Goal: Communication & Community: Participate in discussion

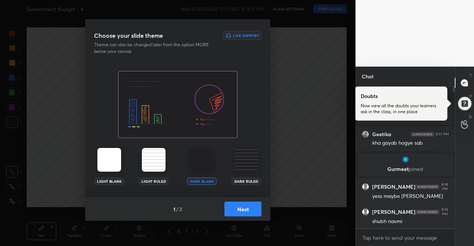
scroll to position [4, 0]
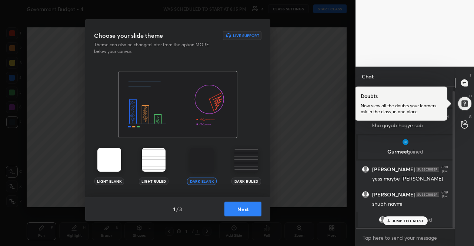
click at [250, 213] on button "Next" at bounding box center [242, 209] width 37 height 15
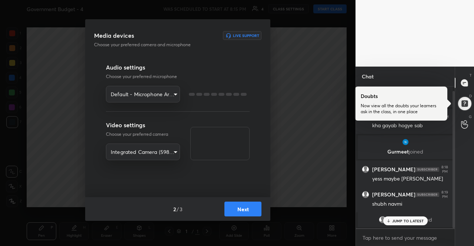
click at [249, 208] on button "Next" at bounding box center [242, 209] width 37 height 15
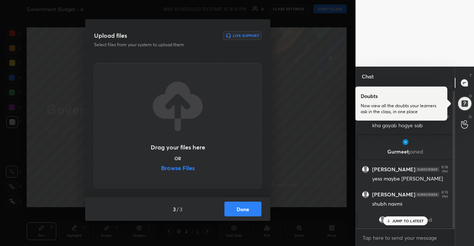
click at [192, 172] on label "Browse Files" at bounding box center [178, 169] width 34 height 8
click at [161, 172] on input "Browse Files" at bounding box center [161, 169] width 0 height 8
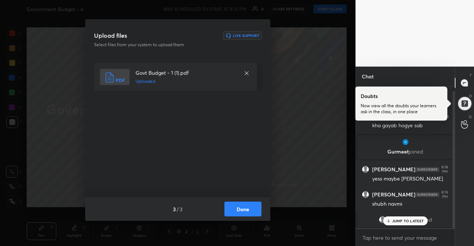
click at [251, 213] on button "Done" at bounding box center [242, 209] width 37 height 15
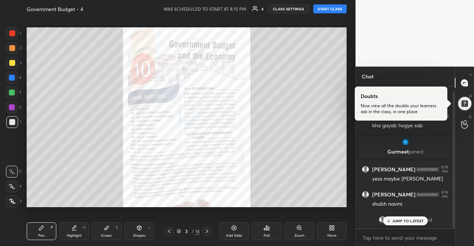
click at [407, 223] on p "JUMP TO LATEST" at bounding box center [408, 221] width 32 height 4
click at [404, 233] on body "1 2 3 4 5 6 7 R O A L C X Z Erase all C X Z Government Budget - 4 WAS SCHEDULED…" at bounding box center [237, 123] width 474 height 246
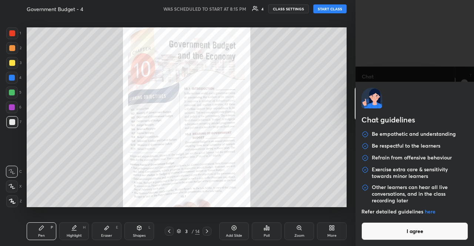
click at [405, 230] on button "I agree" at bounding box center [415, 232] width 107 height 18
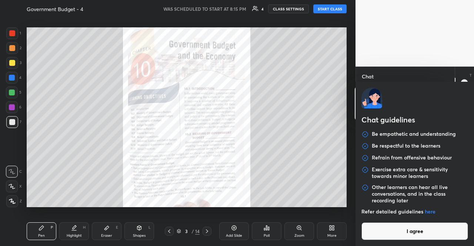
type textarea "x"
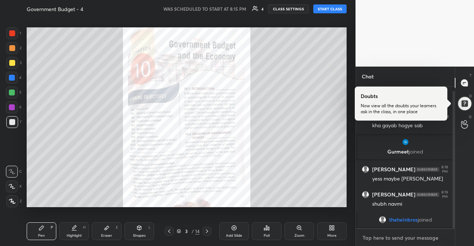
type textarea "h"
type textarea "x"
type textarea "hi"
type textarea "x"
type textarea "hi"
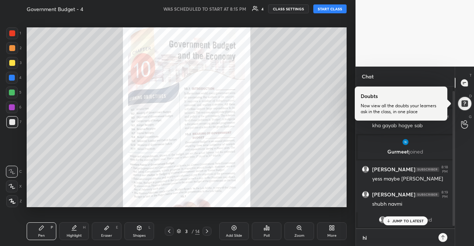
type textarea "x"
type textarea "hi g"
type textarea "x"
type textarea "hi [PERSON_NAME]"
type textarea "x"
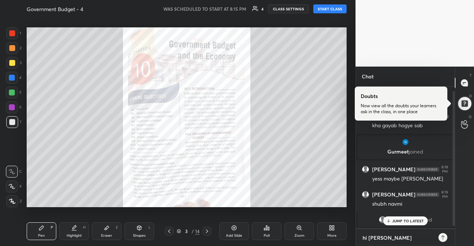
type textarea "hi [PERSON_NAME]"
type textarea "x"
type textarea "hi guys"
type textarea "x"
type textarea "hi guys,"
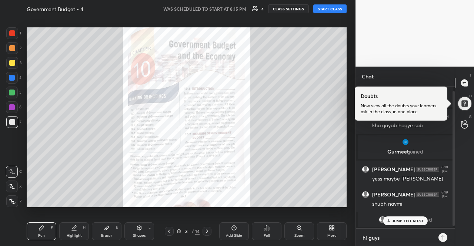
type textarea "x"
type textarea "hi guys,"
type textarea "x"
type textarea "hi guys, s"
type textarea "x"
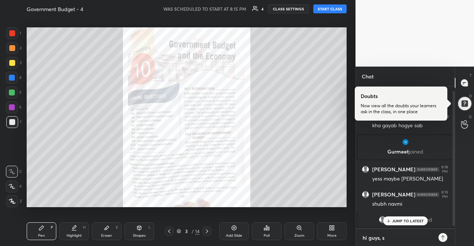
type textarea "hi guys, st"
type textarea "x"
type textarea "hi guys, sta"
type textarea "x"
type textarea "hi guys, star"
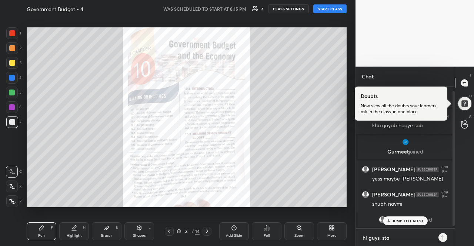
type textarea "x"
type textarea "hi guys, start"
type textarea "x"
type textarea "hi guys, starti"
type textarea "x"
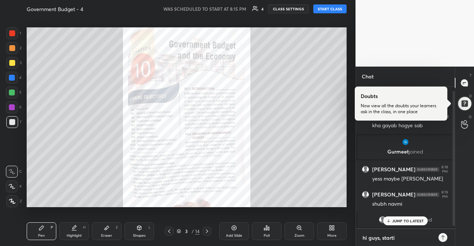
type textarea "hi guys, startin"
type textarea "x"
type textarea "hi guys, starting"
type textarea "x"
type textarea "hi guys, starting"
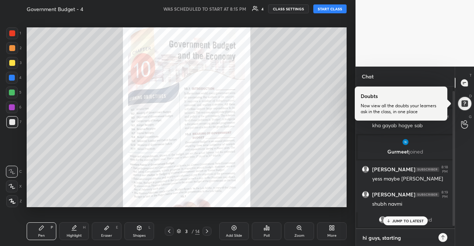
type textarea "x"
type textarea "hi guys, starting i"
type textarea "x"
type textarea "hi guys, starting in"
type textarea "x"
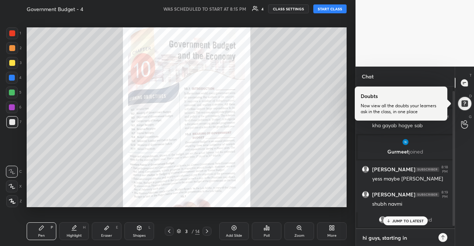
type textarea "hi guys, starting in"
type textarea "x"
type textarea "hi guys, starting in 2"
type textarea "x"
type textarea "hi guys, starting in 2"
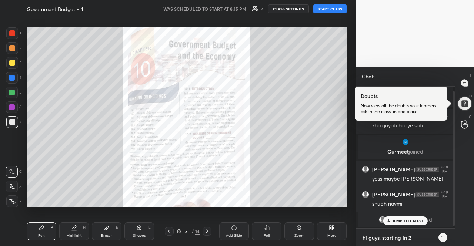
type textarea "x"
type textarea "hi guys, starting in 2 m"
type textarea "x"
type textarea "hi guys, starting in 2 mi"
type textarea "x"
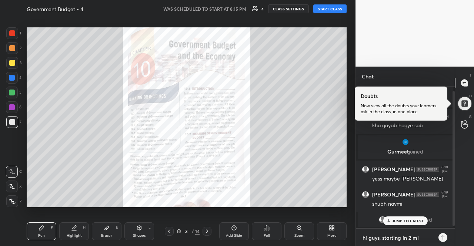
type textarea "hi guys, starting in 2 min"
type textarea "x"
type textarea "hi guys, starting in 2 mins"
type textarea "x"
type textarea "hi guys, starting in 2 mins'"
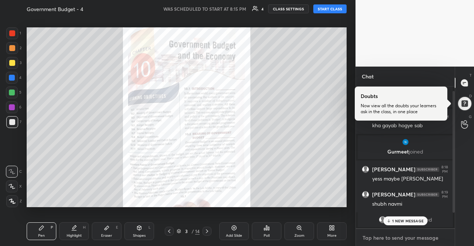
scroll to position [46, 0]
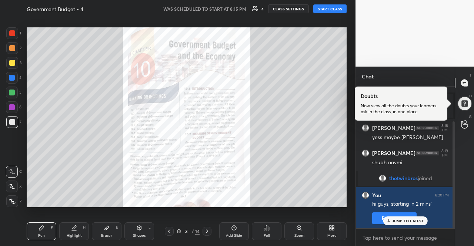
click at [410, 223] on p "JUMP TO LATEST" at bounding box center [408, 221] width 32 height 4
click at [210, 232] on div at bounding box center [207, 231] width 9 height 9
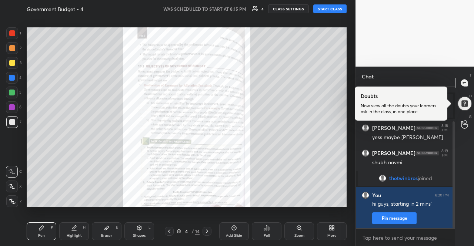
click at [211, 232] on div at bounding box center [207, 231] width 9 height 9
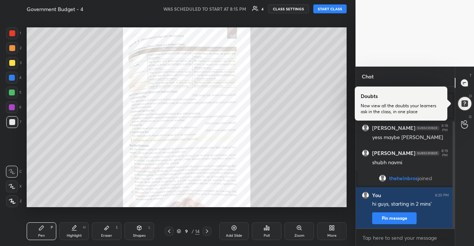
click at [211, 232] on div at bounding box center [207, 231] width 9 height 9
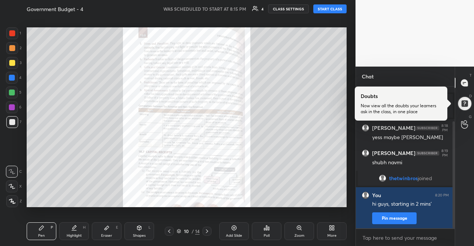
click at [211, 232] on div at bounding box center [207, 231] width 9 height 9
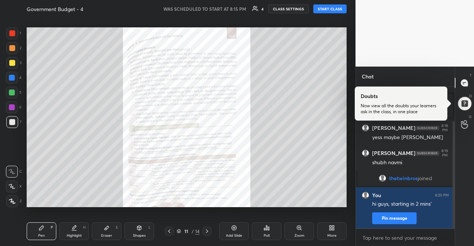
click at [211, 232] on div at bounding box center [207, 231] width 9 height 9
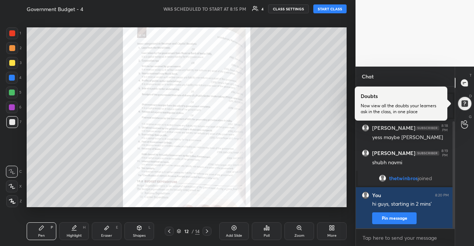
click at [211, 232] on div at bounding box center [207, 231] width 9 height 9
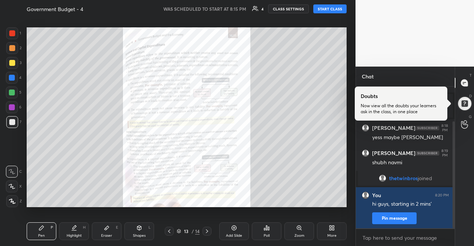
click at [211, 232] on div at bounding box center [207, 231] width 9 height 9
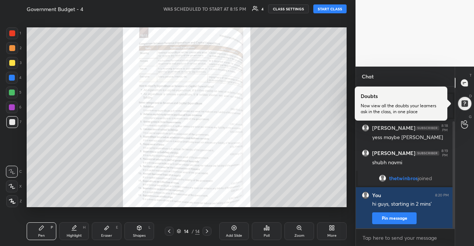
click at [172, 232] on icon at bounding box center [169, 232] width 6 height 6
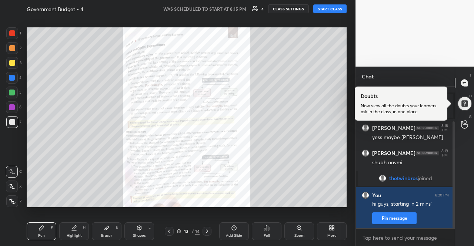
click at [172, 232] on icon at bounding box center [169, 232] width 6 height 6
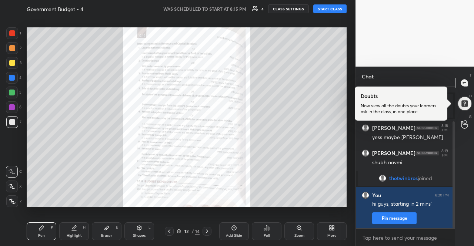
click at [172, 232] on icon at bounding box center [169, 232] width 6 height 6
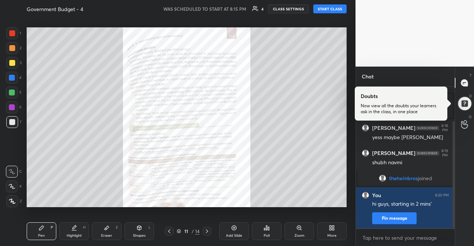
click at [172, 232] on icon at bounding box center [169, 232] width 6 height 6
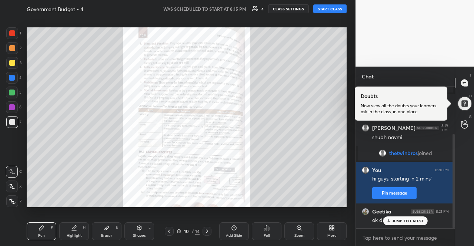
scroll to position [98, 0]
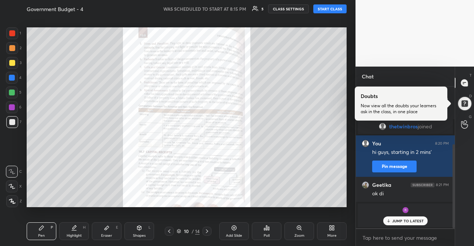
click at [336, 11] on button "START CLASS" at bounding box center [329, 8] width 33 height 9
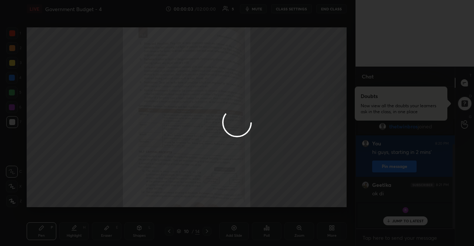
click at [431, 219] on div at bounding box center [237, 123] width 474 height 246
click at [425, 219] on div at bounding box center [237, 123] width 474 height 246
click at [426, 216] on div at bounding box center [237, 123] width 474 height 246
click at [421, 218] on div at bounding box center [237, 123] width 474 height 246
click at [426, 217] on div at bounding box center [237, 123] width 474 height 246
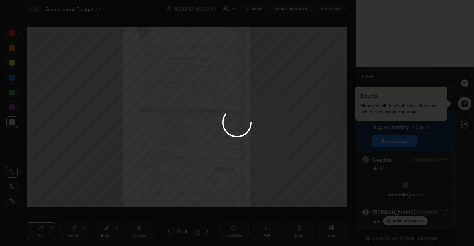
scroll to position [150, 0]
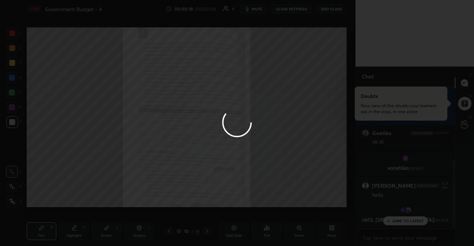
click at [276, 139] on div at bounding box center [237, 123] width 474 height 246
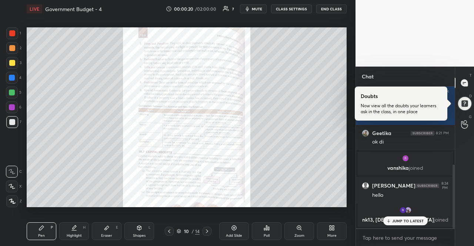
scroll to position [175, 0]
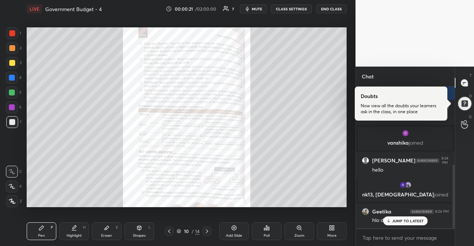
click at [417, 222] on p "JUMP TO LATEST" at bounding box center [408, 221] width 32 height 4
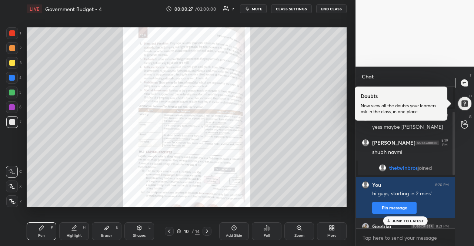
scroll to position [0, 0]
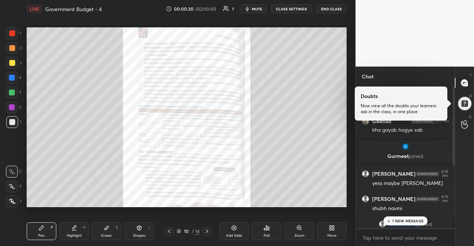
click at [425, 221] on div "1 NEW MESSAGE" at bounding box center [405, 221] width 44 height 9
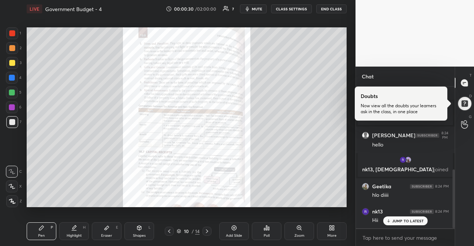
click at [425, 221] on div "JUMP TO LATEST" at bounding box center [405, 221] width 44 height 9
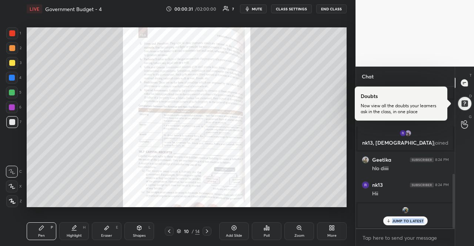
click at [425, 221] on div "JUMP TO LATEST" at bounding box center [405, 221] width 44 height 9
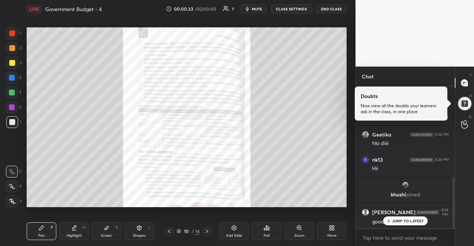
click at [425, 220] on div "JUMP TO LATEST" at bounding box center [405, 221] width 44 height 9
click at [296, 229] on div "Zoom" at bounding box center [299, 232] width 30 height 18
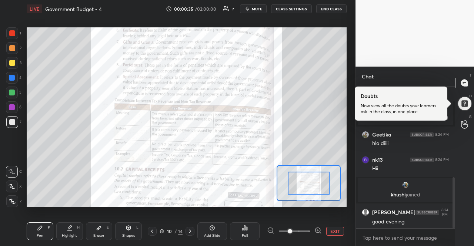
click at [320, 233] on icon at bounding box center [320, 232] width 1 height 1
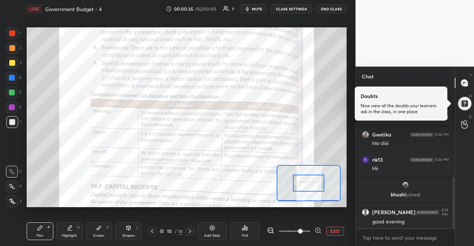
click at [320, 233] on icon at bounding box center [320, 232] width 1 height 1
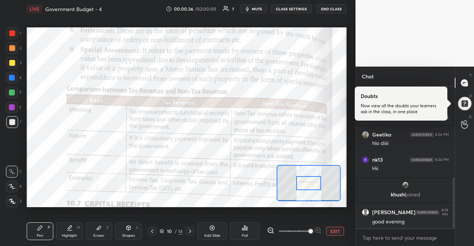
click at [321, 233] on div at bounding box center [294, 231] width 55 height 9
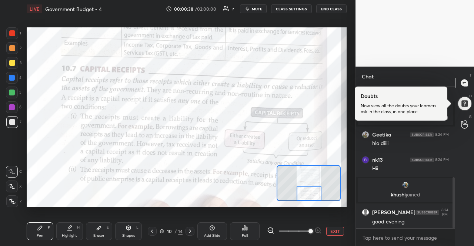
scroll to position [277, 0]
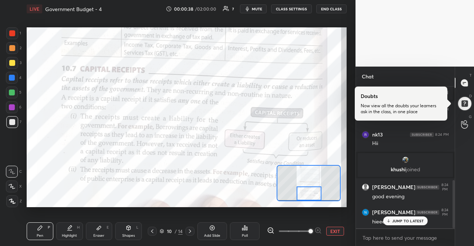
drag, startPoint x: 319, startPoint y: 183, endPoint x: 319, endPoint y: 195, distance: 11.9
click at [319, 195] on div at bounding box center [309, 194] width 25 height 14
click at [403, 226] on div "JUMP TO LATEST" at bounding box center [405, 221] width 44 height 9
click at [403, 229] on div "Enable hand raising Enable raise hand to speak to learners. Once enabled, chat …" at bounding box center [405, 238] width 99 height 18
type textarea "x"
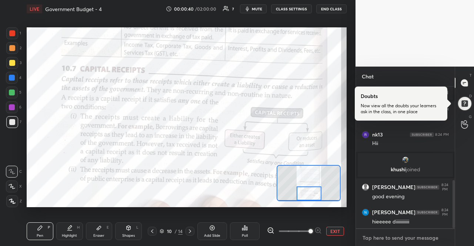
click at [405, 234] on textarea at bounding box center [405, 238] width 87 height 12
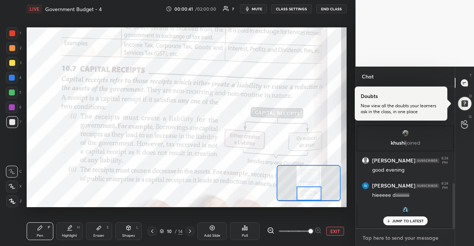
type textarea "H"
type textarea "x"
type textarea "HE"
type textarea "x"
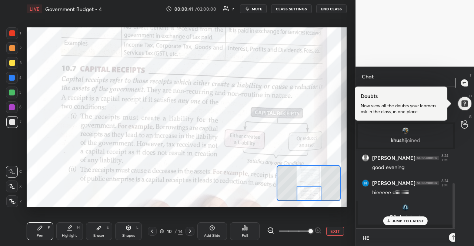
scroll to position [158, 97]
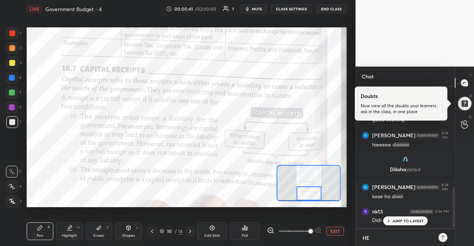
type textarea "HEL"
type textarea "x"
type textarea "HELL"
type textarea "x"
type textarea "HELLO"
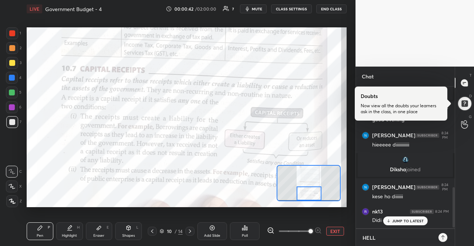
type textarea "x"
type textarea "HELLOO"
type textarea "x"
type textarea "HELLOOO"
type textarea "x"
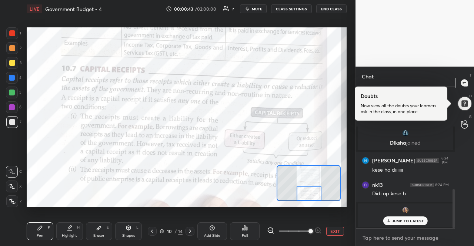
scroll to position [441, 0]
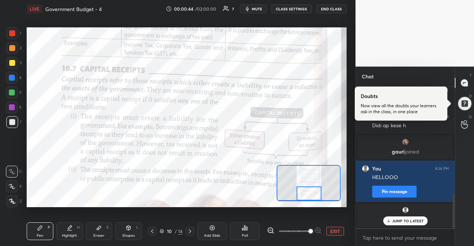
click at [394, 223] on p "JUMP TO LATEST" at bounding box center [408, 221] width 32 height 4
type textarea "x"
click at [394, 232] on textarea at bounding box center [405, 238] width 87 height 12
type textarea "M"
type textarea "x"
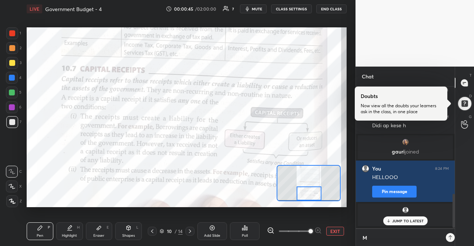
type textarea "MA"
type textarea "x"
type textarea "MAS"
type textarea "x"
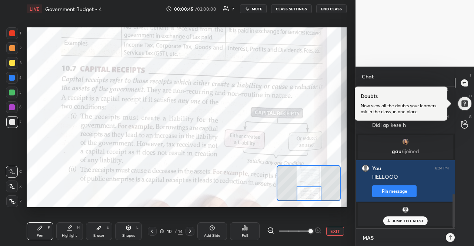
scroll to position [441, 0]
type textarea "MAST"
type textarea "x"
type textarea "MAST"
type textarea "x"
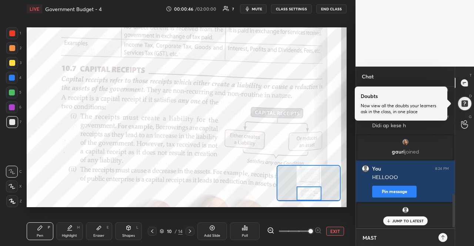
type textarea "MAST H"
type textarea "x"
type textarea "MAST HU"
type textarea "x"
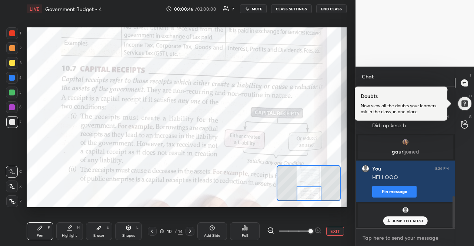
scroll to position [482, 0]
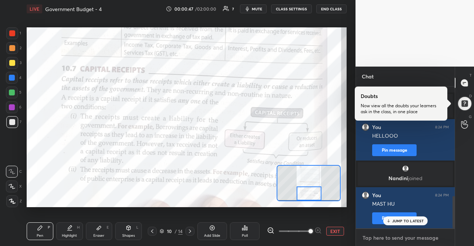
type textarea "A"
type textarea "x"
type textarea "AA"
type textarea "x"
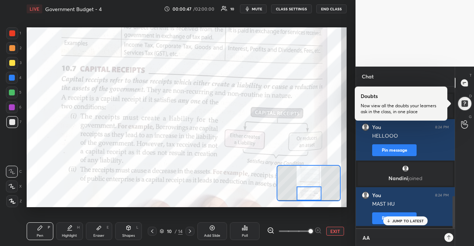
type textarea "AAP"
type textarea "x"
type textarea "AAP"
type textarea "x"
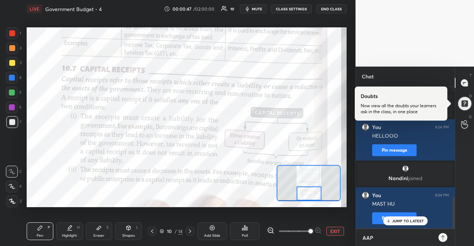
type textarea "AAP L"
type textarea "x"
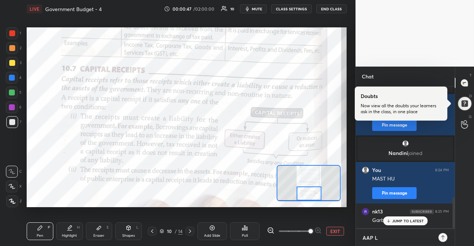
type textarea "AAP LO"
type textarea "x"
type textarea "AAP LOG"
type textarea "x"
type textarea "AAP LOG"
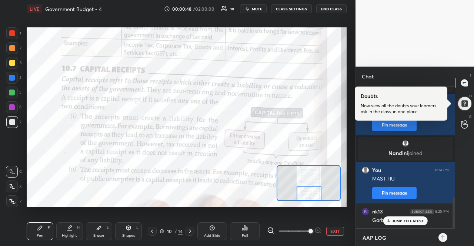
type textarea "x"
type textarea "AAP LOG B"
type textarea "x"
type textarea "AAP LOG BA"
type textarea "x"
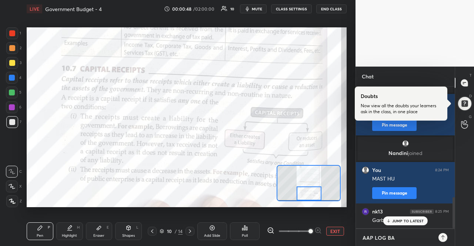
type textarea "AAP LOG BAT"
type textarea "x"
type textarea "AAP LOG BATA"
type textarea "x"
type textarea "AAP LOG BATAO"
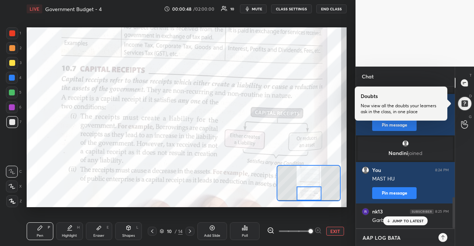
type textarea "x"
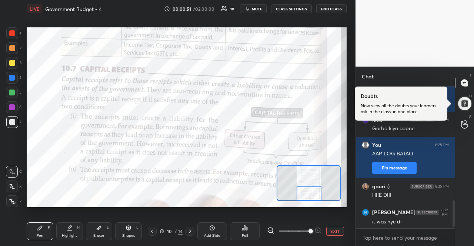
click at [414, 243] on p "JUMP TO LATEST" at bounding box center [408, 245] width 32 height 4
click at [413, 232] on div "x" at bounding box center [405, 237] width 99 height 17
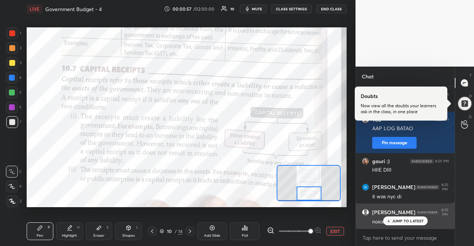
click at [401, 212] on h6 "[PERSON_NAME]" at bounding box center [393, 212] width 43 height 7
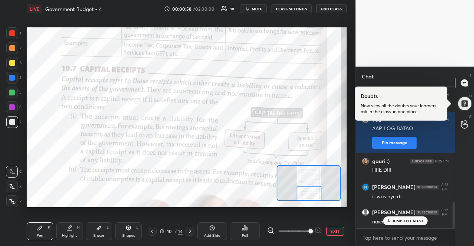
click at [403, 217] on div "JUMP TO LATEST" at bounding box center [405, 221] width 44 height 9
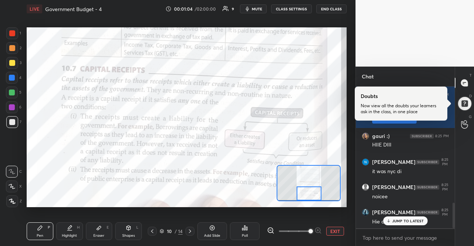
click at [403, 217] on div "JUMP TO LATEST" at bounding box center [405, 221] width 44 height 9
click at [406, 234] on textarea at bounding box center [405, 238] width 87 height 12
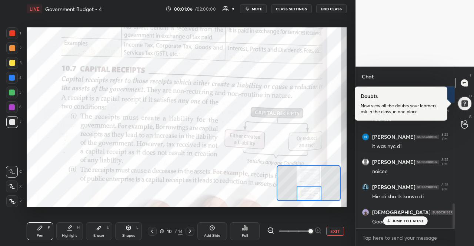
click at [413, 221] on p "JUMP TO LATEST" at bounding box center [408, 221] width 32 height 4
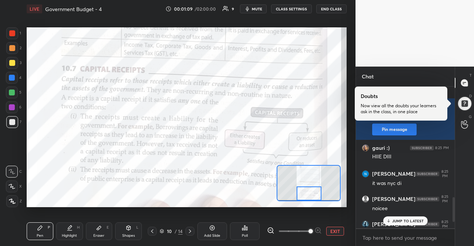
click at [414, 219] on p "JUMP TO LATEST" at bounding box center [408, 221] width 32 height 4
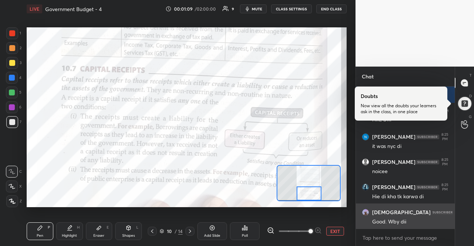
click at [414, 219] on div "Good. Wby dii" at bounding box center [410, 222] width 77 height 7
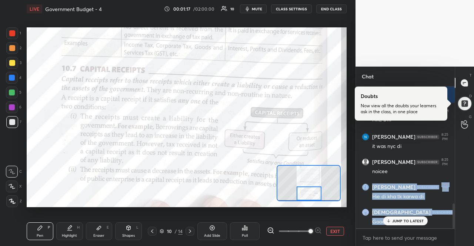
click at [417, 211] on div "nk13 8:25 PM Garba kiya aapne You 8:25 PM AAP LOG BATAO Pin message [PERSON_NAM…" at bounding box center [405, 158] width 99 height 142
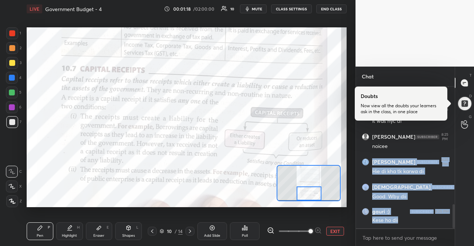
click at [417, 211] on img "grid" at bounding box center [422, 212] width 24 height 4
click at [419, 229] on div at bounding box center [405, 229] width 99 height 0
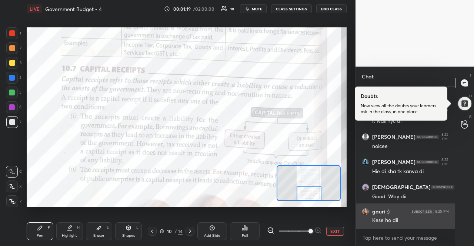
click at [419, 222] on div "You 8:25 PM AAP LOG BATAO Pin message gauri :) 8:25 PM HIIE DIII [PERSON_NAME] …" at bounding box center [405, 158] width 99 height 142
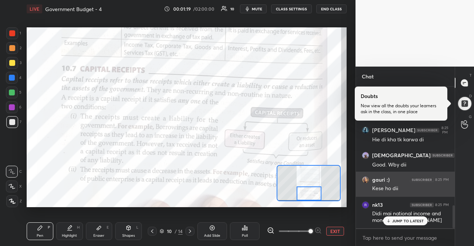
click at [419, 222] on p "JUMP TO LATEST" at bounding box center [408, 221] width 32 height 4
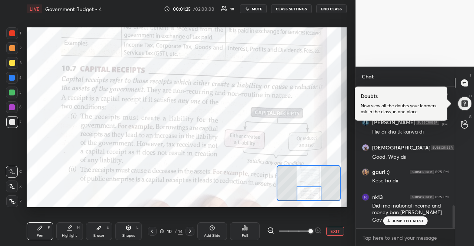
click at [423, 221] on p "JUMP TO LATEST" at bounding box center [408, 221] width 32 height 4
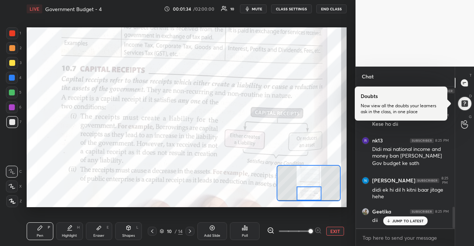
click at [407, 225] on div "[PERSON_NAME] joined You 8:24 PM HELLOOO Pin message [PERSON_NAME] joined You 8…" at bounding box center [405, 158] width 99 height 142
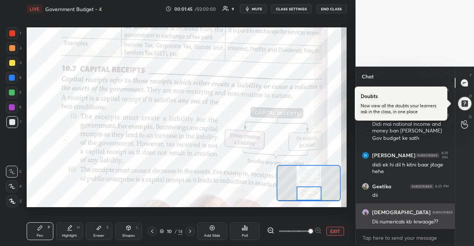
scroll to position [847, 0]
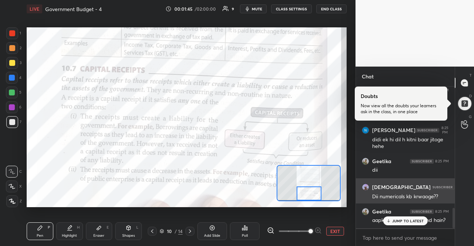
click at [404, 219] on p "JUMP TO LATEST" at bounding box center [408, 221] width 32 height 4
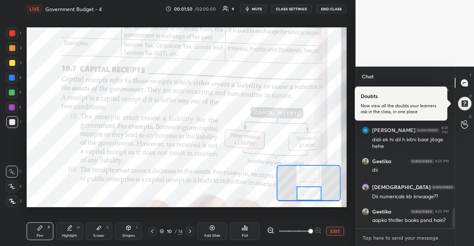
click at [369, 234] on textarea at bounding box center [405, 238] width 87 height 12
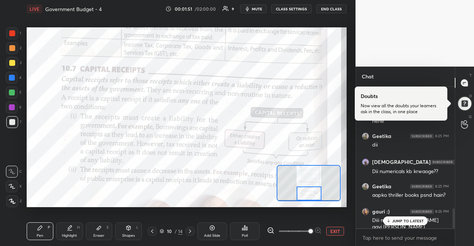
click at [393, 220] on p "JUMP TO LATEST" at bounding box center [408, 221] width 32 height 4
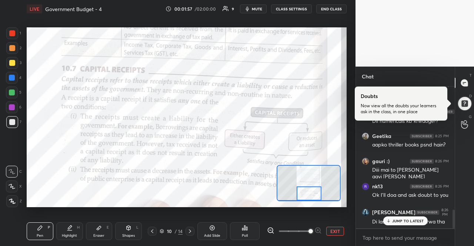
scroll to position [948, 0]
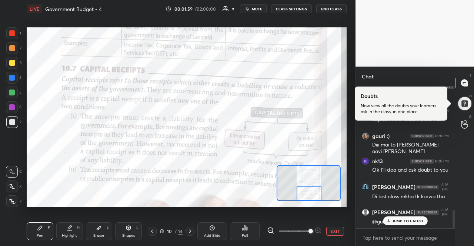
click at [411, 221] on p "JUMP TO LATEST" at bounding box center [408, 221] width 32 height 4
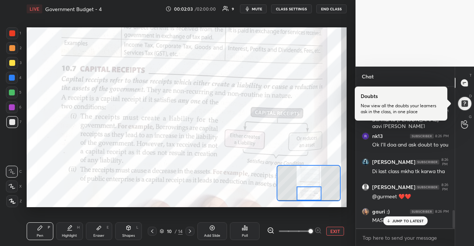
click at [13, 76] on div at bounding box center [12, 78] width 6 height 6
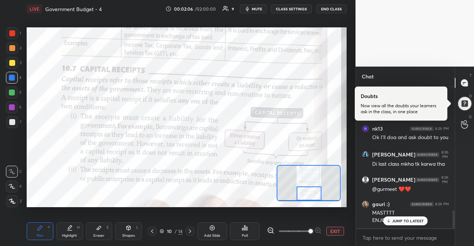
click at [419, 222] on p "JUMP TO LATEST" at bounding box center [408, 221] width 32 height 4
click at [422, 234] on textarea at bounding box center [405, 238] width 87 height 12
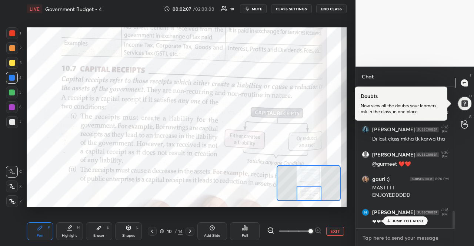
scroll to position [1031, 0]
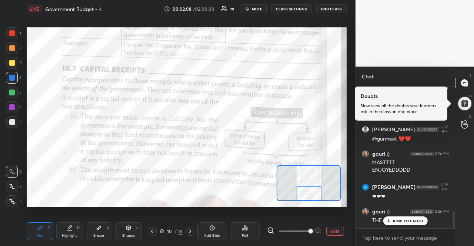
click at [415, 223] on p "JUMP TO LATEST" at bounding box center [408, 221] width 32 height 4
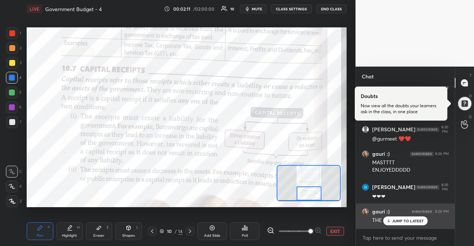
scroll to position [1062, 0]
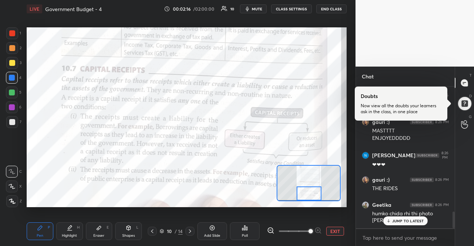
click at [411, 225] on div "JUMP TO LATEST" at bounding box center [405, 221] width 44 height 9
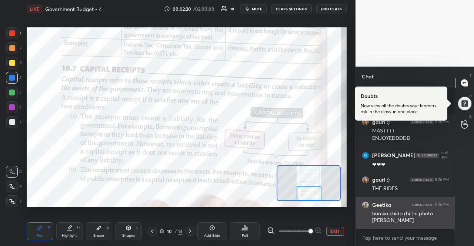
scroll to position [1141, 0]
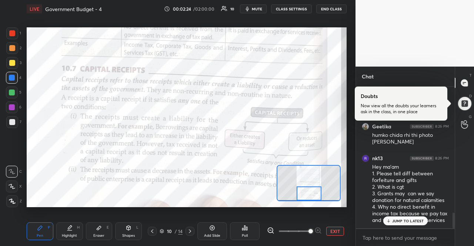
click at [387, 220] on icon at bounding box center [388, 221] width 5 height 4
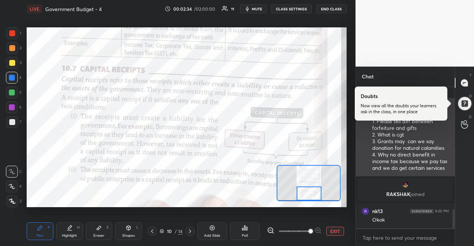
scroll to position [904, 0]
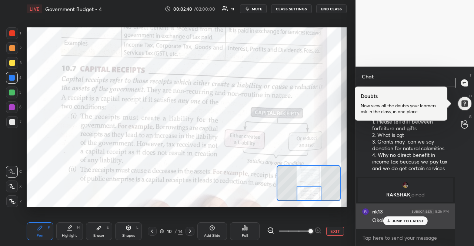
click at [390, 227] on div "nk13 8:26 PM [PERSON_NAME]" at bounding box center [405, 216] width 99 height 25
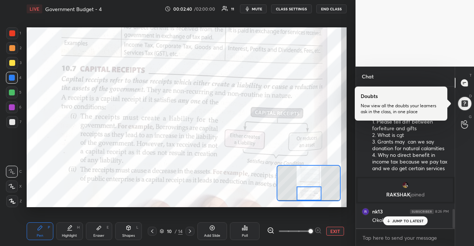
click at [393, 225] on div "JUMP TO LATEST" at bounding box center [405, 221] width 44 height 9
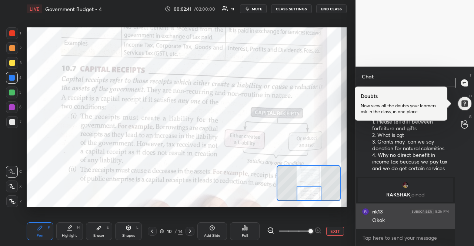
click at [394, 225] on div "nk13 8:26 PM [PERSON_NAME]" at bounding box center [405, 216] width 99 height 25
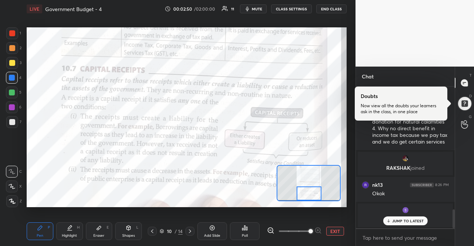
click at [398, 220] on p "JUMP TO LATEST" at bounding box center [408, 221] width 32 height 4
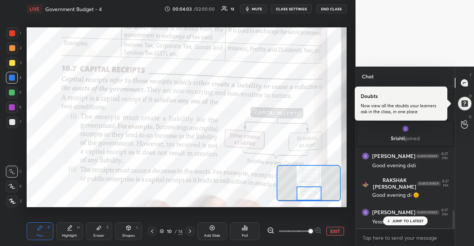
scroll to position [1017, 0]
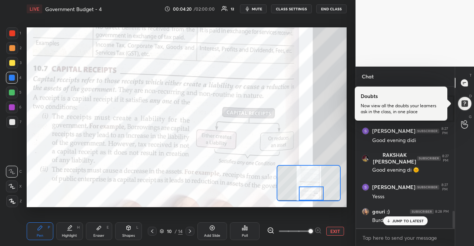
click at [319, 194] on div at bounding box center [311, 194] width 25 height 14
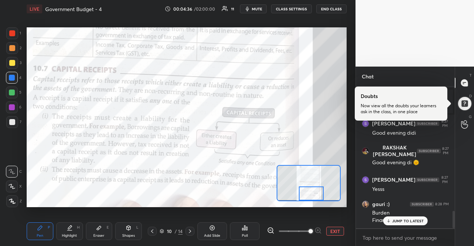
click at [415, 224] on div "JUMP TO LATEST" at bounding box center [405, 221] width 44 height 9
click at [189, 229] on icon at bounding box center [190, 232] width 6 height 6
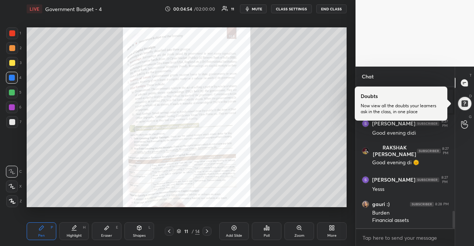
click at [295, 234] on div "Zoom" at bounding box center [300, 236] width 10 height 4
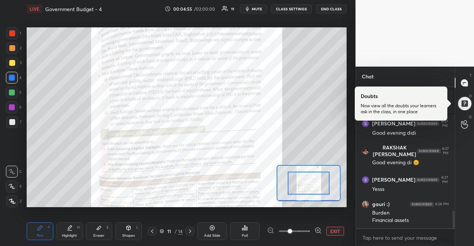
click at [319, 229] on icon at bounding box center [318, 230] width 7 height 7
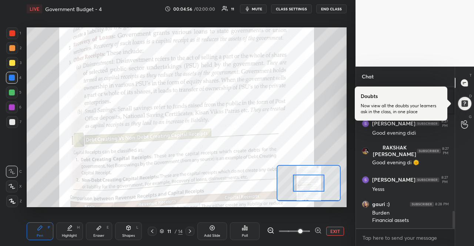
click at [319, 229] on icon at bounding box center [318, 230] width 7 height 7
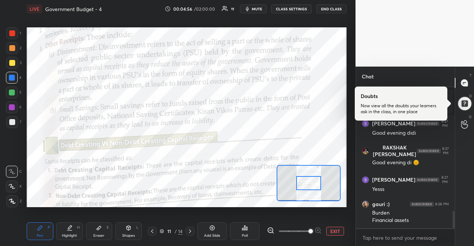
click at [319, 229] on div at bounding box center [294, 231] width 55 height 9
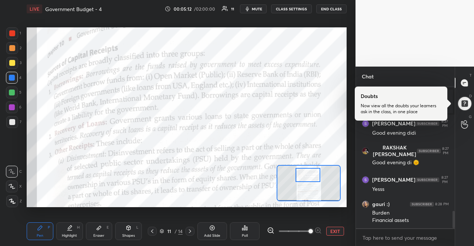
drag, startPoint x: 306, startPoint y: 182, endPoint x: 305, endPoint y: 174, distance: 8.2
click at [305, 174] on div at bounding box center [308, 175] width 25 height 14
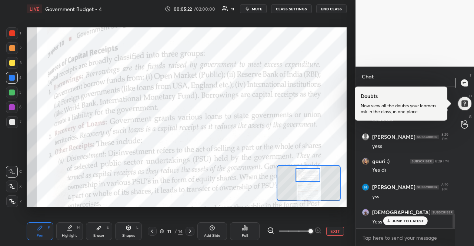
scroll to position [1207, 0]
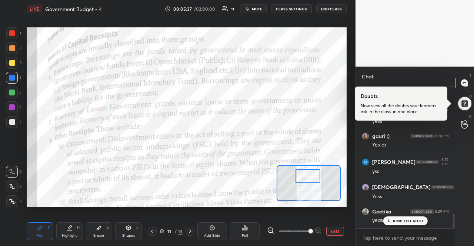
click at [307, 180] on div at bounding box center [308, 176] width 25 height 14
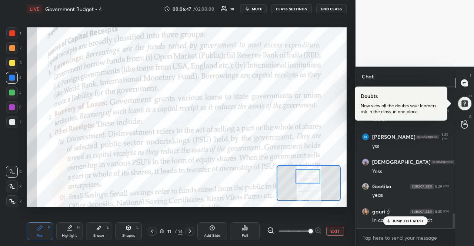
scroll to position [1264, 0]
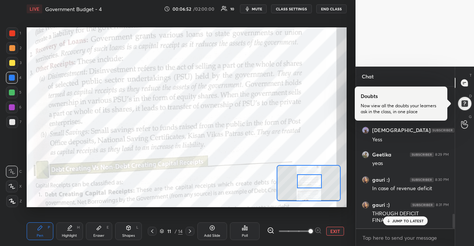
drag, startPoint x: 312, startPoint y: 175, endPoint x: 314, endPoint y: 180, distance: 5.0
click at [314, 180] on div at bounding box center [309, 181] width 25 height 14
click at [402, 222] on p "JUMP TO LATEST" at bounding box center [408, 221] width 32 height 4
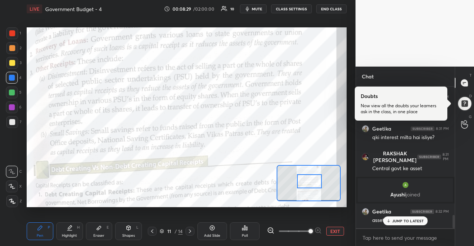
scroll to position [1403, 0]
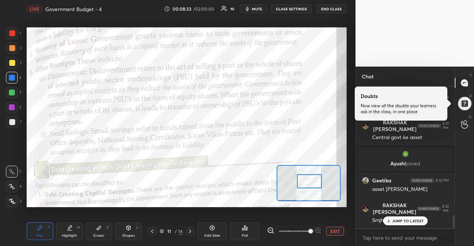
click at [420, 219] on div "JUMP TO LATEST" at bounding box center [405, 221] width 44 height 9
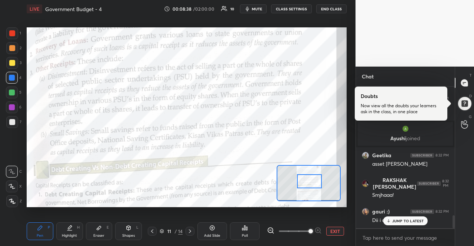
click at [407, 222] on p "JUMP TO LATEST" at bounding box center [408, 221] width 32 height 4
click at [399, 236] on textarea at bounding box center [405, 238] width 87 height 12
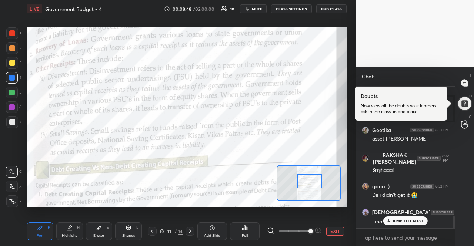
click at [388, 220] on icon at bounding box center [388, 221] width 5 height 4
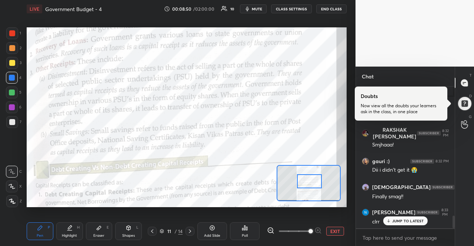
click at [404, 223] on p "JUMP TO LATEST" at bounding box center [408, 221] width 32 height 4
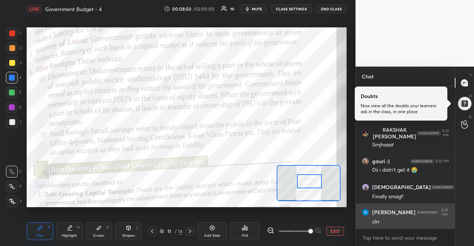
scroll to position [1504, 0]
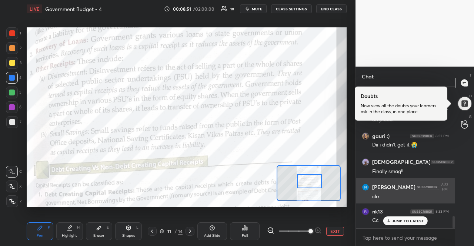
click at [404, 223] on p "JUMP TO LATEST" at bounding box center [408, 221] width 32 height 4
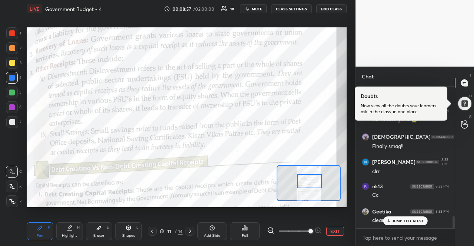
click at [403, 222] on p "JUMP TO LATEST" at bounding box center [408, 221] width 32 height 4
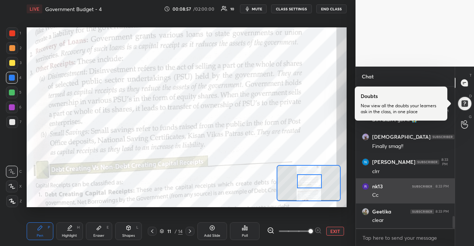
drag, startPoint x: 432, startPoint y: 188, endPoint x: 434, endPoint y: 170, distance: 17.9
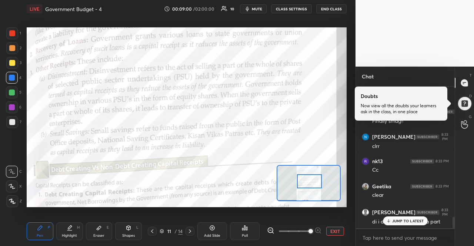
scroll to position [1585, 0]
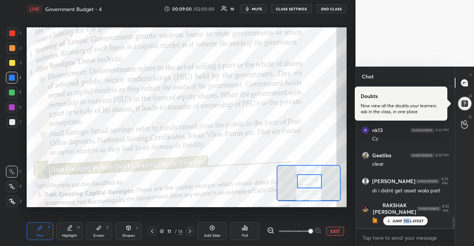
click at [406, 224] on div "JUMP TO LATEST" at bounding box center [405, 221] width 44 height 9
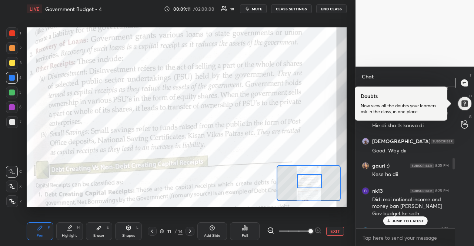
scroll to position [618, 0]
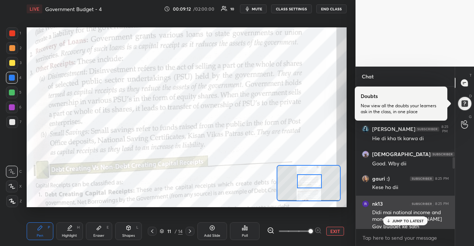
click at [396, 227] on div "Gov budget ke sath" at bounding box center [410, 226] width 77 height 7
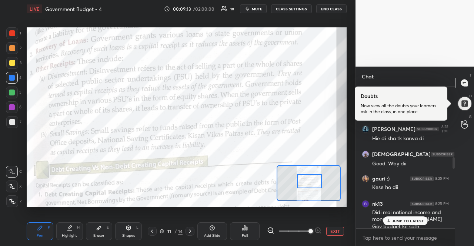
click at [396, 219] on p "JUMP TO LATEST" at bounding box center [408, 221] width 32 height 4
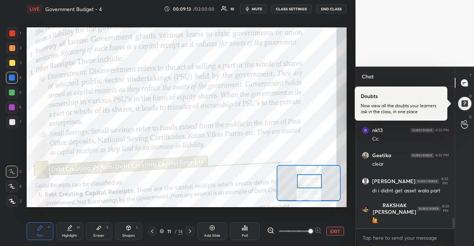
click at [396, 218] on div "🙋" at bounding box center [410, 220] width 77 height 7
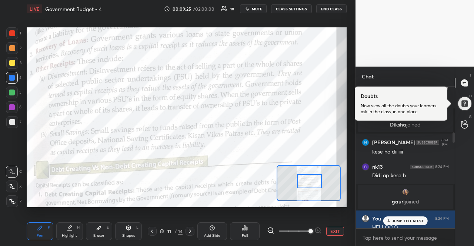
scroll to position [362, 0]
click at [407, 224] on div "JUMP TO LATEST" at bounding box center [405, 221] width 44 height 9
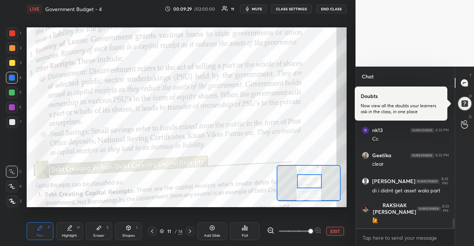
click at [407, 224] on div "🙋" at bounding box center [410, 220] width 77 height 7
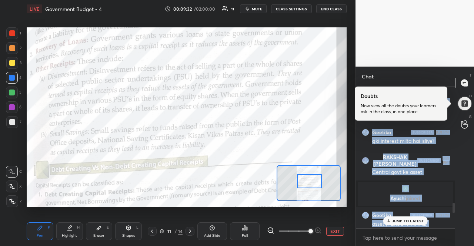
scroll to position [1648, 0]
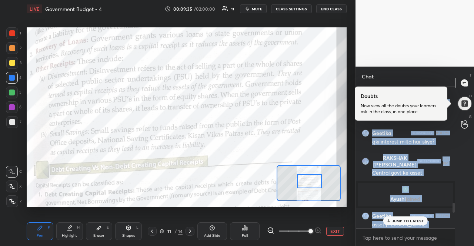
click at [403, 192] on img "grid" at bounding box center [405, 189] width 7 height 7
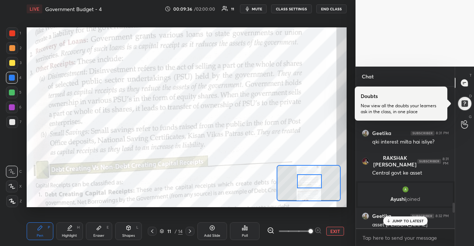
click at [403, 218] on div "JUMP TO LATEST" at bounding box center [405, 221] width 44 height 9
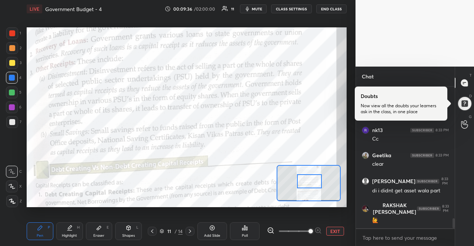
click at [403, 218] on div "🙋" at bounding box center [410, 220] width 77 height 7
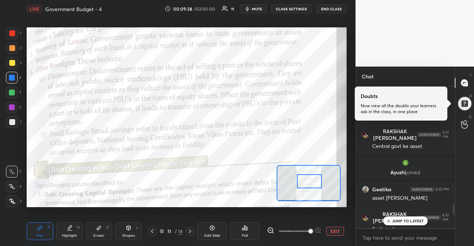
click at [424, 179] on div "[PERSON_NAME] 8:27 PM [PERSON_NAME] :) 8:28 PM Burden Financial assets [PERSON_…" at bounding box center [405, 158] width 99 height 142
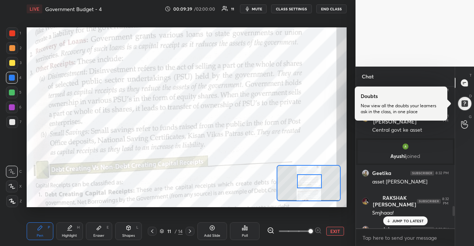
scroll to position [1866, 0]
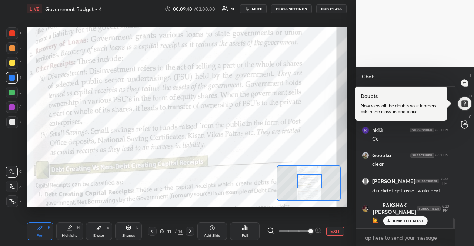
click at [412, 220] on p "JUMP TO LATEST" at bounding box center [408, 221] width 32 height 4
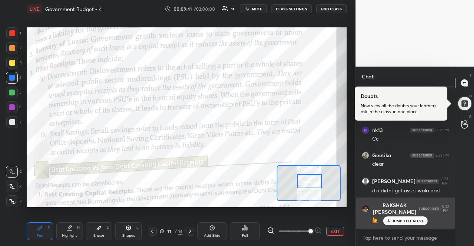
scroll to position [1891, 0]
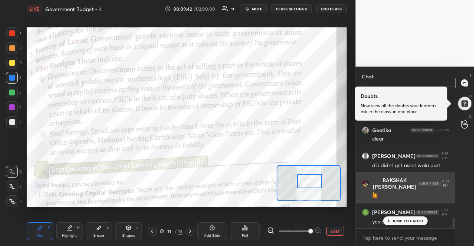
click at [410, 219] on p "JUMP TO LATEST" at bounding box center [408, 221] width 32 height 4
click at [410, 219] on div "yes di" at bounding box center [410, 222] width 77 height 7
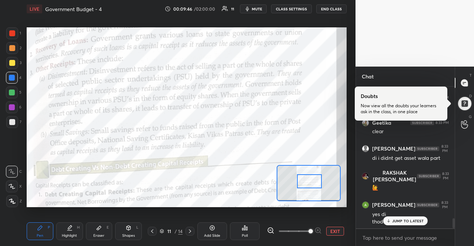
click at [415, 218] on div "JUMP TO LATEST" at bounding box center [405, 221] width 44 height 9
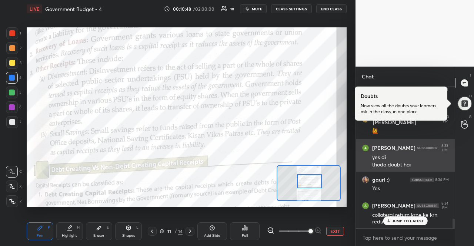
scroll to position [1988, 0]
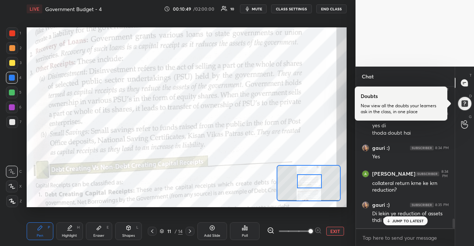
click at [398, 224] on div "JUMP TO LATEST" at bounding box center [405, 221] width 44 height 9
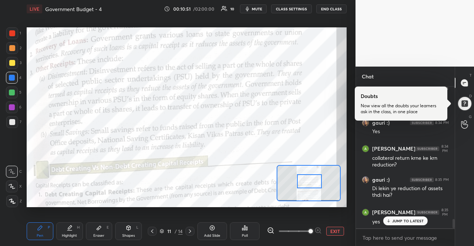
scroll to position [2038, 0]
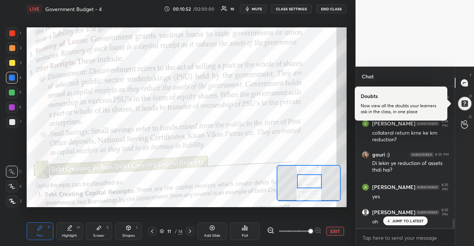
click at [398, 224] on div "JUMP TO LATEST" at bounding box center [405, 221] width 44 height 9
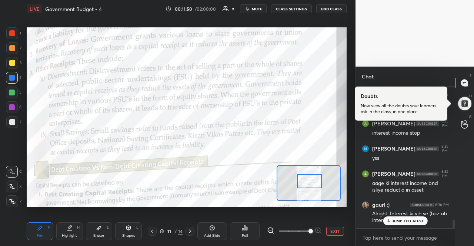
scroll to position [2229, 0]
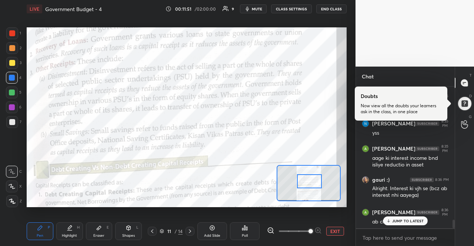
click at [398, 224] on div "JUMP TO LATEST" at bounding box center [405, 221] width 44 height 9
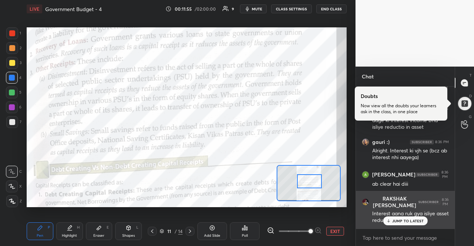
click at [401, 212] on div "Interest aana ruk gya isliye asset reduce ho gya" at bounding box center [410, 217] width 77 height 14
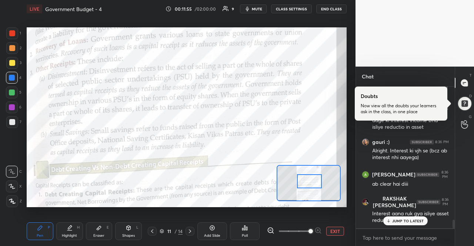
click at [401, 217] on div "JUMP TO LATEST" at bounding box center [405, 221] width 44 height 9
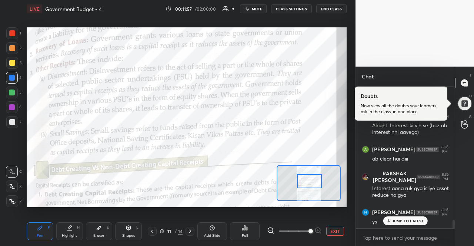
click at [401, 217] on div "JUMP TO LATEST" at bounding box center [405, 221] width 44 height 9
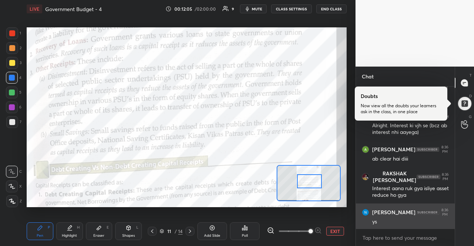
scroll to position [2323, 0]
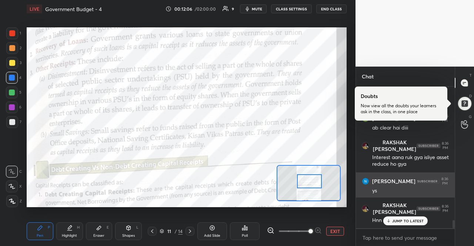
click at [401, 213] on h6 "RAKSHAK [PERSON_NAME]" at bounding box center [394, 208] width 44 height 13
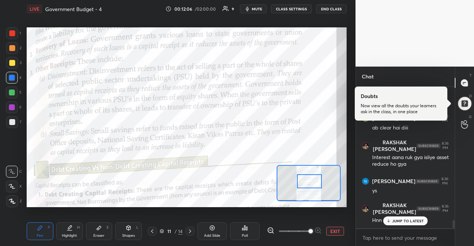
click at [401, 220] on p "JUMP TO LATEST" at bounding box center [408, 221] width 32 height 4
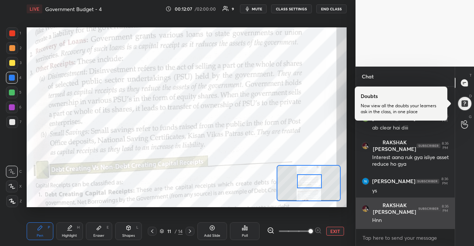
scroll to position [2349, 0]
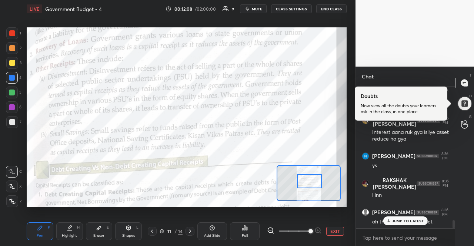
click at [401, 218] on div "JUMP TO LATEST" at bounding box center [405, 221] width 44 height 9
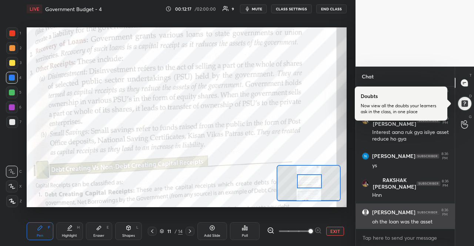
scroll to position [2374, 0]
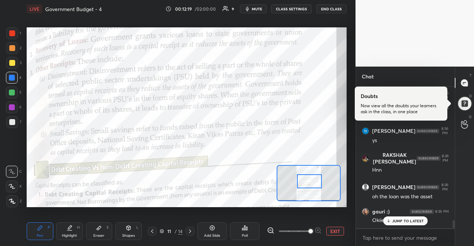
click at [400, 217] on div "JUMP TO LATEST" at bounding box center [405, 221] width 44 height 9
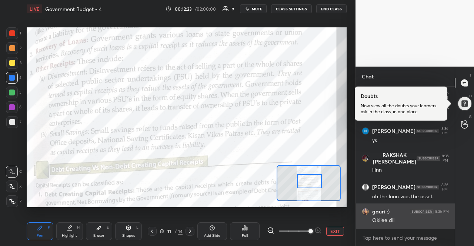
scroll to position [2405, 0]
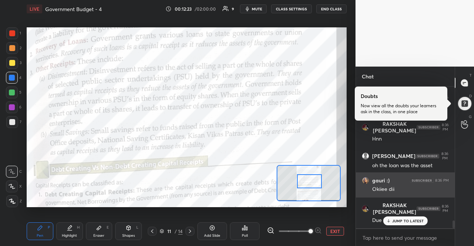
click at [400, 217] on div "JUMP TO LATEST" at bounding box center [405, 221] width 44 height 9
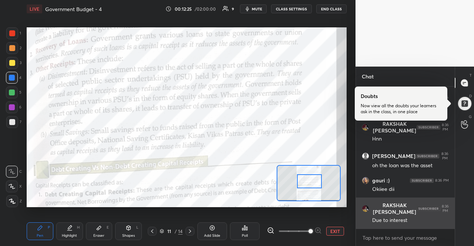
scroll to position [2430, 0]
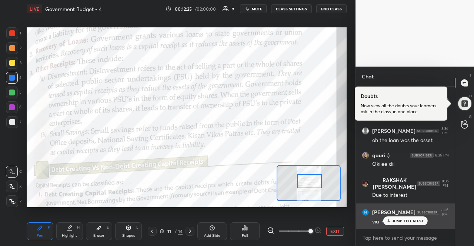
click at [397, 217] on div "via interest aura" at bounding box center [410, 221] width 77 height 9
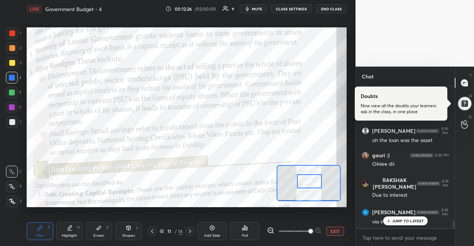
click at [399, 222] on p "JUMP TO LATEST" at bounding box center [408, 221] width 32 height 4
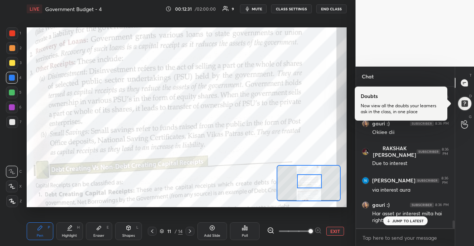
click at [390, 223] on div "JUMP TO LATEST" at bounding box center [405, 221] width 44 height 9
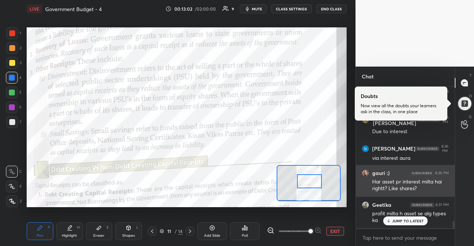
scroll to position [2519, 0]
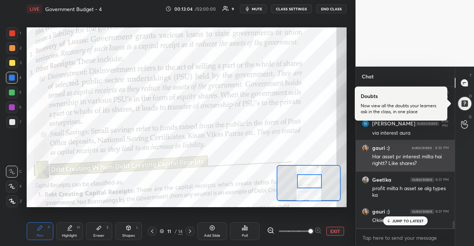
click at [397, 218] on div "JUMP TO LATEST" at bounding box center [405, 221] width 44 height 9
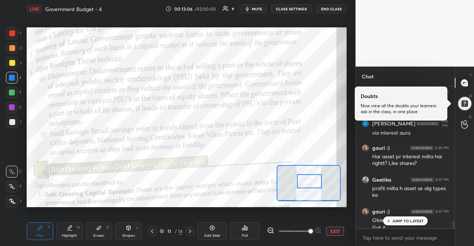
scroll to position [2526, 0]
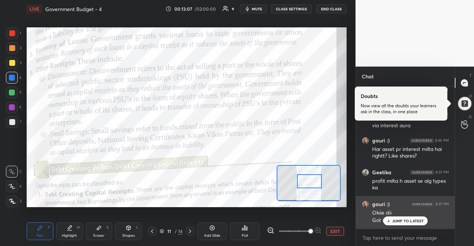
click at [399, 209] on div "Okiie dii Got it" at bounding box center [410, 216] width 77 height 16
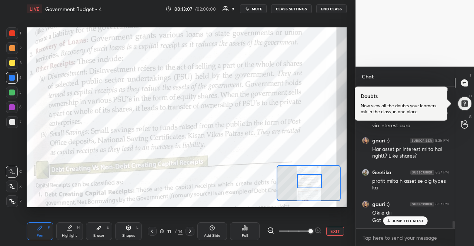
click at [398, 217] on div "JUMP TO LATEST" at bounding box center [405, 221] width 44 height 9
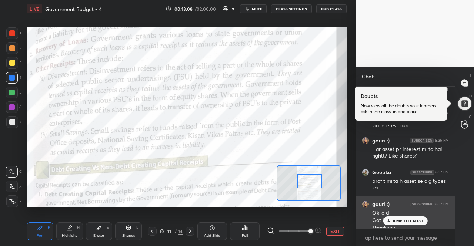
scroll to position [2534, 0]
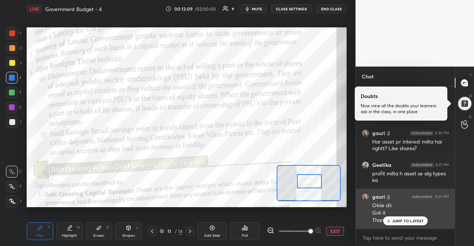
click at [396, 220] on p "JUMP TO LATEST" at bounding box center [408, 221] width 32 height 4
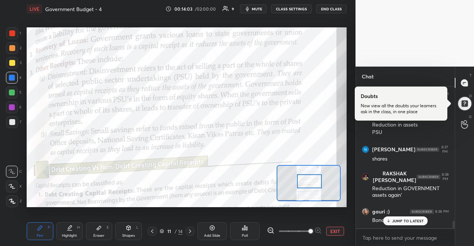
scroll to position [2662, 0]
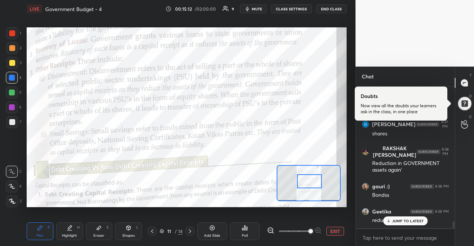
click at [419, 220] on p "JUMP TO LATEST" at bounding box center [408, 221] width 32 height 4
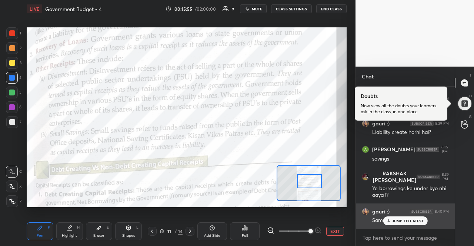
click at [405, 216] on div "Same ques rakshak" at bounding box center [410, 220] width 77 height 9
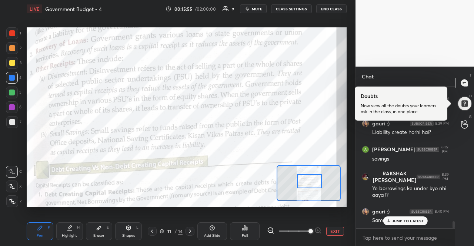
click at [405, 221] on p "JUMP TO LATEST" at bounding box center [408, 221] width 32 height 4
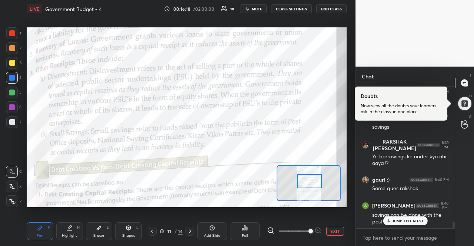
scroll to position [2832, 0]
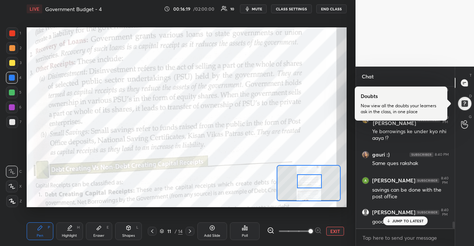
click at [391, 222] on icon at bounding box center [388, 221] width 5 height 4
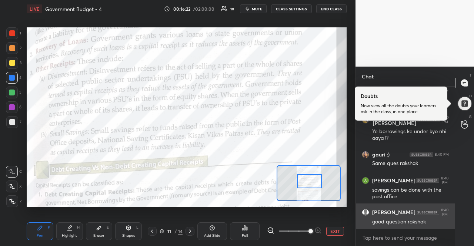
scroll to position [2864, 0]
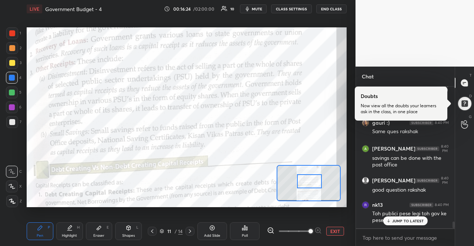
click at [390, 223] on icon at bounding box center [388, 221] width 5 height 4
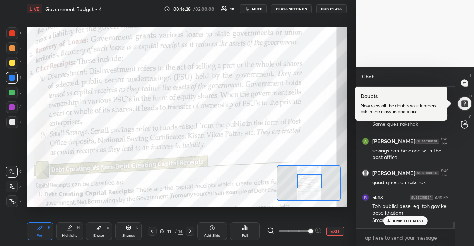
click at [397, 222] on p "JUMP TO LATEST" at bounding box center [408, 221] width 32 height 4
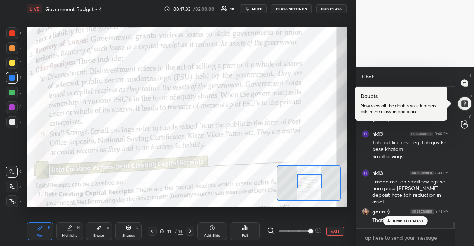
scroll to position [2961, 0]
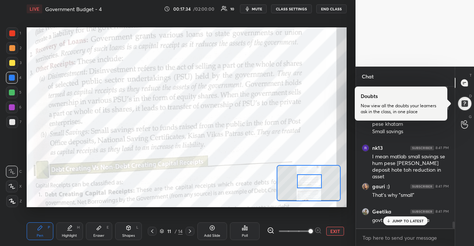
click at [408, 229] on div at bounding box center [405, 229] width 99 height 0
click at [409, 225] on div "JUMP TO LATEST" at bounding box center [405, 221] width 44 height 9
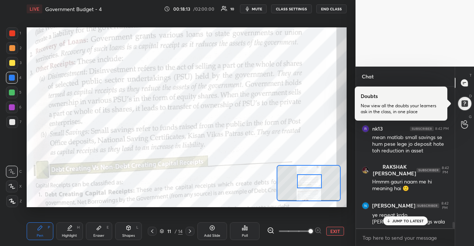
click at [404, 218] on div "JUMP TO LATEST" at bounding box center [405, 221] width 44 height 9
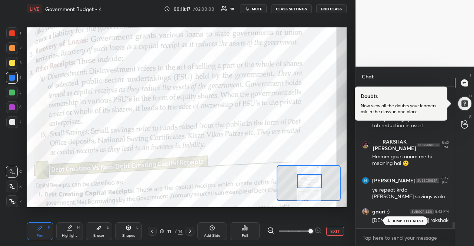
scroll to position [3169, 0]
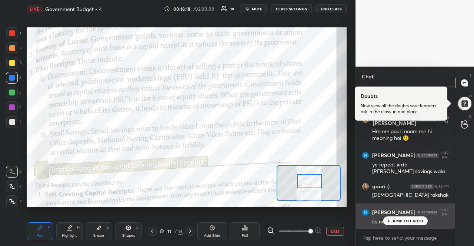
click at [413, 217] on div "its not a borrowing why" at bounding box center [410, 221] width 77 height 9
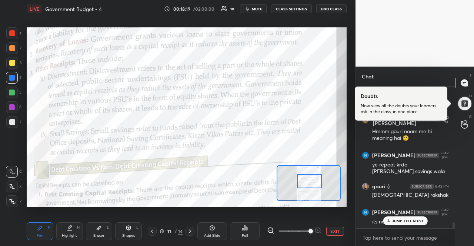
click at [415, 224] on div "JUMP TO LATEST" at bounding box center [405, 221] width 44 height 9
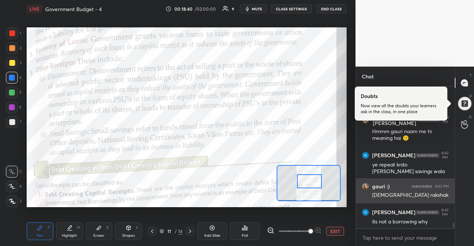
scroll to position [3195, 0]
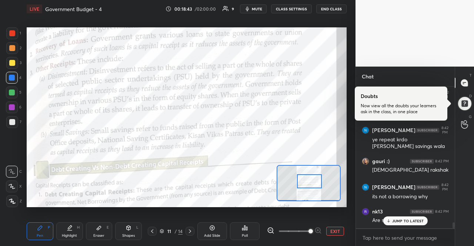
click at [392, 222] on div "JUMP TO LATEST" at bounding box center [405, 221] width 44 height 9
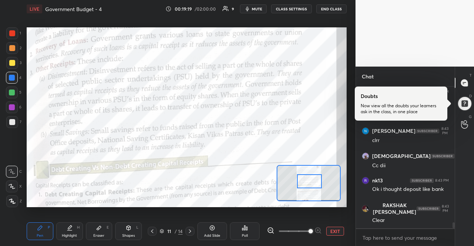
scroll to position [3390, 0]
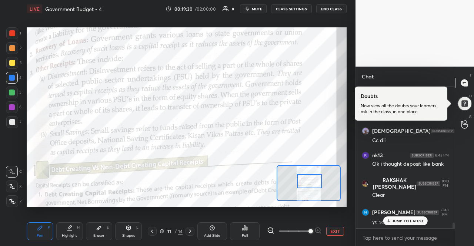
click at [417, 219] on p "JUMP TO LATEST" at bounding box center [408, 221] width 32 height 4
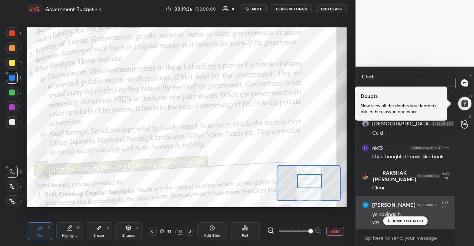
click at [415, 226] on div "[PERSON_NAME] 8:43 PM ye savings h yss" at bounding box center [405, 213] width 99 height 34
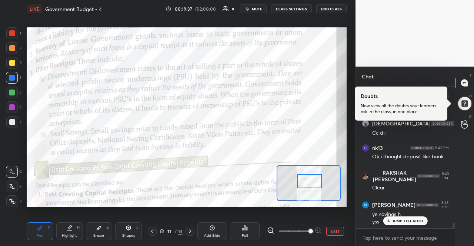
click at [409, 223] on p "JUMP TO LATEST" at bounding box center [408, 221] width 32 height 4
type textarea "x"
click at [404, 239] on textarea at bounding box center [405, 238] width 87 height 12
type textarea "B"
type textarea "x"
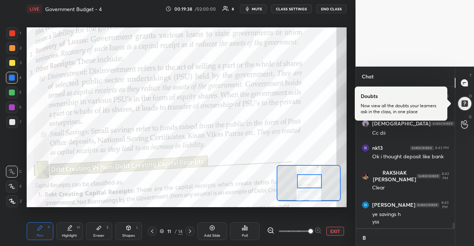
scroll to position [3398, 0]
type textarea "BU"
type textarea "x"
type textarea "BUR"
type textarea "x"
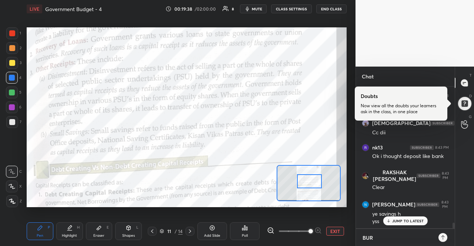
scroll to position [3398, 0]
type textarea "BURE"
type textarea "x"
type textarea "BUREN"
type textarea "x"
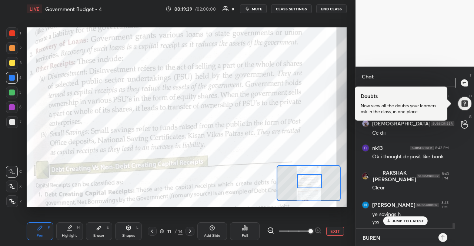
type textarea "BURE"
type textarea "x"
type textarea "BUR"
type textarea "x"
type textarea "BURD"
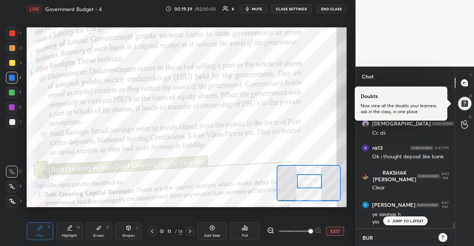
type textarea "x"
type textarea "BURDE"
type textarea "x"
type textarea "BURDEN"
type textarea "x"
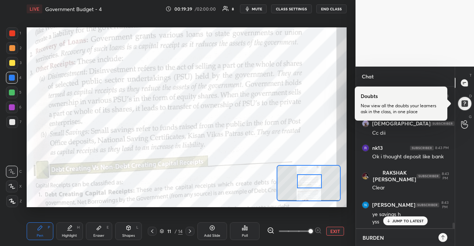
type textarea "x"
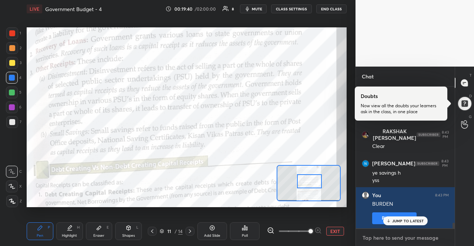
type textarea "L"
type textarea "x"
type textarea "LO"
type textarea "x"
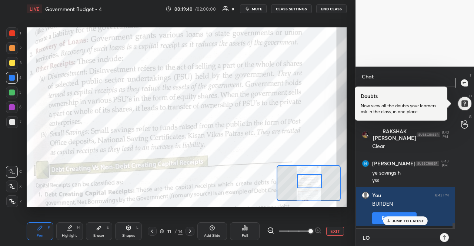
scroll to position [158, 97]
type textarea "LOA"
type textarea "x"
type textarea "LOAN"
type textarea "x"
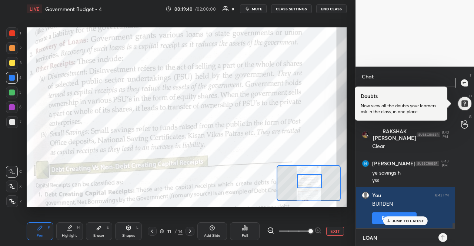
type textarea "LOAN"
type textarea "x"
type textarea "LOAN"
type textarea "x"
type textarea "LOA"
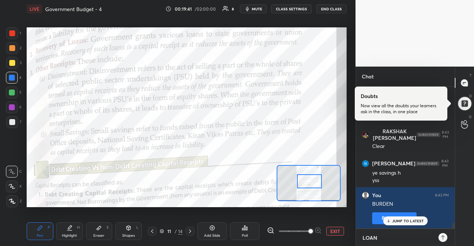
type textarea "x"
type textarea "LO"
type textarea "x"
type textarea "L"
type textarea "x"
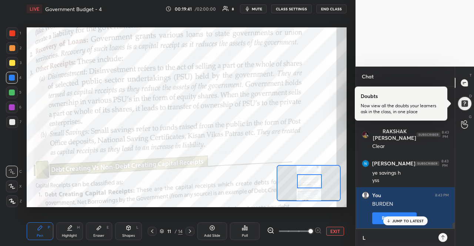
type textarea "x"
type textarea "E"
type textarea "x"
type textarea "EX"
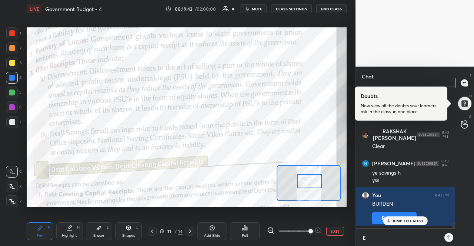
type textarea "x"
type textarea "EXA"
type textarea "x"
type textarea "EXAC"
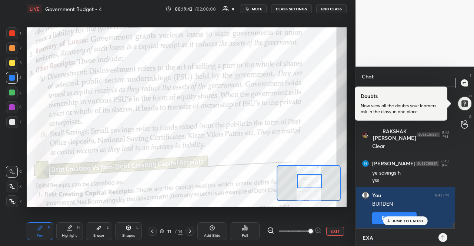
type textarea "x"
type textarea "EXACT"
type textarea "x"
type textarea "EXACTL"
type textarea "x"
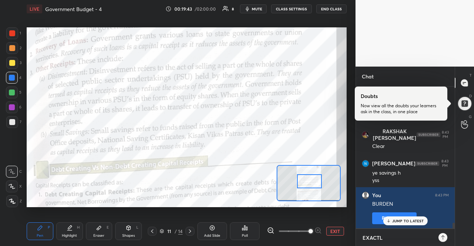
type textarea "EXACTLY"
type textarea "x"
type textarea "EXACTLY"
type textarea "x"
type textarea "EXACTLY"
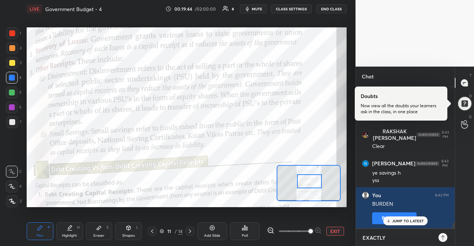
type textarea "x"
type textarea "EXACTL"
type textarea "x"
type textarea "EXACT"
type textarea "x"
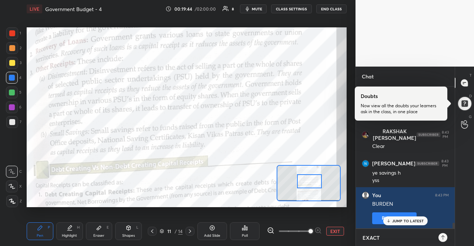
type textarea "EXAC"
type textarea "x"
type textarea "EXA"
type textarea "x"
type textarea "EX"
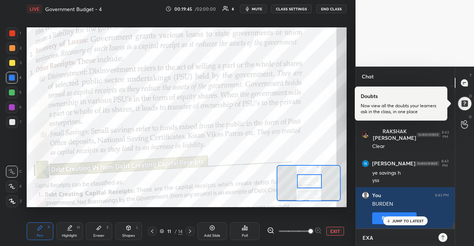
type textarea "x"
type textarea "E"
type textarea "x"
click at [407, 217] on div "JUMP TO LATEST" at bounding box center [405, 221] width 44 height 9
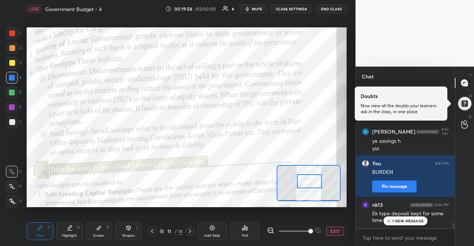
scroll to position [3503, 0]
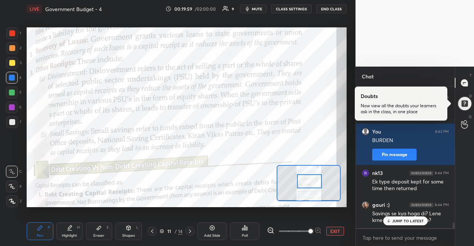
click at [410, 219] on p "JUMP TO LATEST" at bounding box center [408, 221] width 32 height 4
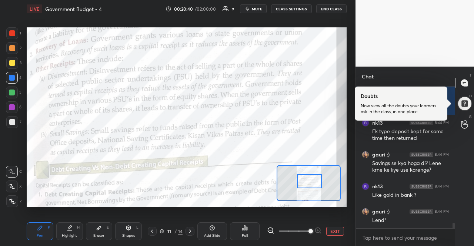
scroll to position [3591, 0]
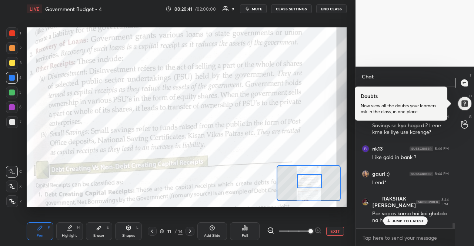
click at [413, 217] on div "JUMP TO LATEST" at bounding box center [405, 221] width 44 height 9
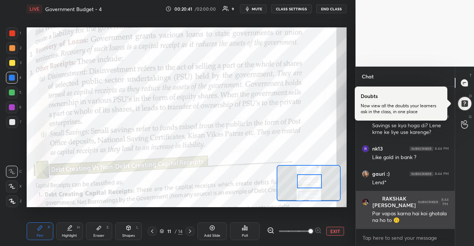
click at [410, 225] on div "RAKSHAK SAINI 8:44 PM Par vapas karna hai koi ghotala na ho to 🙃" at bounding box center [405, 210] width 99 height 38
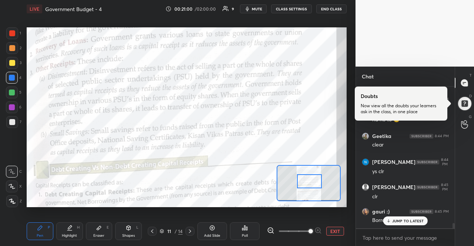
scroll to position [3730, 0]
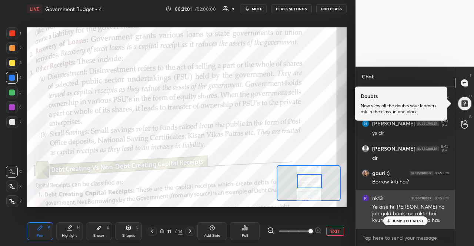
click at [385, 213] on div "Ye aise hi [PERSON_NAME] na jab gold bank me rakte hai kyunki wo wapas hi hora …" at bounding box center [410, 214] width 77 height 21
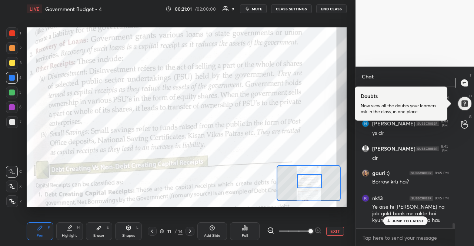
click at [390, 218] on div "JUMP TO LATEST" at bounding box center [405, 221] width 44 height 9
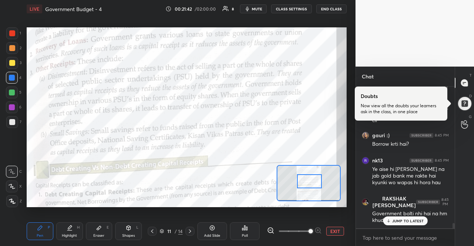
click at [396, 217] on div "JUMP TO LATEST" at bounding box center [405, 221] width 44 height 9
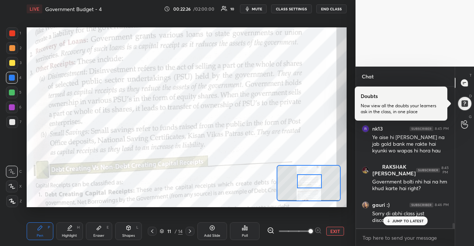
scroll to position [3825, 0]
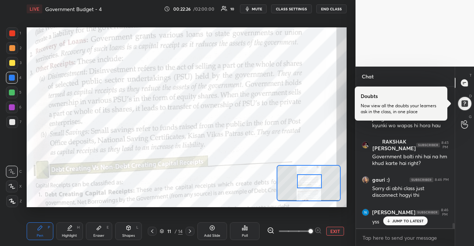
click at [397, 222] on p "JUMP TO LATEST" at bounding box center [408, 221] width 32 height 4
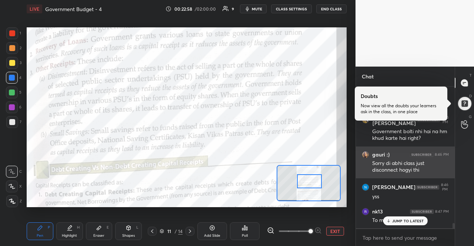
scroll to position [3895, 0]
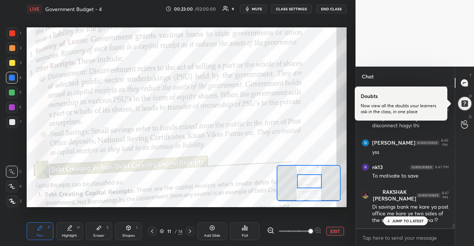
click at [409, 220] on p "JUMP TO LATEST" at bounding box center [408, 221] width 32 height 4
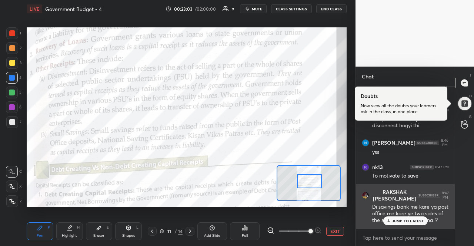
scroll to position [3920, 0]
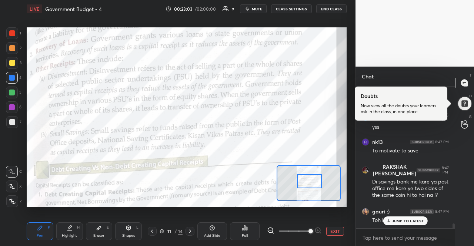
click at [406, 223] on p "JUMP TO LATEST" at bounding box center [408, 221] width 32 height 4
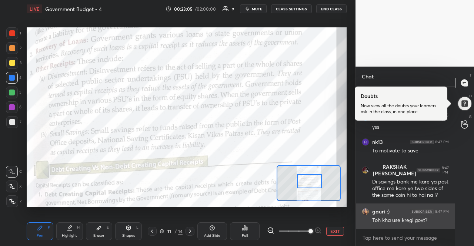
click at [406, 222] on div "Toh kha use kregi govt?" at bounding box center [410, 220] width 77 height 7
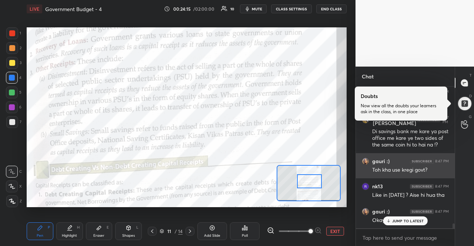
scroll to position [3996, 0]
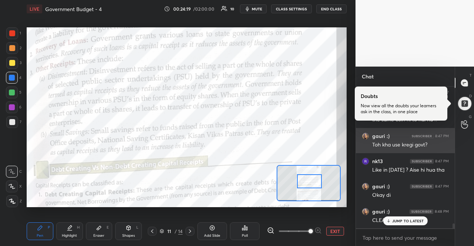
click at [402, 222] on p "JUMP TO LATEST" at bounding box center [408, 221] width 32 height 4
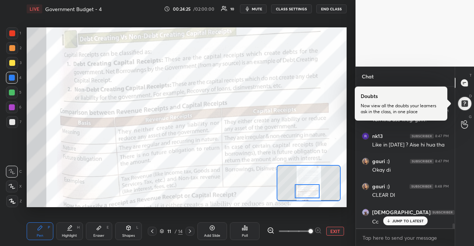
scroll to position [4046, 0]
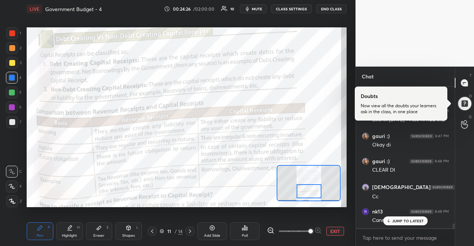
drag, startPoint x: 316, startPoint y: 181, endPoint x: 315, endPoint y: 191, distance: 10.0
click at [315, 191] on div at bounding box center [309, 191] width 25 height 14
click at [400, 223] on p "JUMP TO LATEST" at bounding box center [408, 221] width 32 height 4
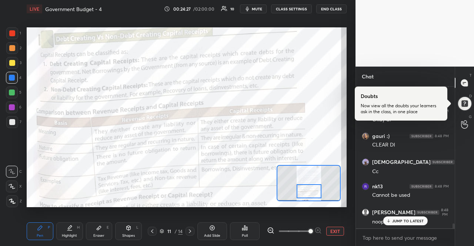
click at [400, 223] on p "JUMP TO LATEST" at bounding box center [408, 221] width 32 height 4
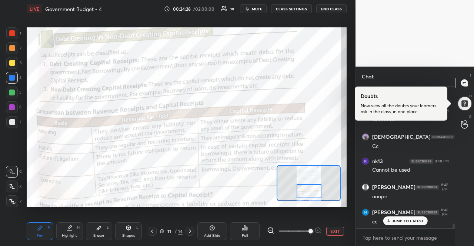
click at [400, 223] on p "JUMP TO LATEST" at bounding box center [408, 221] width 32 height 4
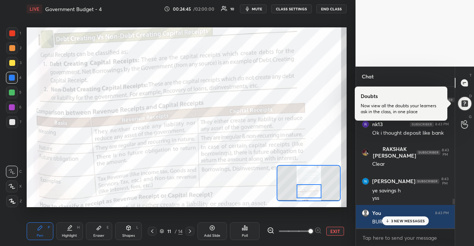
scroll to position [3284, 0]
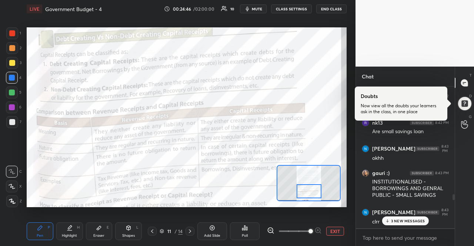
click at [419, 220] on p "3 NEW MESSAGES" at bounding box center [408, 221] width 34 height 4
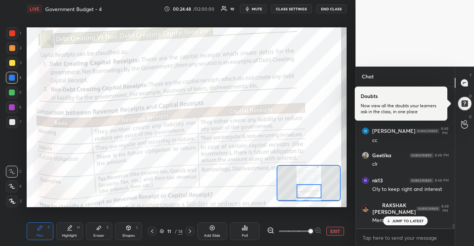
scroll to position [4209, 0]
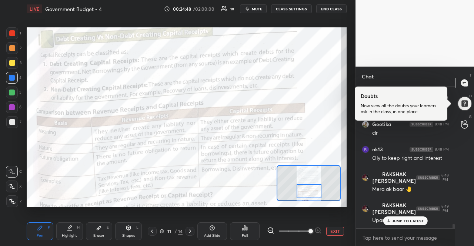
click at [419, 220] on p "JUMP TO LATEST" at bounding box center [408, 221] width 32 height 4
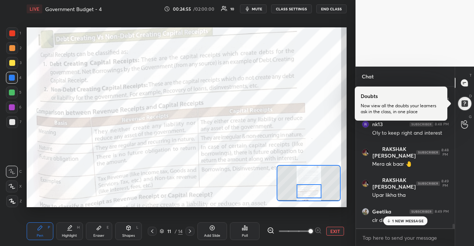
scroll to position [4234, 0]
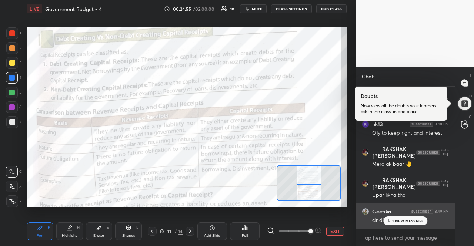
click at [415, 213] on img "grid" at bounding box center [422, 212] width 24 height 4
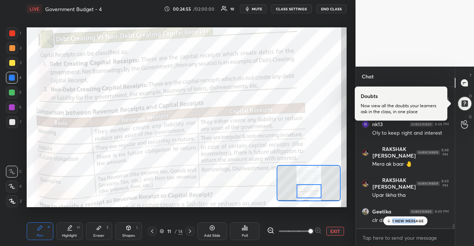
click at [416, 217] on div "[PERSON_NAME] 8:48 PM noope [PERSON_NAME] 8:48 PM cc Geetika 8:48 PM clr nk13 8…" at bounding box center [405, 158] width 99 height 142
click at [416, 219] on p "1 NEW MESSAGE" at bounding box center [407, 221] width 31 height 4
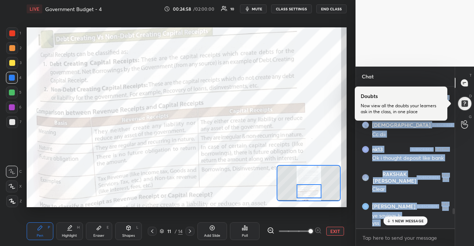
click at [416, 206] on img "grid" at bounding box center [428, 206] width 24 height 4
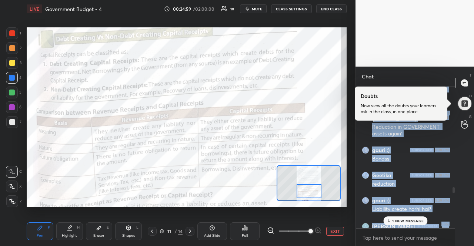
scroll to position [2683, 0]
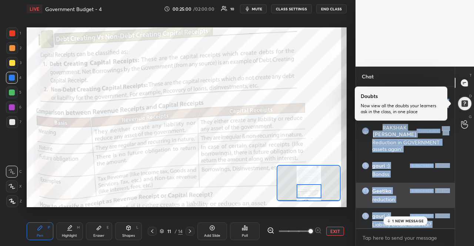
click at [417, 206] on div "Geetika 8:38 PM reduction" at bounding box center [405, 195] width 99 height 25
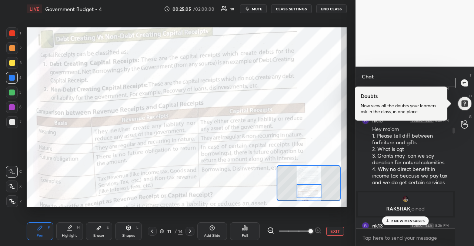
click at [405, 214] on div "[PERSON_NAME] joined" at bounding box center [405, 205] width 95 height 24
click at [406, 219] on p "2 NEW MESSAGES" at bounding box center [408, 221] width 34 height 4
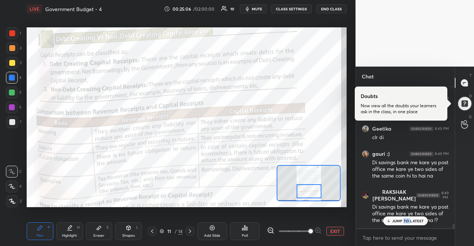
click at [406, 219] on p "JUMP TO LATEST" at bounding box center [408, 221] width 32 height 4
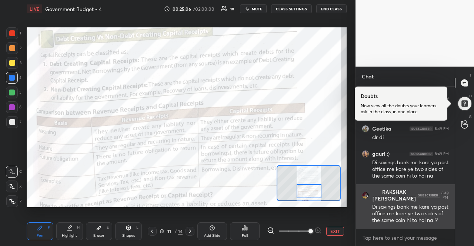
click at [406, 218] on div "Di savings bank me kare ya post office me kare ye two sides of the same coin hi…" at bounding box center [410, 214] width 77 height 21
click at [406, 218] on div "nk13 8:48 PM Oly to keep right and interest [PERSON_NAME] [PERSON_NAME] 8:48 PM…" at bounding box center [405, 158] width 99 height 142
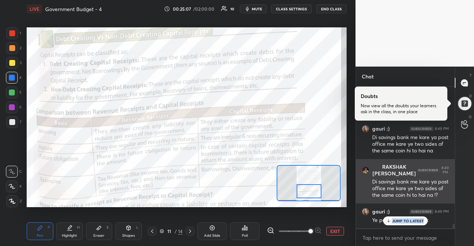
click at [406, 218] on div "JUMP TO LATEST" at bounding box center [405, 221] width 44 height 9
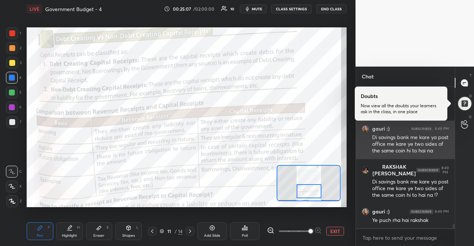
click at [412, 147] on div "Di savings bank me kare ya post office me kare ye two sides of the same coin hi…" at bounding box center [410, 144] width 77 height 21
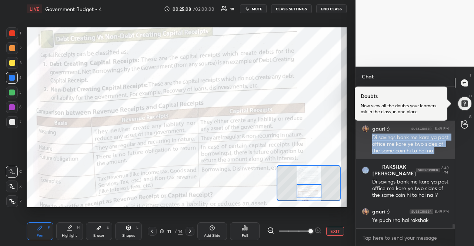
click at [412, 147] on div "Di savings bank me kare ya post office me kare ye two sides of the same coin hi…" at bounding box center [410, 144] width 77 height 21
copy div "Di savings bank me kare ya post office me kare ye two sides of the same coin hi…"
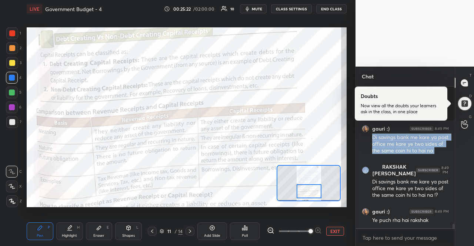
scroll to position [4449, 0]
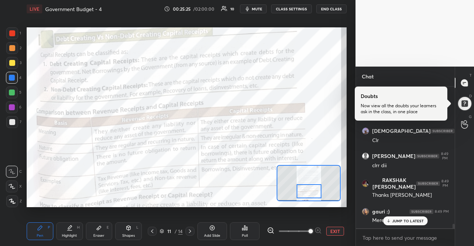
click at [422, 217] on div "JUMP TO LATEST" at bounding box center [405, 221] width 44 height 9
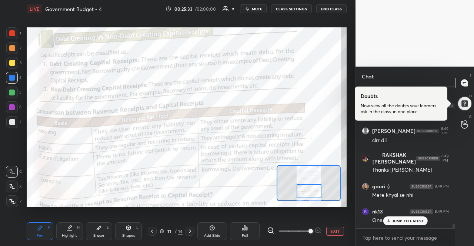
click at [424, 217] on div "JUMP TO LATEST" at bounding box center [405, 221] width 44 height 9
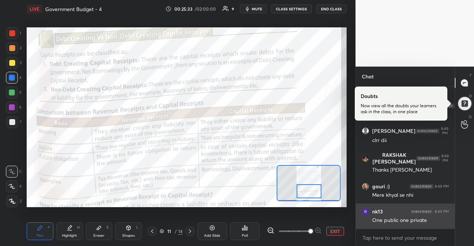
click at [422, 223] on div "One public one private" at bounding box center [410, 220] width 77 height 7
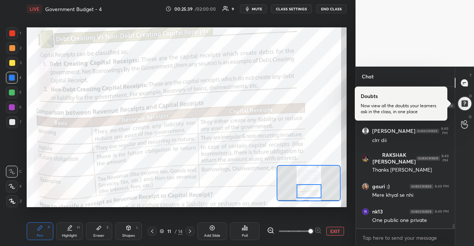
scroll to position [4505, 0]
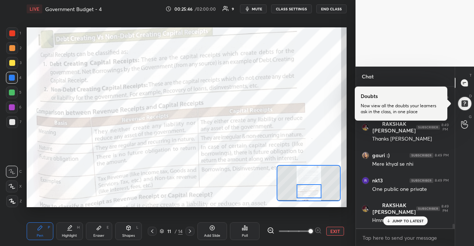
click at [403, 223] on p "JUMP TO LATEST" at bounding box center [408, 221] width 32 height 4
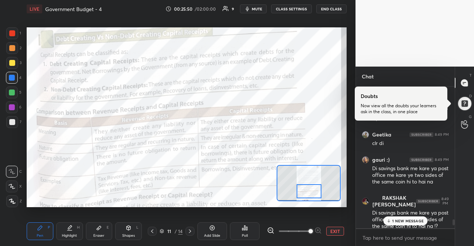
scroll to position [4296, 0]
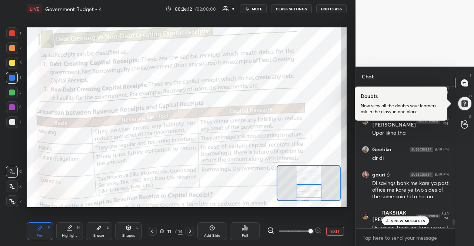
click at [427, 223] on div "6 NEW MESSAGES" at bounding box center [405, 221] width 47 height 9
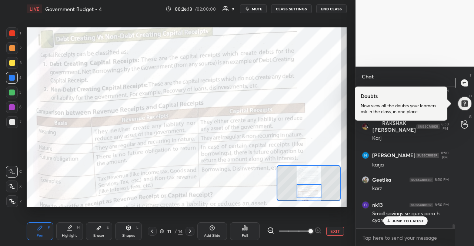
click at [427, 223] on div "Small savings se ques aara h cyam" at bounding box center [410, 217] width 77 height 14
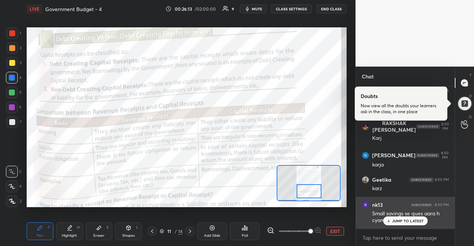
click at [410, 228] on div "nk13 8:50 PM Small savings se ques aara h cyam" at bounding box center [405, 213] width 99 height 32
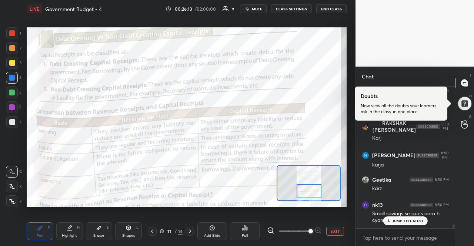
click at [409, 220] on p "JUMP TO LATEST" at bounding box center [408, 221] width 32 height 4
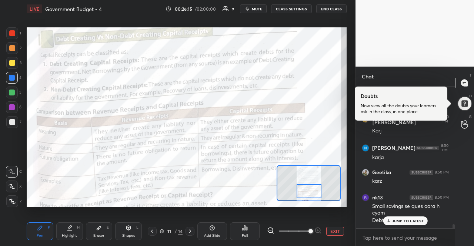
click at [418, 220] on p "JUMP TO LATEST" at bounding box center [408, 221] width 32 height 4
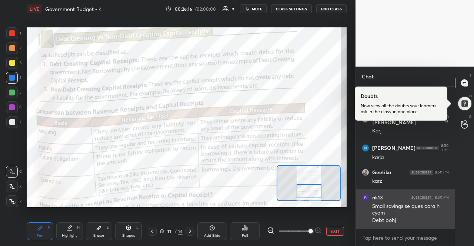
scroll to position [4684, 0]
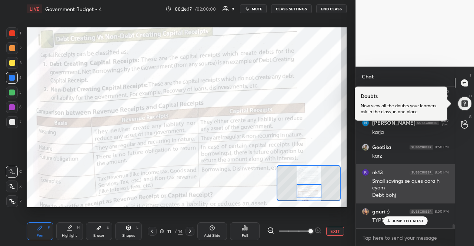
click at [422, 212] on img "grid" at bounding box center [422, 212] width 24 height 4
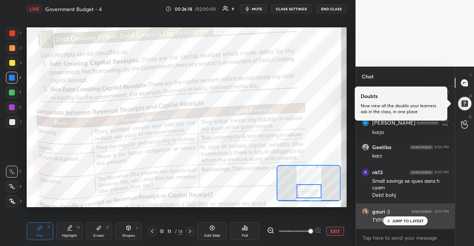
click at [419, 216] on div "TYPE OF BURDEN" at bounding box center [410, 220] width 77 height 9
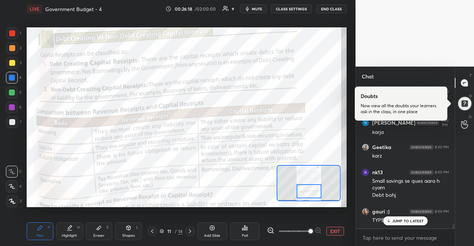
click at [420, 220] on p "JUMP TO LATEST" at bounding box center [408, 221] width 32 height 4
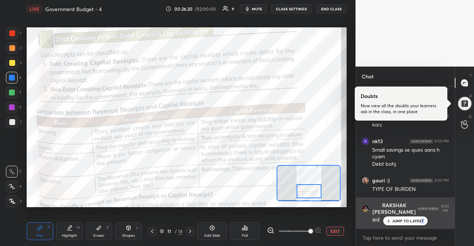
click at [424, 220] on div "JUMP TO LATEST" at bounding box center [405, 221] width 44 height 9
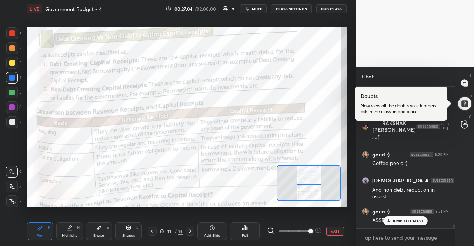
scroll to position [4822, 0]
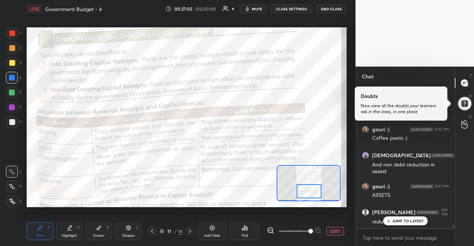
click at [423, 222] on p "JUMP TO LATEST" at bounding box center [408, 221] width 32 height 4
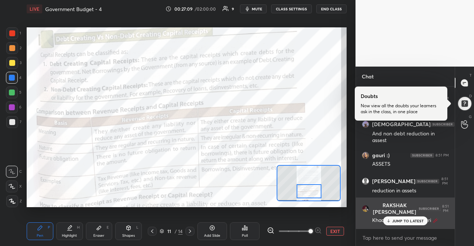
click at [408, 213] on h6 "RAKSHAK [PERSON_NAME]" at bounding box center [394, 208] width 45 height 13
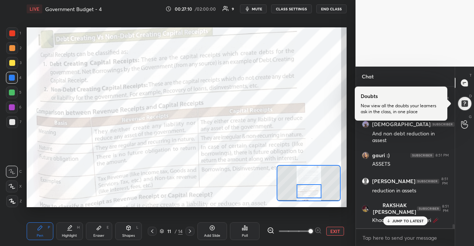
click at [409, 223] on p "JUMP TO LATEST" at bounding box center [408, 221] width 32 height 4
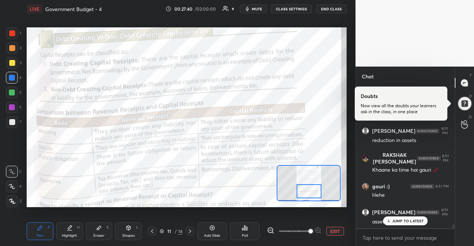
scroll to position [4936, 0]
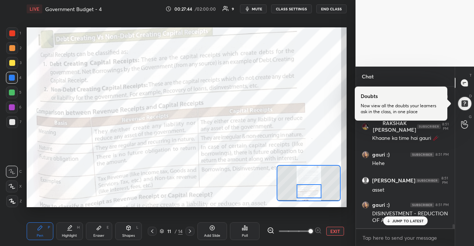
click at [423, 223] on p "JUMP TO LATEST" at bounding box center [408, 221] width 32 height 4
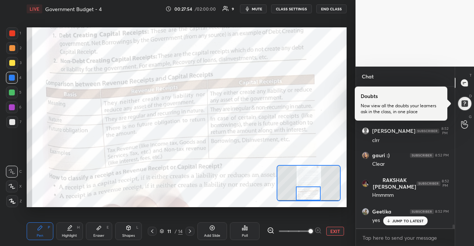
scroll to position [5093, 0]
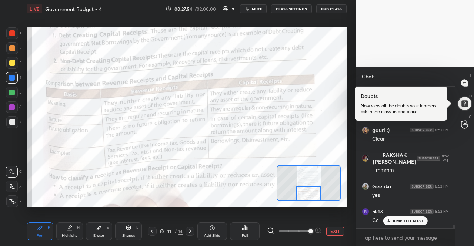
drag, startPoint x: 312, startPoint y: 188, endPoint x: 312, endPoint y: 194, distance: 6.0
click at [312, 194] on div at bounding box center [308, 194] width 25 height 14
click at [392, 220] on div "JUMP TO LATEST" at bounding box center [405, 221] width 44 height 9
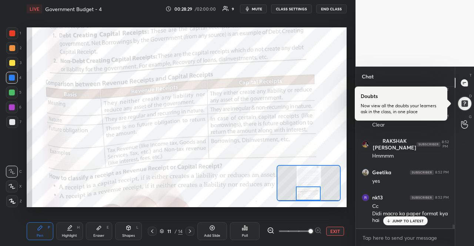
scroll to position [5145, 0]
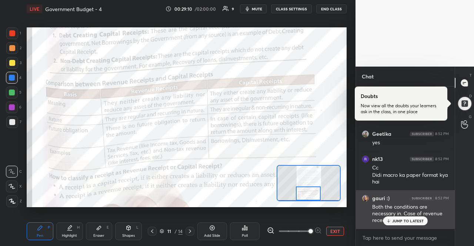
click at [429, 227] on div "gauri :) 8:52 PM Both the conditions are necessary in. Case of revenue receipt" at bounding box center [405, 209] width 99 height 39
click at [405, 214] on div "Both the conditions are necessary in. Case of revenue receipt" at bounding box center [410, 214] width 77 height 21
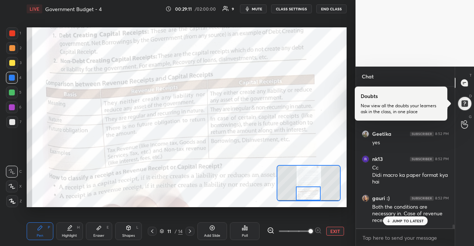
click at [403, 224] on div "JUMP TO LATEST" at bounding box center [405, 221] width 44 height 9
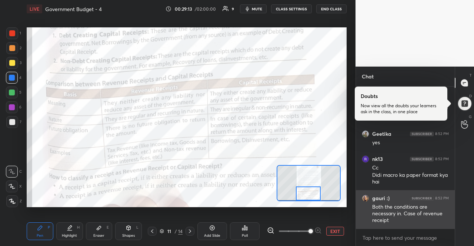
click at [401, 215] on div "Both the conditions are necessary in. Case of revenue receipt" at bounding box center [410, 214] width 77 height 21
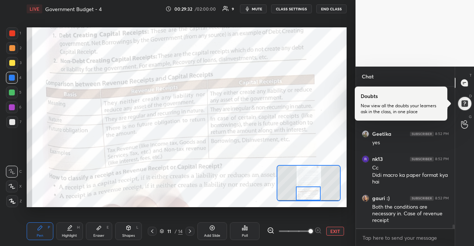
click at [146, 207] on div "Setting up your live class Poll for secs No correct answer Start poll" at bounding box center [187, 117] width 326 height 199
click at [192, 229] on icon at bounding box center [190, 232] width 6 height 6
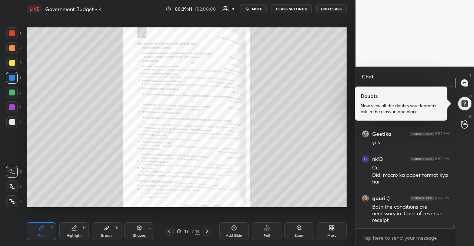
click at [301, 230] on icon at bounding box center [300, 229] width 1 height 1
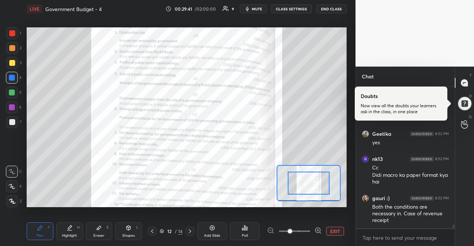
click at [313, 230] on div at bounding box center [294, 231] width 55 height 9
click at [316, 231] on icon at bounding box center [318, 230] width 7 height 7
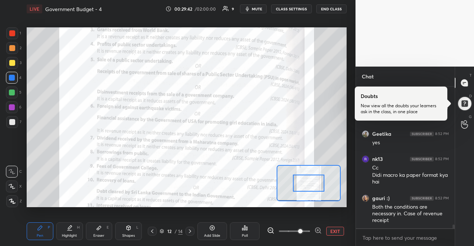
click at [316, 231] on icon at bounding box center [318, 230] width 7 height 7
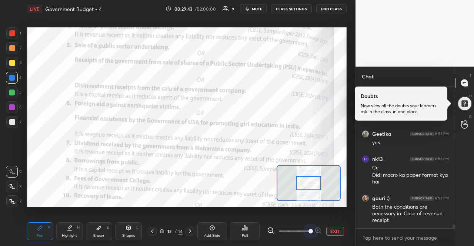
click at [313, 231] on span at bounding box center [311, 231] width 4 height 4
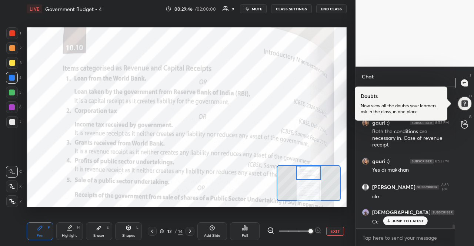
drag, startPoint x: 312, startPoint y: 186, endPoint x: 312, endPoint y: 176, distance: 10.4
click at [312, 176] on div at bounding box center [308, 173] width 25 height 14
click at [393, 221] on p "JUMP TO LATEST" at bounding box center [408, 221] width 32 height 4
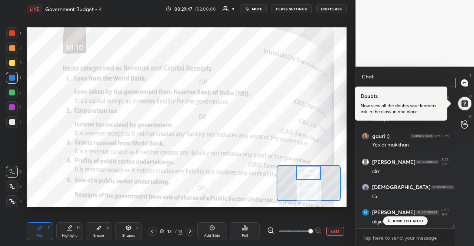
scroll to position [5277, 0]
click at [393, 221] on p "JUMP TO LATEST" at bounding box center [408, 221] width 32 height 4
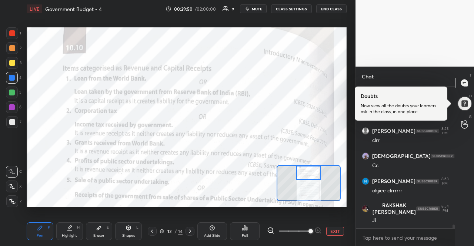
click at [393, 221] on div "Ji" at bounding box center [410, 220] width 77 height 7
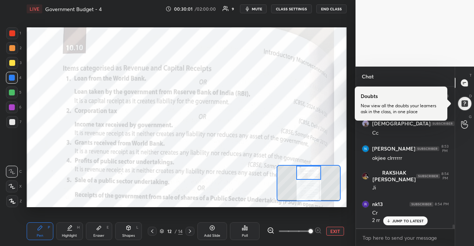
scroll to position [5335, 0]
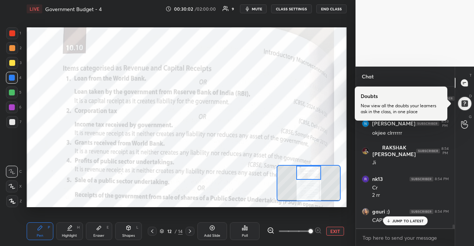
click at [397, 222] on p "JUMP TO LATEST" at bounding box center [408, 221] width 32 height 4
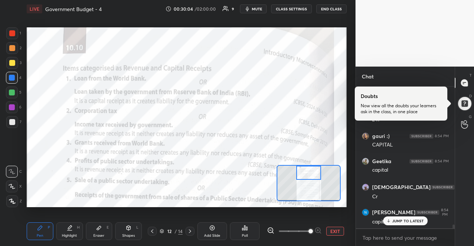
click at [397, 222] on p "JUMP TO LATEST" at bounding box center [408, 221] width 32 height 4
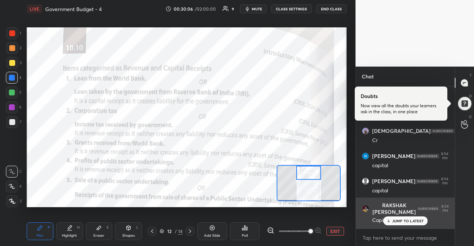
drag, startPoint x: 397, startPoint y: 222, endPoint x: 396, endPoint y: 214, distance: 7.1
click at [396, 214] on div "RAKSHAK [PERSON_NAME] 8:52 PM Hmmmm Geetika 8:52 PM yes nk13 8:52 PM Cc Didi ma…" at bounding box center [405, 158] width 99 height 142
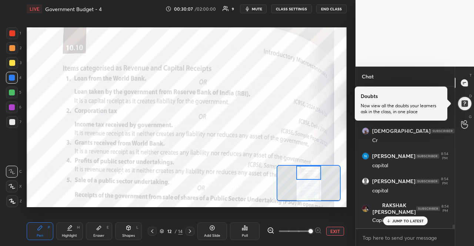
click at [401, 217] on div "JUMP TO LATEST" at bounding box center [405, 221] width 44 height 9
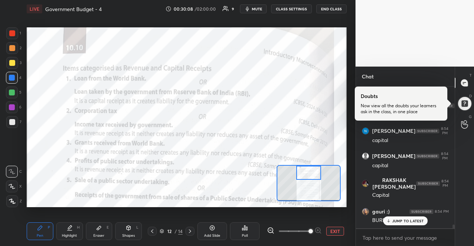
click at [400, 217] on div "JUMP TO LATEST" at bounding box center [405, 221] width 44 height 9
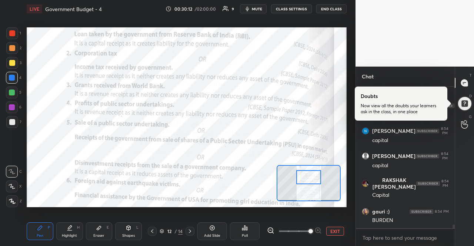
scroll to position [5517, 0]
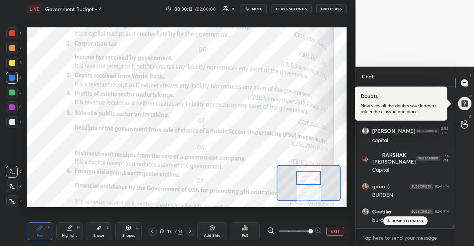
drag, startPoint x: 315, startPoint y: 172, endPoint x: 315, endPoint y: 177, distance: 5.2
click at [315, 177] on div at bounding box center [308, 178] width 25 height 14
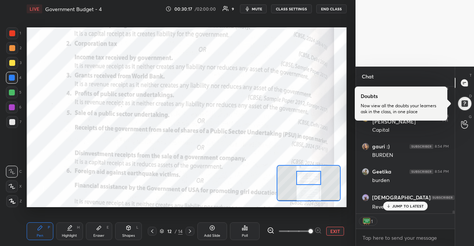
scroll to position [5608, 0]
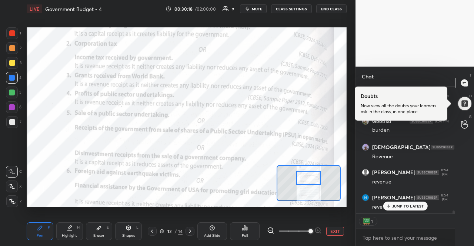
click at [396, 203] on div "JUMP TO LATEST" at bounding box center [405, 206] width 44 height 9
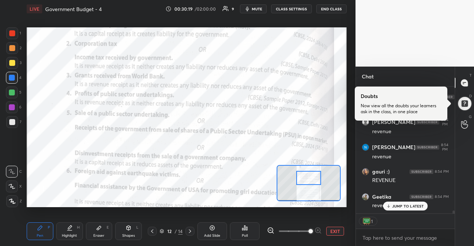
click at [396, 203] on div "JUMP TO LATEST" at bounding box center [405, 206] width 44 height 9
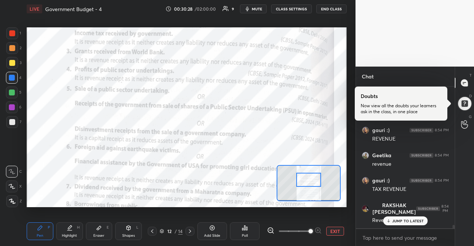
scroll to position [5725, 0]
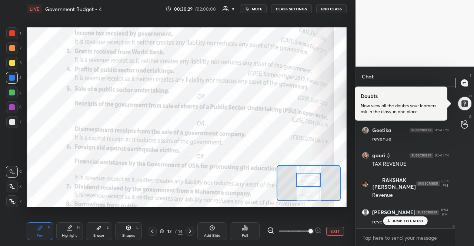
click at [314, 181] on div at bounding box center [308, 180] width 25 height 14
click at [396, 220] on p "JUMP TO LATEST" at bounding box center [408, 221] width 32 height 4
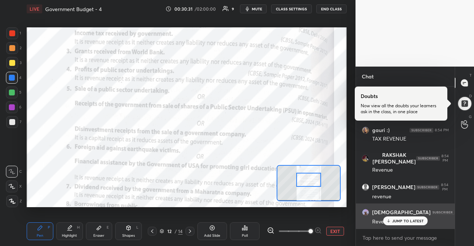
scroll to position [5800, 0]
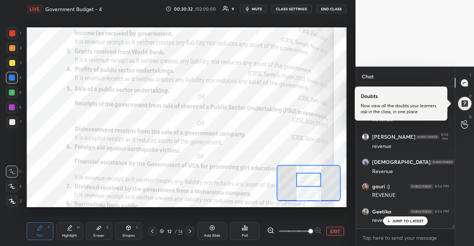
click at [398, 221] on p "JUMP TO LATEST" at bounding box center [408, 221] width 32 height 4
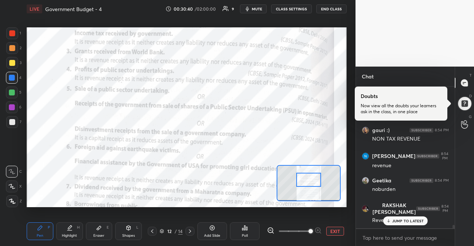
scroll to position [5932, 0]
click at [401, 224] on div "JUMP TO LATEST" at bounding box center [405, 221] width 44 height 9
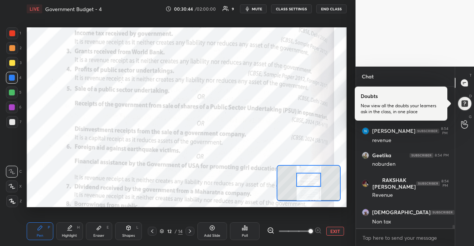
scroll to position [5957, 0]
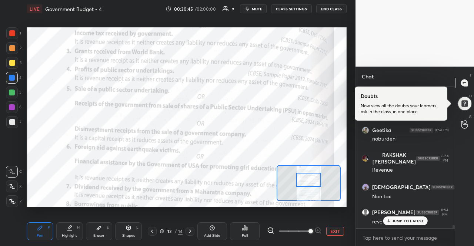
click at [390, 217] on div "JUMP TO LATEST" at bounding box center [405, 221] width 44 height 9
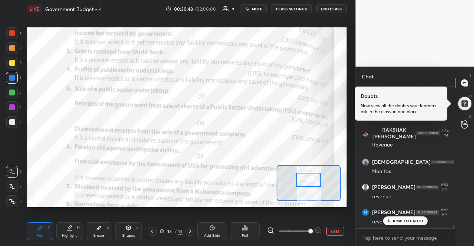
scroll to position [6033, 0]
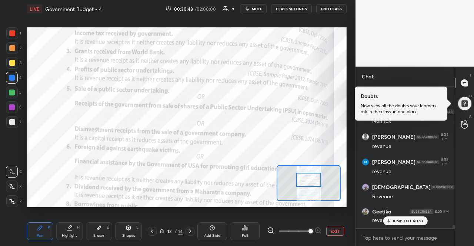
click at [405, 229] on div "x" at bounding box center [405, 237] width 99 height 17
click at [406, 224] on div "JUMP TO LATEST" at bounding box center [405, 221] width 44 height 9
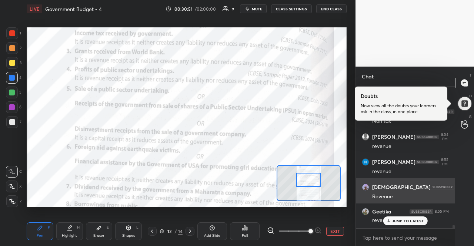
scroll to position [6058, 0]
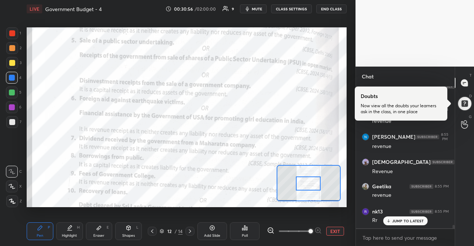
drag, startPoint x: 314, startPoint y: 181, endPoint x: 313, endPoint y: 184, distance: 3.7
click at [313, 184] on div at bounding box center [308, 184] width 25 height 14
click at [397, 220] on p "JUMP TO LATEST" at bounding box center [408, 221] width 32 height 4
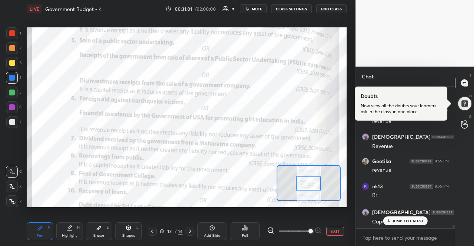
click at [403, 222] on p "JUMP TO LATEST" at bounding box center [408, 221] width 32 height 4
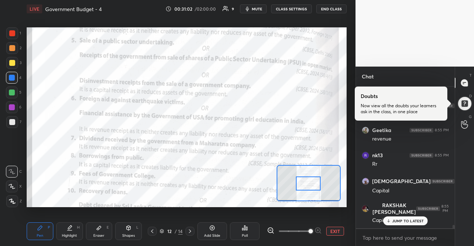
click at [404, 220] on p "JUMP TO LATEST" at bounding box center [408, 221] width 32 height 4
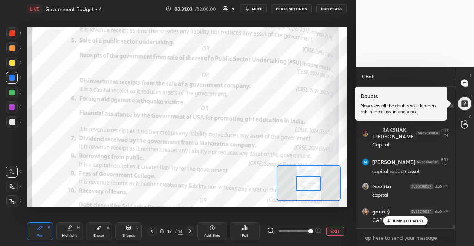
click at [403, 225] on div "JUMP TO LATEST" at bounding box center [405, 221] width 44 height 9
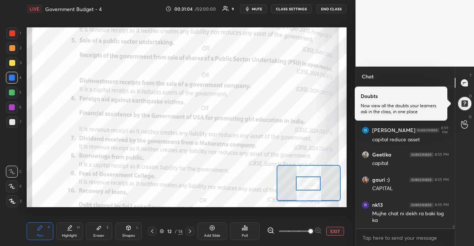
scroll to position [6247, 0]
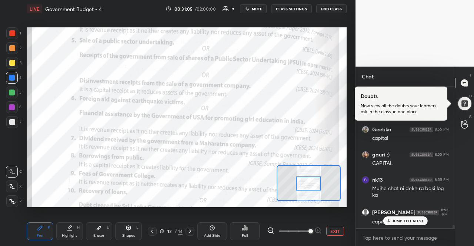
click at [410, 217] on div "capital" at bounding box center [410, 221] width 77 height 9
click at [410, 220] on p "JUMP TO LATEST" at bounding box center [408, 221] width 32 height 4
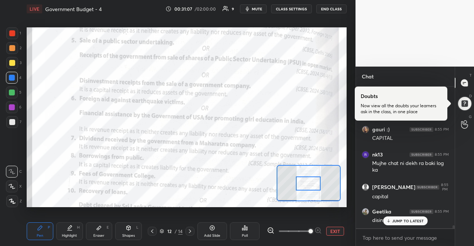
scroll to position [6303, 0]
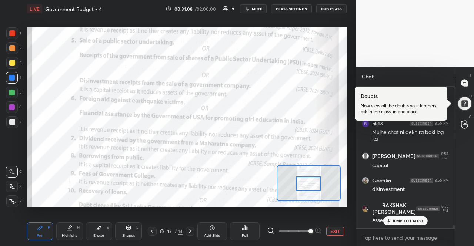
click at [410, 220] on p "JUMP TO LATEST" at bounding box center [408, 221] width 32 height 4
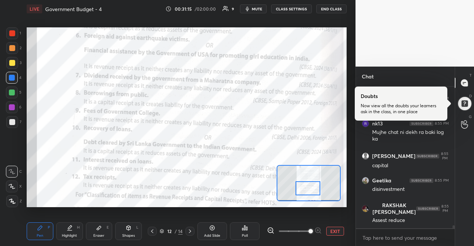
drag, startPoint x: 317, startPoint y: 182, endPoint x: 317, endPoint y: 186, distance: 4.5
click at [317, 186] on div at bounding box center [308, 189] width 25 height 14
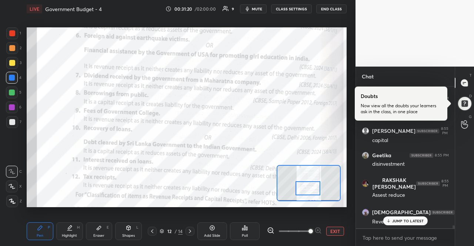
scroll to position [6354, 0]
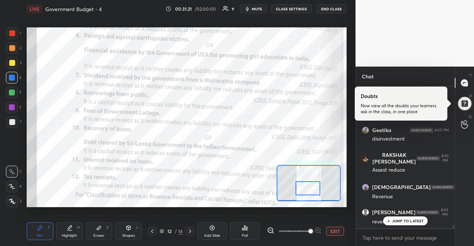
click at [402, 217] on div "JUMP TO LATEST" at bounding box center [405, 221] width 44 height 9
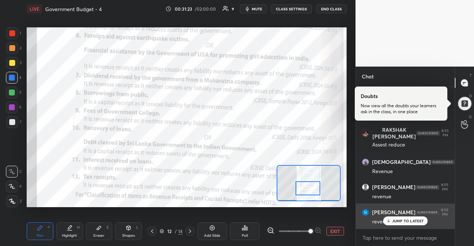
click at [399, 217] on div "revenue" at bounding box center [410, 221] width 77 height 9
click at [398, 216] on div "[PERSON_NAME] 8:55 PM revenue [GEOGRAPHIC_DATA] 8:55 PM Revenue [PERSON_NAME] 8…" at bounding box center [405, 158] width 99 height 142
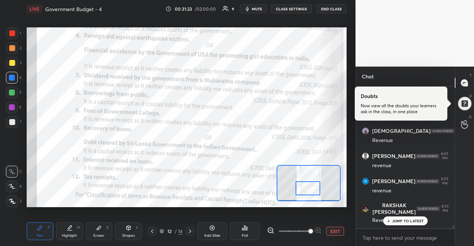
click at [398, 220] on p "JUMP TO LATEST" at bounding box center [408, 221] width 32 height 4
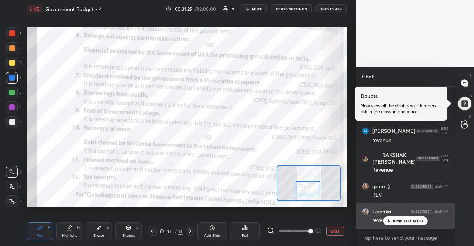
click at [402, 217] on div "JUMP TO LATEST" at bounding box center [405, 221] width 44 height 9
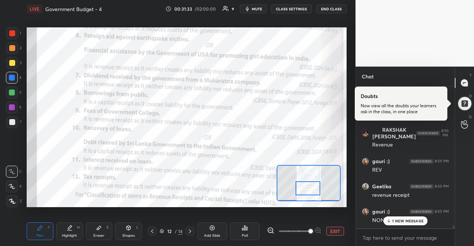
scroll to position [6511, 0]
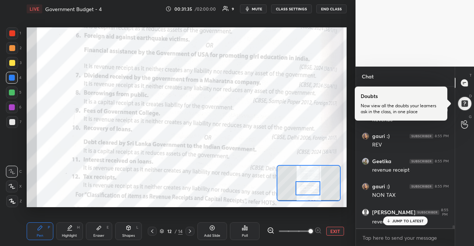
click at [394, 223] on p "JUMP TO LATEST" at bounding box center [408, 221] width 32 height 4
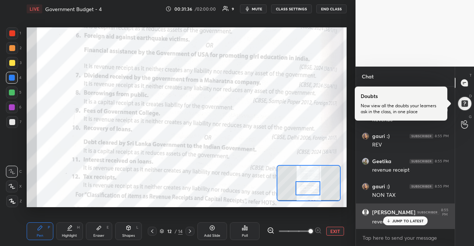
scroll to position [6536, 0]
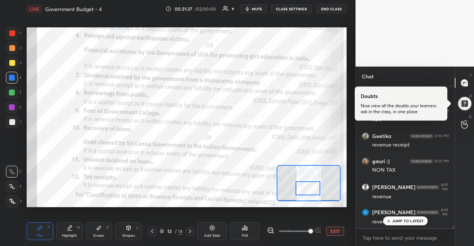
click at [395, 220] on p "JUMP TO LATEST" at bounding box center [408, 221] width 32 height 4
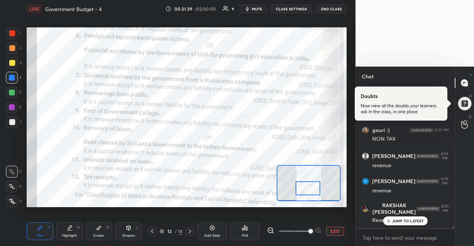
click at [395, 220] on p "JUMP TO LATEST" at bounding box center [408, 221] width 32 height 4
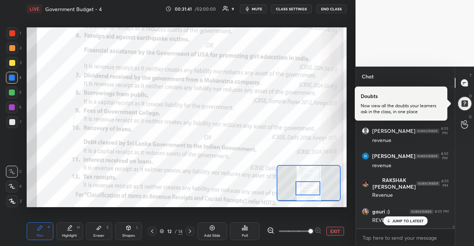
click at [395, 220] on p "JUMP TO LATEST" at bounding box center [408, 221] width 32 height 4
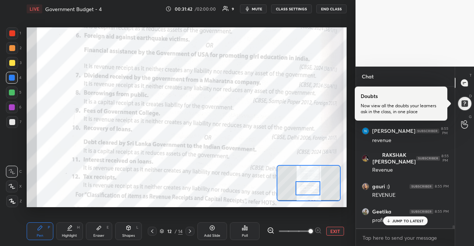
click at [395, 220] on p "JUMP TO LATEST" at bounding box center [408, 221] width 32 height 4
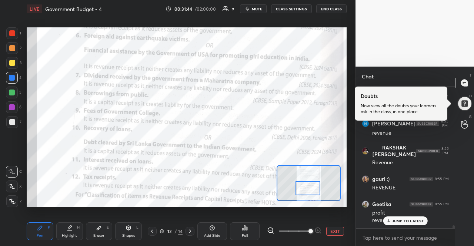
click at [395, 220] on p "JUMP TO LATEST" at bounding box center [408, 221] width 32 height 4
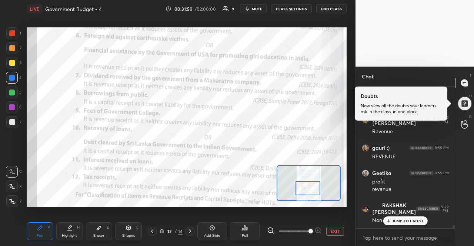
click at [408, 224] on div "JUMP TO LATEST" at bounding box center [405, 221] width 44 height 9
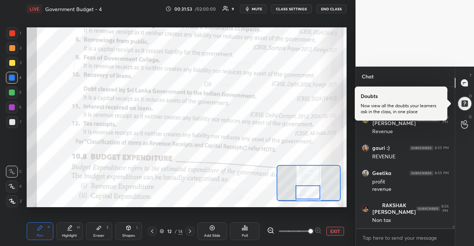
drag, startPoint x: 319, startPoint y: 190, endPoint x: 319, endPoint y: 194, distance: 4.1
click at [319, 194] on div at bounding box center [308, 193] width 25 height 14
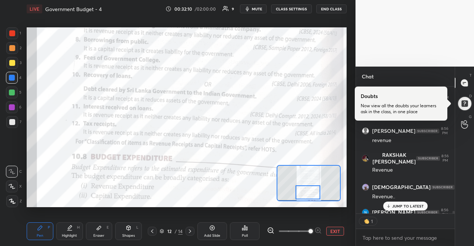
scroll to position [6998, 0]
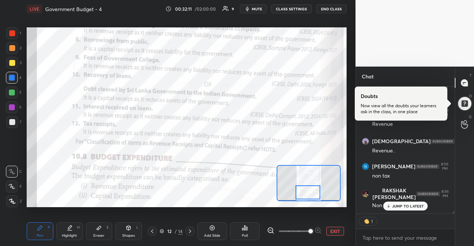
click at [400, 203] on div "JUMP TO LATEST" at bounding box center [405, 206] width 44 height 9
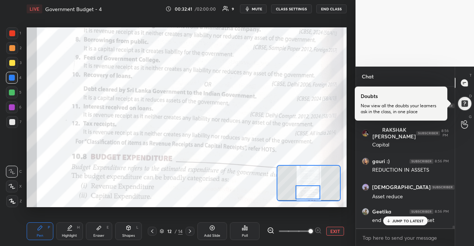
scroll to position [7273, 0]
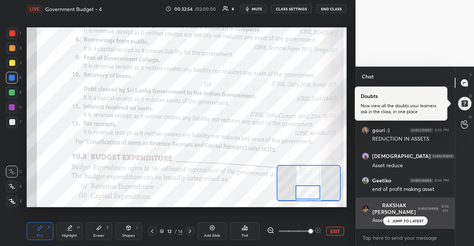
click at [391, 226] on div "RAKSHAK SAINI 8:56 PM Asset 😭" at bounding box center [405, 213] width 99 height 31
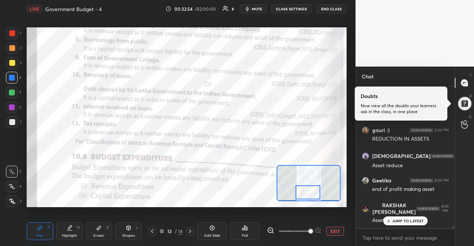
click at [391, 224] on div "JUMP TO LATEST" at bounding box center [405, 221] width 44 height 9
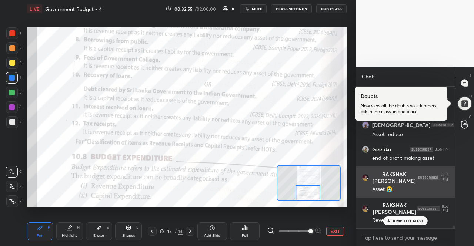
click at [391, 224] on div "JUMP TO LATEST" at bounding box center [405, 221] width 44 height 9
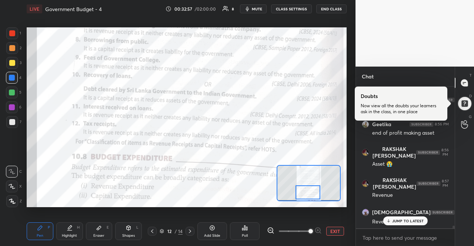
scroll to position [7354, 0]
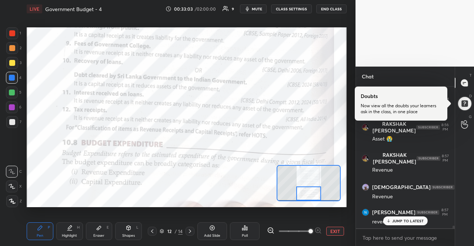
drag, startPoint x: 309, startPoint y: 194, endPoint x: 309, endPoint y: 200, distance: 6.3
click at [309, 200] on div at bounding box center [308, 194] width 25 height 14
click at [392, 217] on div "JUMP TO LATEST" at bounding box center [405, 221] width 44 height 9
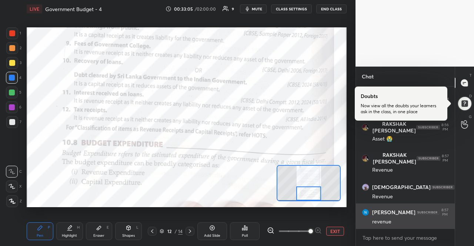
scroll to position [7379, 0]
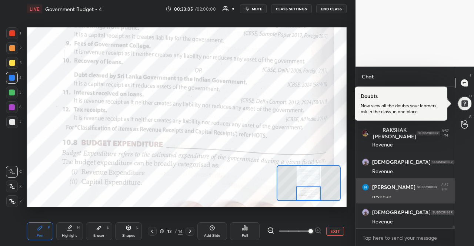
click at [398, 243] on p "JUMP TO LATEST" at bounding box center [408, 245] width 32 height 4
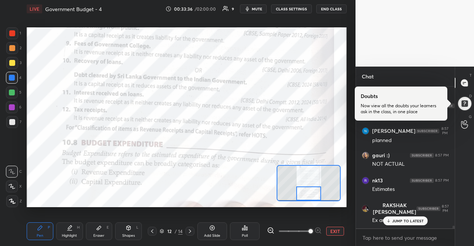
scroll to position [7637, 0]
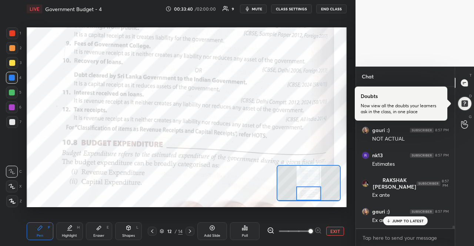
click at [191, 232] on icon at bounding box center [190, 232] width 6 height 6
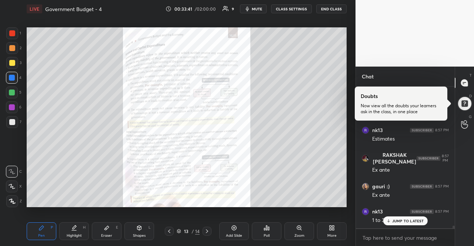
scroll to position [7687, 0]
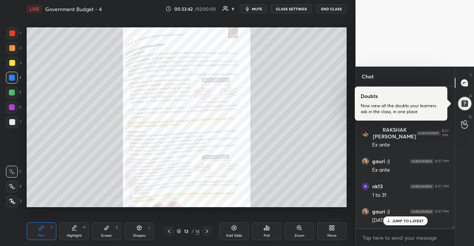
click at [389, 221] on icon at bounding box center [389, 221] width 0 height 3
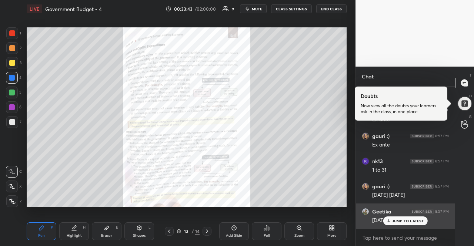
click at [386, 227] on div "Geetika 8:57 PM [DATE] se" at bounding box center [405, 216] width 99 height 25
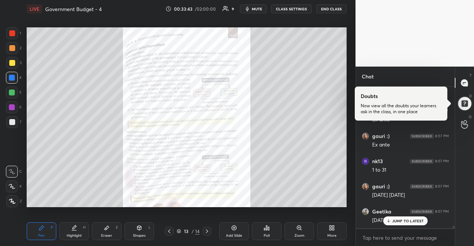
click at [390, 224] on div "JUMP TO LATEST" at bounding box center [405, 221] width 44 height 9
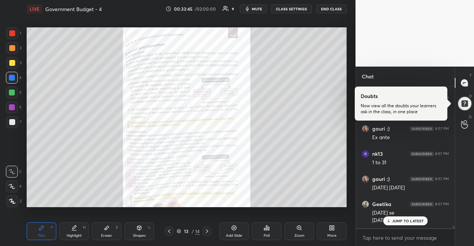
click at [300, 233] on div "Zoom" at bounding box center [299, 232] width 30 height 18
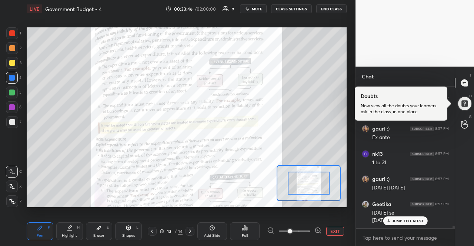
click at [318, 230] on icon at bounding box center [318, 231] width 0 height 2
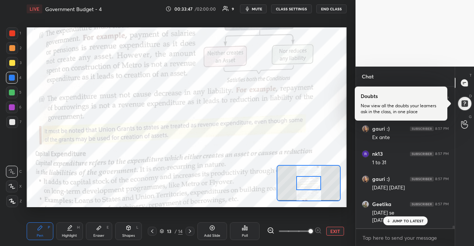
click at [313, 230] on span at bounding box center [311, 231] width 4 height 4
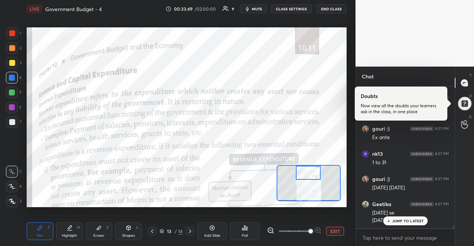
drag, startPoint x: 310, startPoint y: 185, endPoint x: 310, endPoint y: 174, distance: 10.7
click at [310, 174] on div at bounding box center [308, 173] width 25 height 14
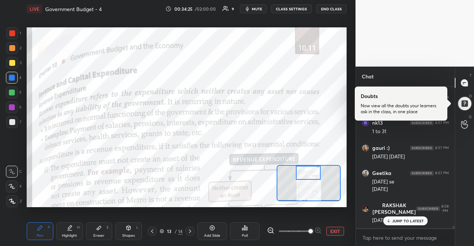
click at [390, 217] on div "JUMP TO LATEST" at bounding box center [405, 221] width 44 height 9
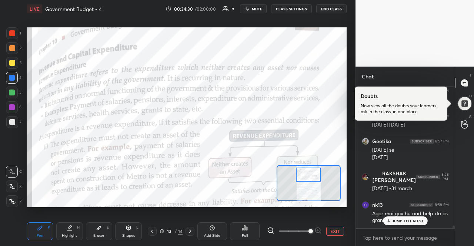
click at [319, 176] on div at bounding box center [308, 175] width 25 height 14
click at [413, 223] on p "JUMP TO LATEST" at bounding box center [408, 221] width 32 height 4
type textarea "x"
click at [382, 242] on textarea at bounding box center [405, 238] width 87 height 12
type textarea "R"
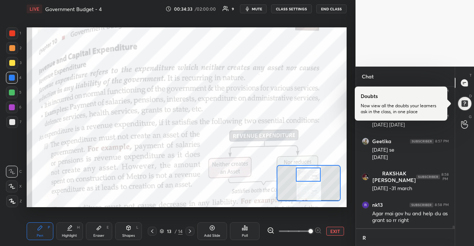
type textarea "x"
type textarea "RE"
type textarea "x"
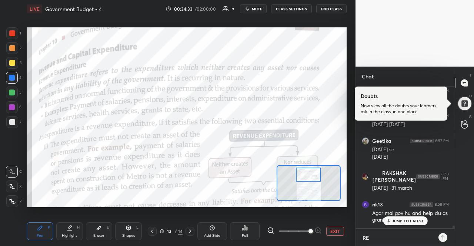
type textarea "REV"
type textarea "x"
type textarea "REVN"
type textarea "x"
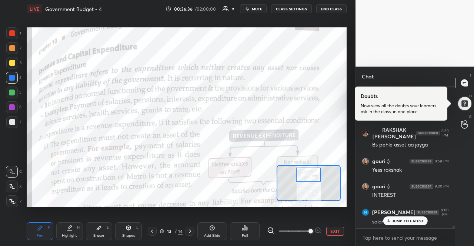
scroll to position [8080, 0]
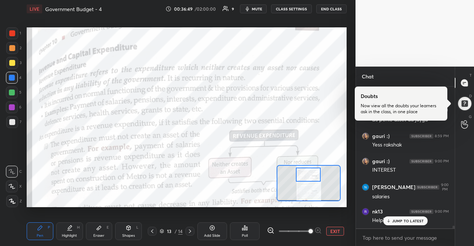
click at [410, 219] on p "JUMP TO LATEST" at bounding box center [408, 221] width 32 height 4
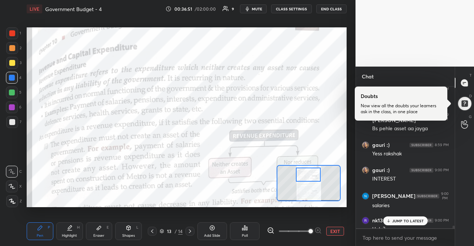
scroll to position [8070, 0]
click at [407, 219] on p "JUMP TO LATEST" at bounding box center [408, 221] width 32 height 4
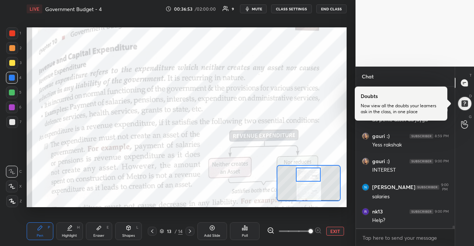
click at [407, 219] on div "Help?" at bounding box center [410, 220] width 77 height 7
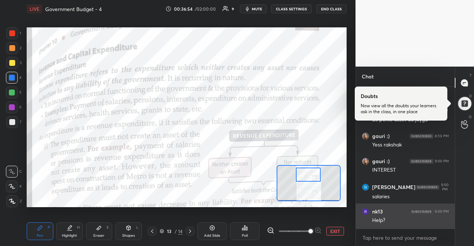
scroll to position [8105, 0]
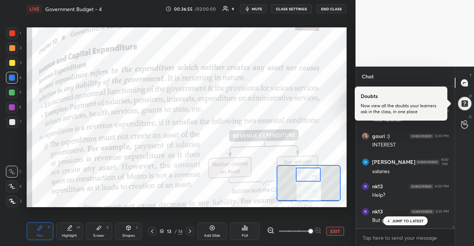
click at [406, 220] on p "JUMP TO LATEST" at bounding box center [408, 221] width 32 height 4
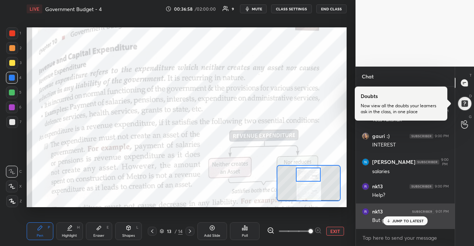
scroll to position [8137, 0]
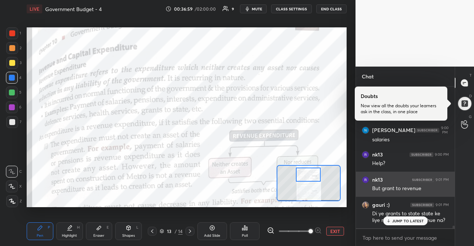
click at [406, 226] on div "gauri :) 9:01 PM Di ye grants to state state ke liye revenue re receipt hue na?" at bounding box center [405, 213] width 99 height 32
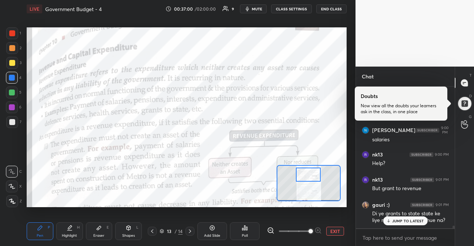
click at [406, 224] on div "JUMP TO LATEST" at bounding box center [405, 221] width 44 height 9
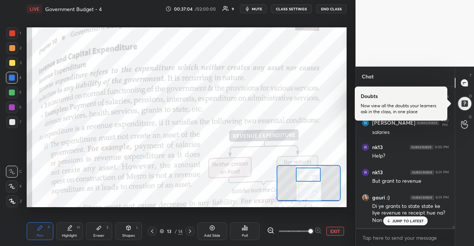
click at [406, 224] on div "JUMP TO LATEST" at bounding box center [405, 221] width 44 height 9
click at [399, 239] on textarea at bounding box center [405, 238] width 87 height 12
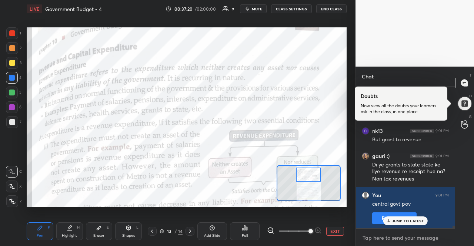
scroll to position [8211, 0]
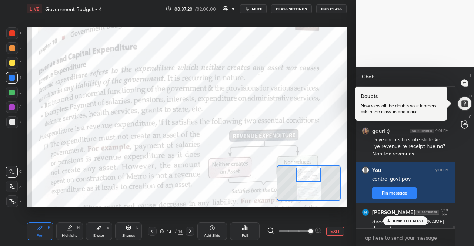
click at [402, 221] on p "JUMP TO LATEST" at bounding box center [408, 221] width 32 height 4
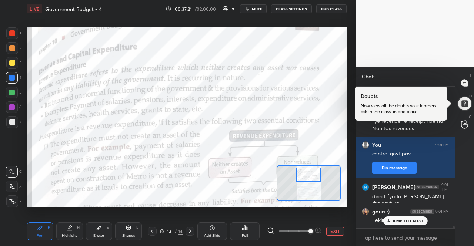
click at [401, 221] on p "JUMP TO LATEST" at bounding box center [408, 221] width 32 height 4
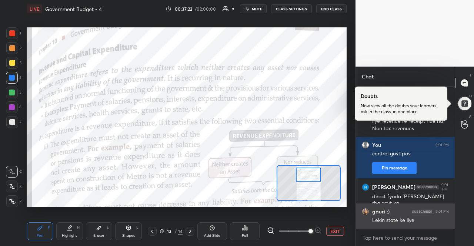
scroll to position [8262, 0]
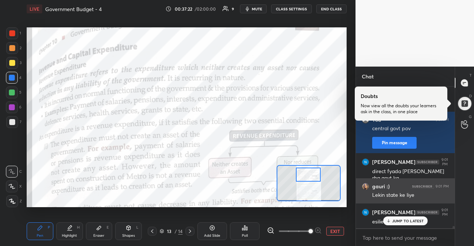
click at [400, 224] on div "JUMP TO LATEST" at bounding box center [405, 221] width 44 height 9
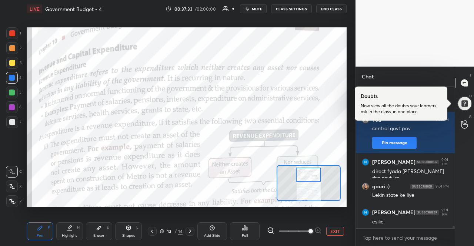
scroll to position [8287, 0]
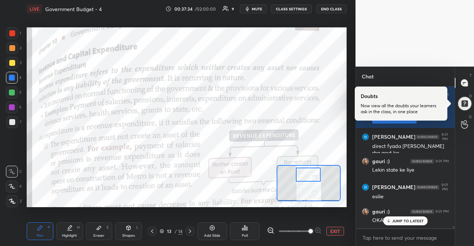
click at [409, 224] on div "JUMP TO LATEST" at bounding box center [405, 221] width 44 height 9
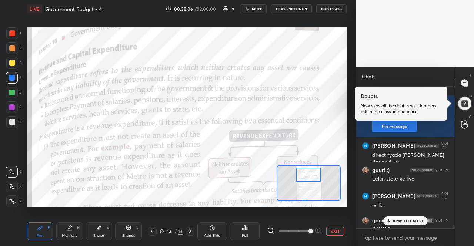
click at [405, 222] on p "JUMP TO LATEST" at bounding box center [408, 221] width 32 height 4
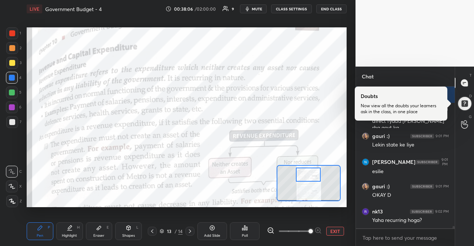
click at [405, 222] on div "gauri :) 9:01 PM Di ye grants to state state ke liye revenue re receipt hue na?…" at bounding box center [405, 158] width 99 height 142
click at [405, 231] on div "x" at bounding box center [405, 237] width 99 height 17
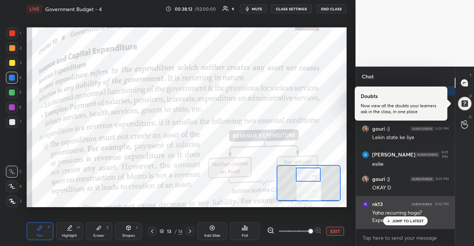
click at [381, 213] on div "Yaha recurring hoga?" at bounding box center [410, 213] width 77 height 7
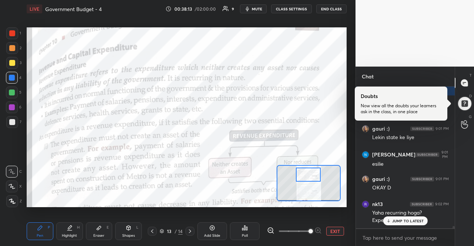
click at [390, 217] on div "JUMP TO LATEST" at bounding box center [405, 221] width 44 height 9
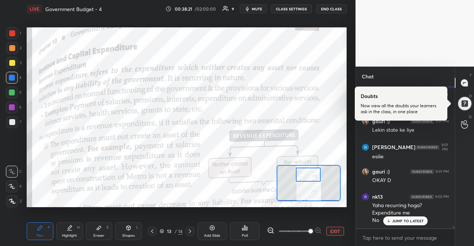
click at [388, 220] on icon at bounding box center [388, 221] width 5 height 4
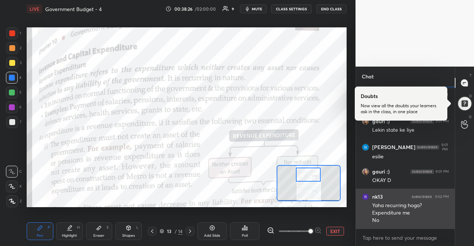
scroll to position [8352, 0]
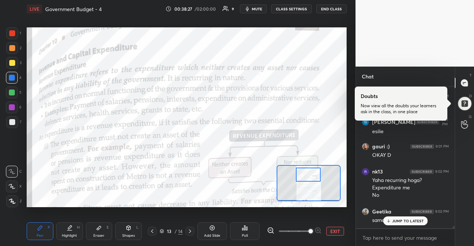
click at [387, 219] on icon at bounding box center [388, 221] width 5 height 4
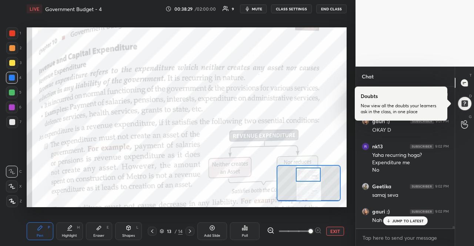
click at [387, 220] on icon at bounding box center [388, 221] width 5 height 4
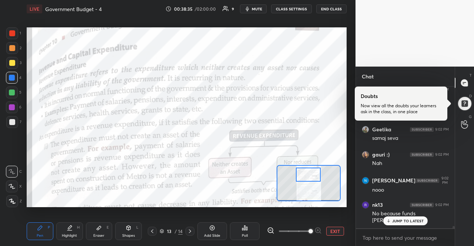
scroll to position [8459, 0]
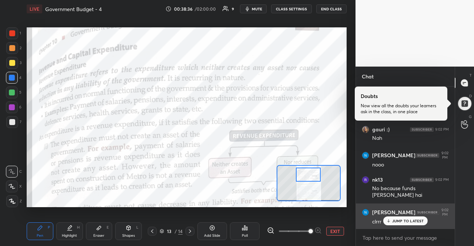
click at [407, 217] on div "clrrr" at bounding box center [410, 221] width 77 height 9
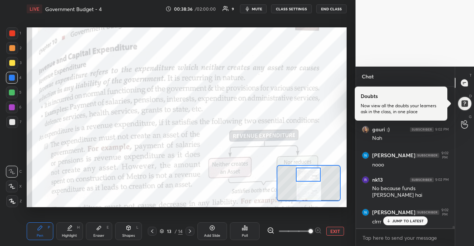
click at [402, 219] on p "JUMP TO LATEST" at bounding box center [408, 221] width 32 height 4
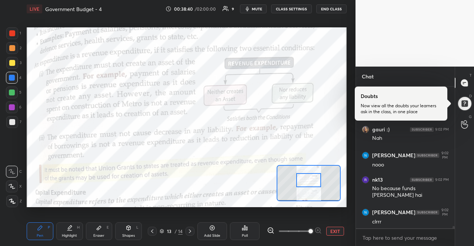
drag, startPoint x: 317, startPoint y: 180, endPoint x: 319, endPoint y: 184, distance: 4.7
click at [319, 184] on div at bounding box center [308, 180] width 25 height 14
click at [347, 54] on div "Setting up your live class Poll for secs No correct answer Start poll" at bounding box center [187, 117] width 326 height 199
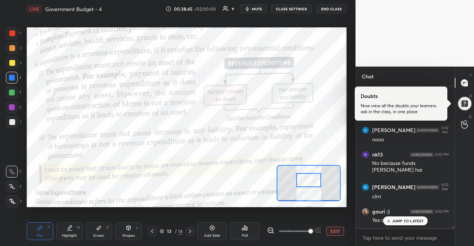
click at [415, 224] on div "JUMP TO LATEST" at bounding box center [405, 221] width 44 height 9
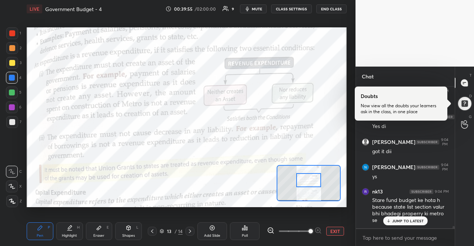
scroll to position [8708, 0]
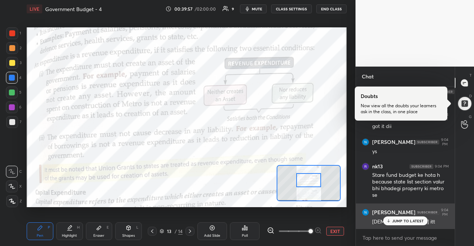
click at [408, 213] on div "[PERSON_NAME] 9:04 PM" at bounding box center [405, 212] width 87 height 9
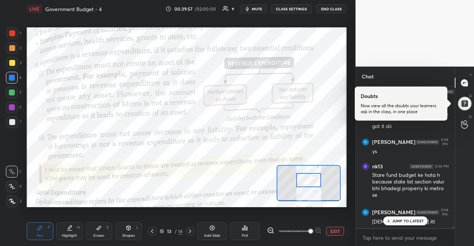
drag, startPoint x: 406, startPoint y: 216, endPoint x: 407, endPoint y: 223, distance: 7.1
click at [407, 217] on div "gauri :) 9:01 PM OKAY D nk13 9:02 PM [PERSON_NAME] recurring hoga? Expenditure …" at bounding box center [405, 158] width 99 height 142
click at [407, 223] on p "JUMP TO LATEST" at bounding box center [408, 221] width 32 height 4
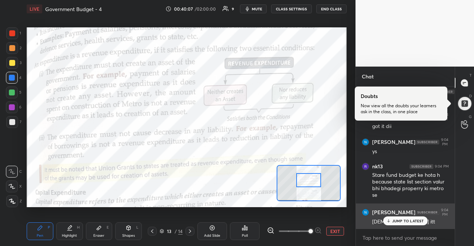
click at [416, 213] on img "grid" at bounding box center [428, 212] width 24 height 4
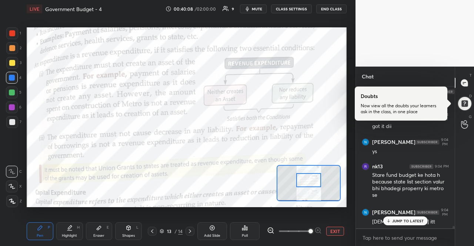
click at [417, 217] on div "JUMP TO LATEST" at bounding box center [405, 221] width 44 height 9
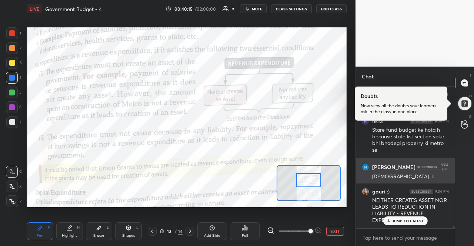
scroll to position [8785, 0]
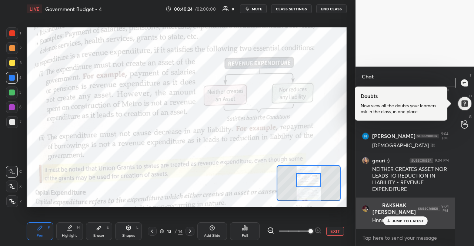
click at [416, 223] on div "JUMP TO LATEST" at bounding box center [405, 221] width 44 height 9
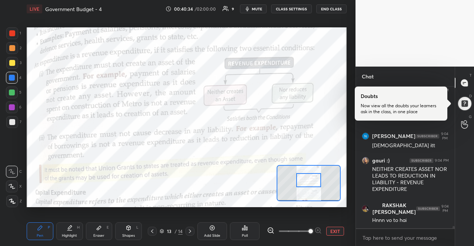
scroll to position [8817, 0]
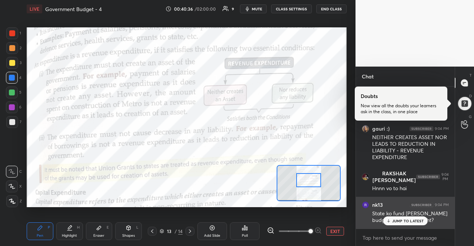
click at [416, 212] on div "State ko fund [PERSON_NAME] budget me hota hai right?" at bounding box center [410, 217] width 77 height 14
click at [419, 216] on div "State ko fund [PERSON_NAME] budget me hota hai right?" at bounding box center [410, 217] width 77 height 14
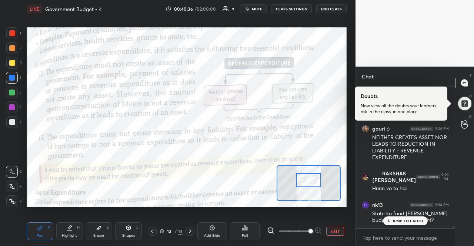
click at [420, 217] on div "JUMP TO LATEST" at bounding box center [405, 221] width 44 height 9
click at [417, 234] on textarea at bounding box center [405, 238] width 87 height 12
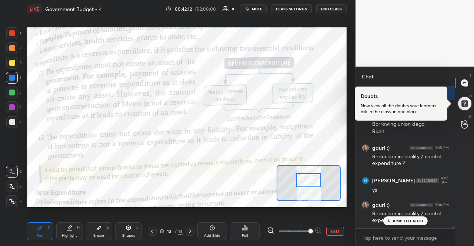
scroll to position [9162, 0]
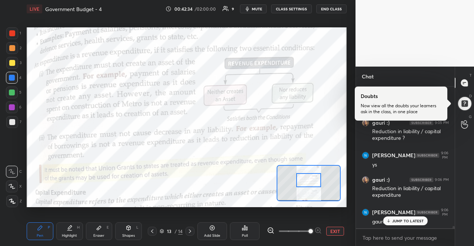
click at [417, 224] on div "JUMP TO LATEST" at bounding box center [405, 221] width 44 height 9
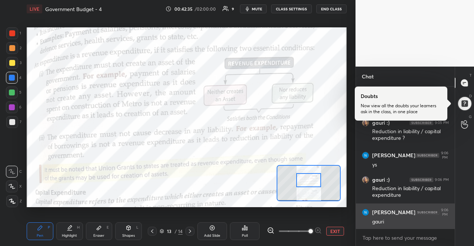
click at [388, 219] on div "gauri" at bounding box center [410, 222] width 77 height 7
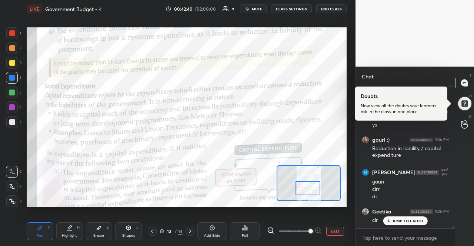
scroll to position [9227, 0]
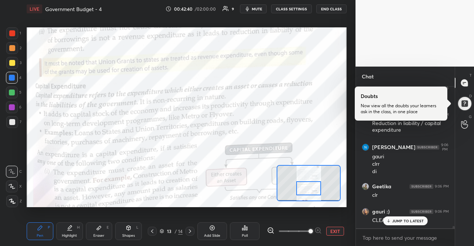
drag, startPoint x: 308, startPoint y: 183, endPoint x: 308, endPoint y: 192, distance: 8.1
click at [308, 192] on div at bounding box center [308, 189] width 25 height 14
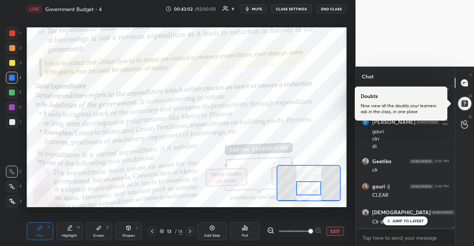
click at [419, 222] on p "JUMP TO LATEST" at bounding box center [408, 221] width 32 height 4
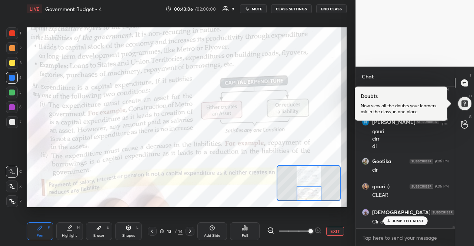
scroll to position [9277, 0]
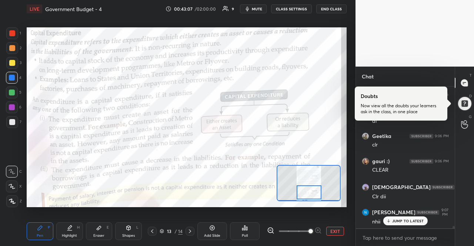
drag, startPoint x: 316, startPoint y: 186, endPoint x: 316, endPoint y: 190, distance: 4.1
click at [316, 190] on div at bounding box center [309, 193] width 25 height 14
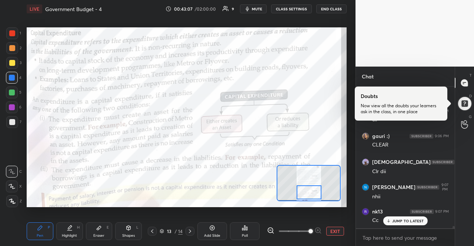
click at [388, 218] on div "JUMP TO LATEST" at bounding box center [405, 221] width 44 height 9
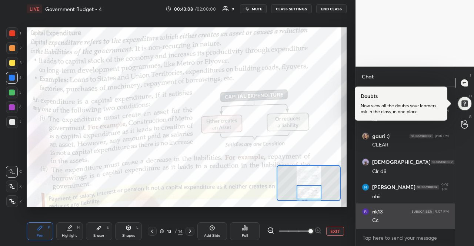
scroll to position [9328, 0]
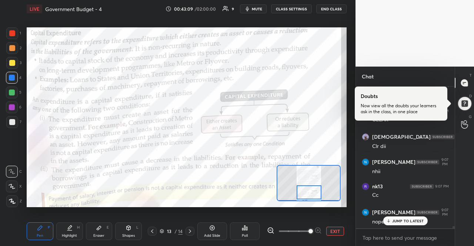
click at [389, 223] on icon at bounding box center [388, 221] width 5 height 4
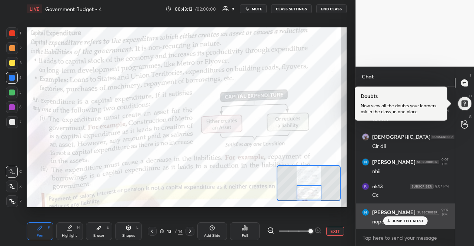
scroll to position [9353, 0]
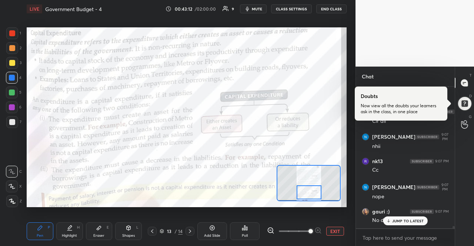
click at [390, 220] on icon at bounding box center [388, 221] width 5 height 4
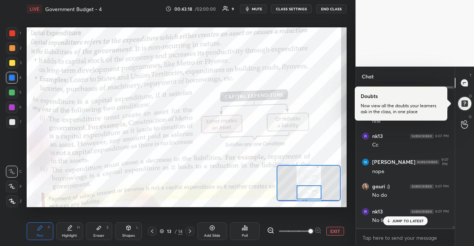
click at [391, 218] on div "JUMP TO LATEST" at bounding box center [405, 221] width 44 height 9
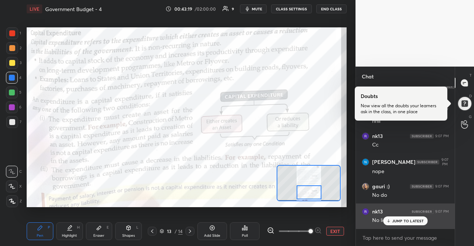
scroll to position [9409, 0]
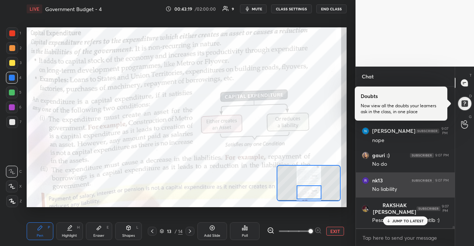
click at [392, 226] on div "RAKSHAK [PERSON_NAME] 9:07 PM Pesa kha bhi sakti hai mtlb :)" at bounding box center [405, 213] width 99 height 31
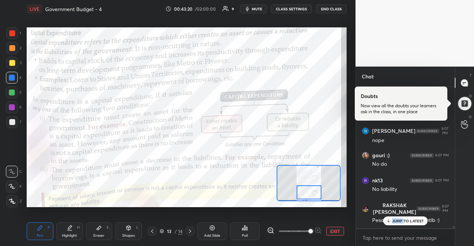
click at [392, 225] on div "JUMP TO LATEST" at bounding box center [405, 221] width 44 height 9
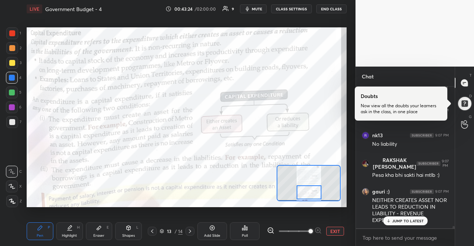
click at [392, 225] on div "JUMP TO LATEST" at bounding box center [405, 221] width 44 height 9
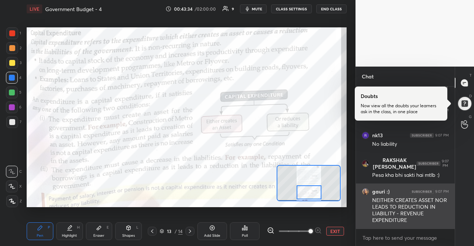
scroll to position [9480, 0]
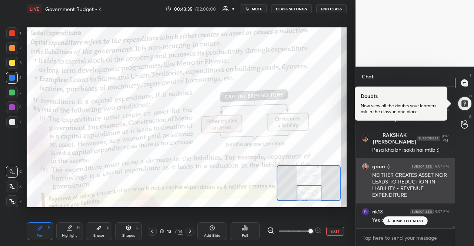
click at [379, 222] on div "Yes di" at bounding box center [410, 220] width 77 height 7
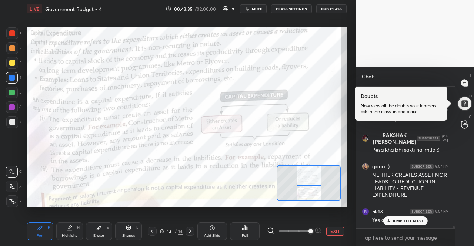
click at [391, 222] on icon at bounding box center [388, 221] width 5 height 4
click at [89, 27] on div "Setting up your live class Poll for secs No correct answer Start poll" at bounding box center [187, 117] width 326 height 199
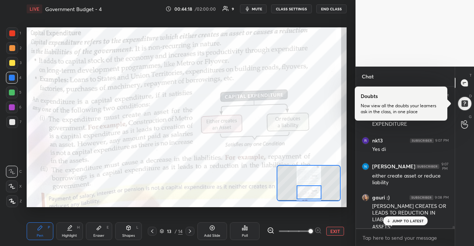
scroll to position [9576, 0]
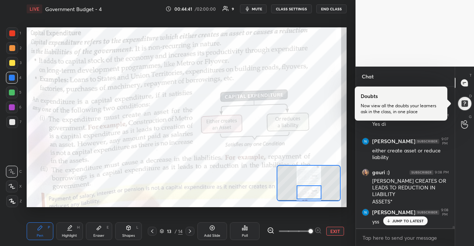
click at [400, 244] on div "x" at bounding box center [405, 237] width 99 height 17
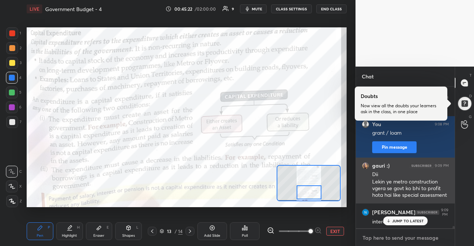
scroll to position [9726, 0]
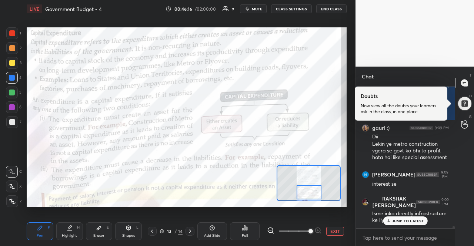
click at [407, 220] on p "JUMP TO LATEST" at bounding box center [408, 221] width 32 height 4
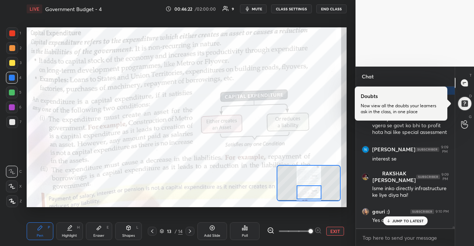
click at [406, 218] on div "JUMP TO LATEST" at bounding box center [405, 221] width 44 height 9
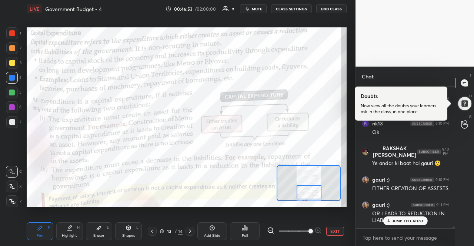
scroll to position [9890, 0]
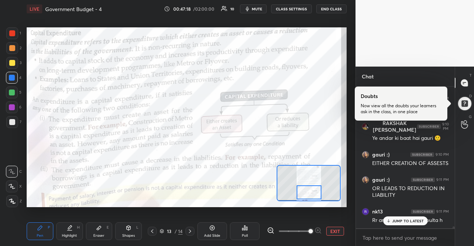
click at [325, 214] on div "Setting up your live class Poll for secs No correct answer Start poll" at bounding box center [187, 117] width 326 height 199
click at [195, 226] on div "Pen P Highlight H Eraser E Shapes L 13 / 14 Add Slide Poll EXIT" at bounding box center [187, 232] width 320 height 30
click at [190, 230] on icon at bounding box center [190, 232] width 6 height 6
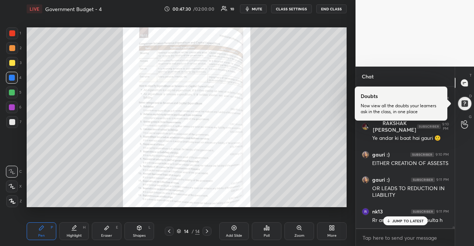
click at [294, 223] on div "Zoom" at bounding box center [299, 232] width 30 height 18
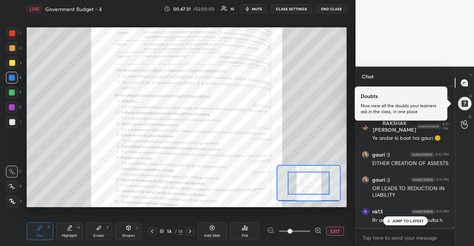
click at [322, 227] on div "Add Slide Poll EXIT" at bounding box center [271, 232] width 149 height 18
click at [320, 230] on icon at bounding box center [318, 230] width 7 height 7
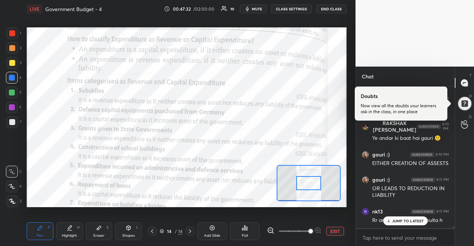
click at [320, 230] on div at bounding box center [294, 231] width 55 height 9
click at [414, 224] on div "JUMP TO LATEST" at bounding box center [405, 221] width 44 height 9
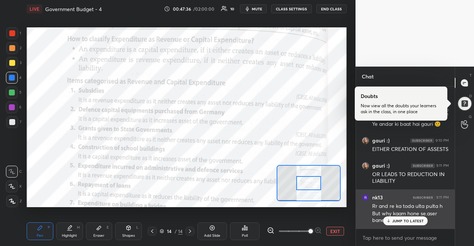
scroll to position [9955, 0]
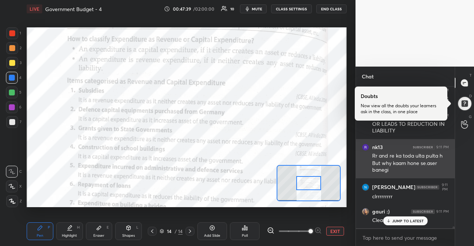
click at [414, 224] on div "JUMP TO LATEST" at bounding box center [405, 221] width 44 height 9
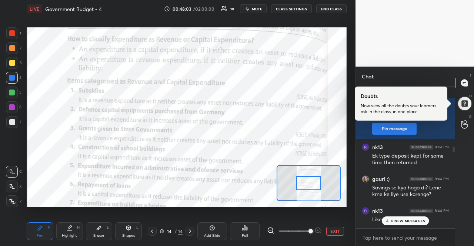
click at [421, 224] on div "4 NEW MESSAGES" at bounding box center [405, 221] width 47 height 9
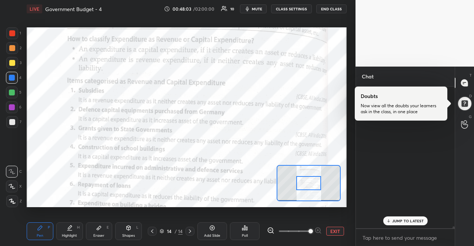
scroll to position [10062, 0]
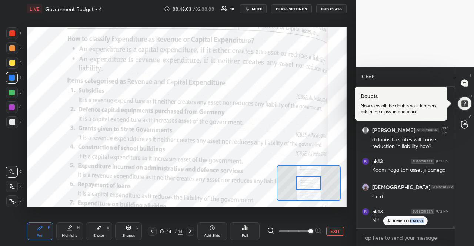
click at [421, 224] on div "JUMP TO LATEST" at bounding box center [405, 221] width 44 height 9
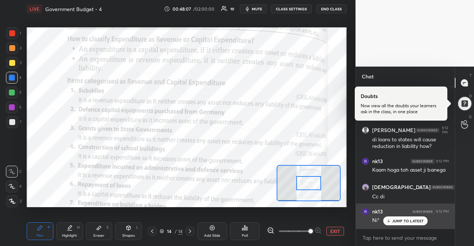
click at [416, 214] on div "nk13 9:12 PM" at bounding box center [405, 211] width 87 height 7
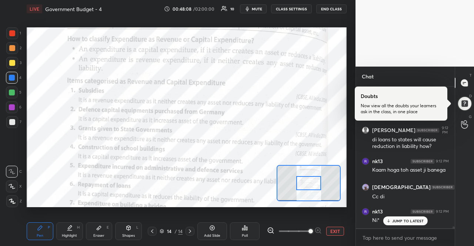
click at [413, 223] on p "JUMP TO LATEST" at bounding box center [408, 221] width 32 height 4
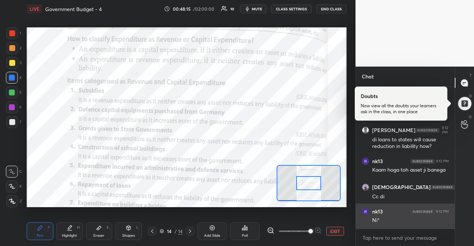
scroll to position [10093, 0]
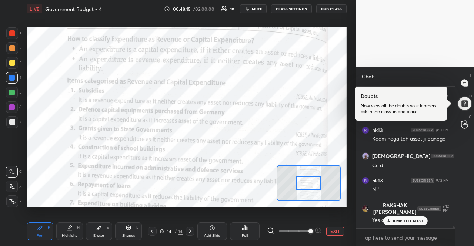
click at [413, 220] on p "JUMP TO LATEST" at bounding box center [408, 221] width 32 height 4
click at [412, 231] on div "x" at bounding box center [405, 237] width 99 height 17
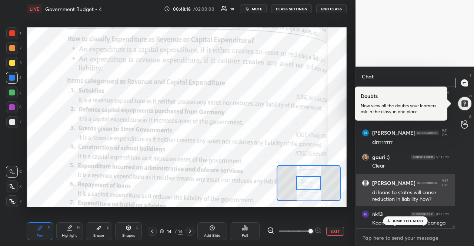
scroll to position [10009, 0]
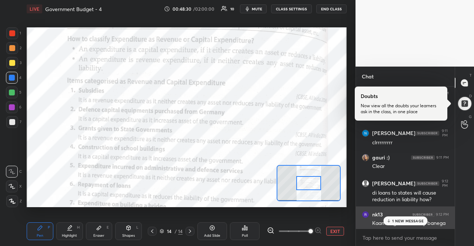
click at [402, 216] on div "nk13 9:12 PM" at bounding box center [405, 214] width 87 height 7
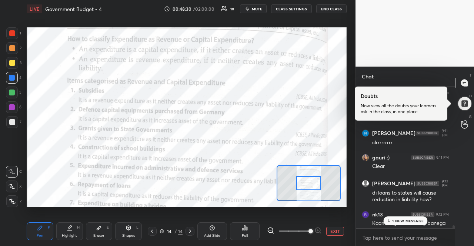
click at [403, 218] on div "1 NEW MESSAGE" at bounding box center [405, 221] width 44 height 9
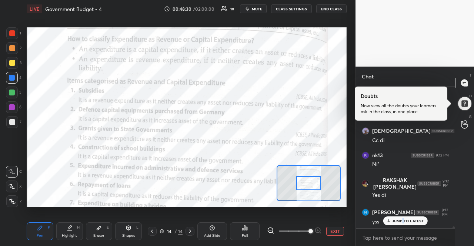
click at [403, 218] on div "JUMP TO LATEST" at bounding box center [405, 221] width 44 height 9
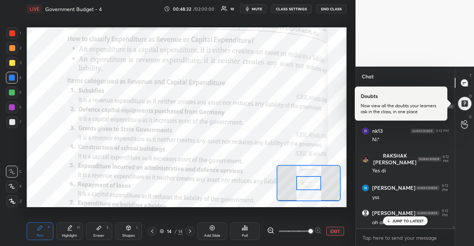
click at [404, 219] on p "JUMP TO LATEST" at bounding box center [408, 221] width 32 height 4
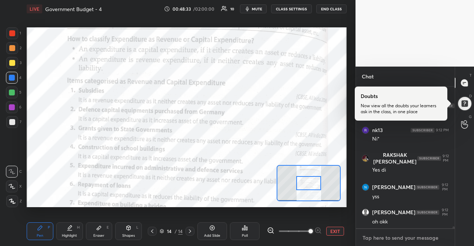
click at [403, 234] on textarea at bounding box center [405, 238] width 87 height 12
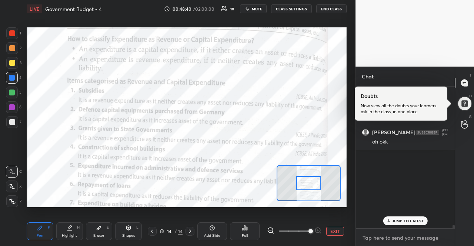
scroll to position [10059, 0]
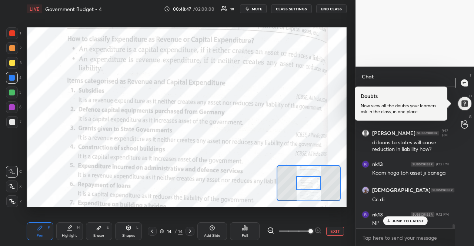
click at [419, 218] on div "JUMP TO LATEST" at bounding box center [405, 221] width 44 height 9
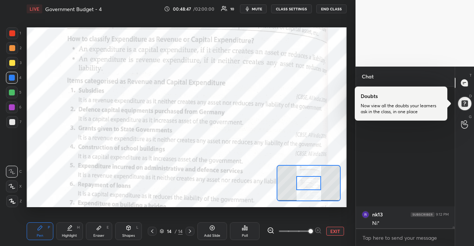
scroll to position [10223, 0]
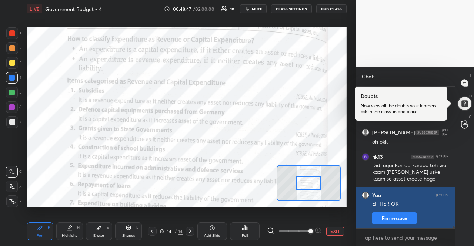
click at [419, 224] on div "You 9:12 PM EITHER OR Pin message" at bounding box center [405, 207] width 99 height 41
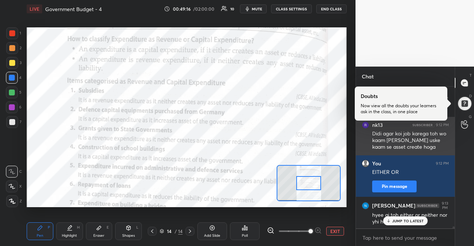
scroll to position [10280, 0]
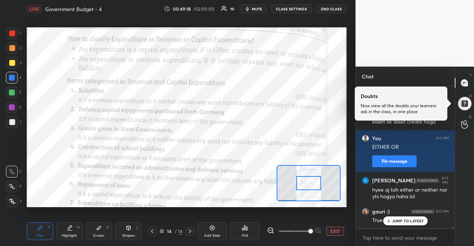
click at [415, 219] on p "JUMP TO LATEST" at bounding box center [408, 221] width 32 height 4
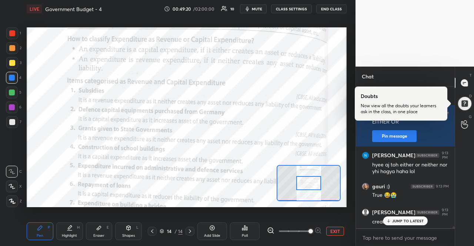
click at [415, 219] on p "JUMP TO LATEST" at bounding box center [408, 221] width 32 height 4
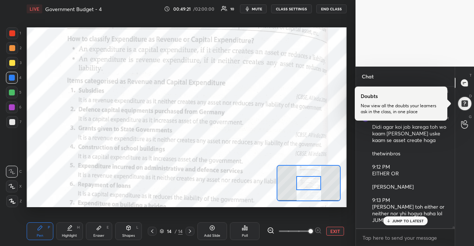
click at [415, 220] on p "JUMP TO LATEST" at bounding box center [408, 221] width 32 height 4
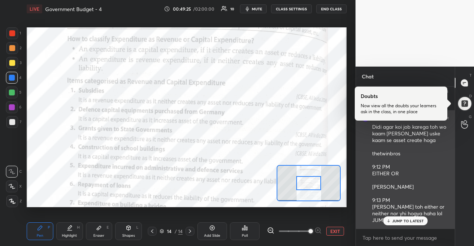
click at [409, 216] on div "Didi agar koi job karega toh wo kaam [PERSON_NAME] uske kaam se asset create ho…" at bounding box center [410, 174] width 77 height 101
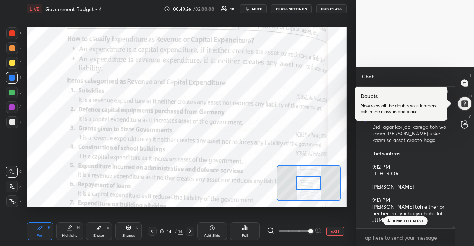
click at [408, 219] on p "JUMP TO LATEST" at bounding box center [408, 221] width 32 height 4
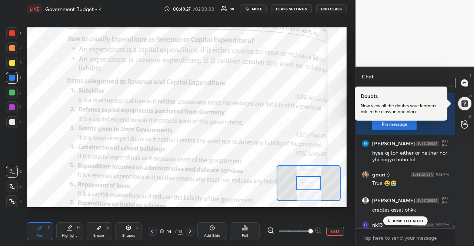
scroll to position [10316, 0]
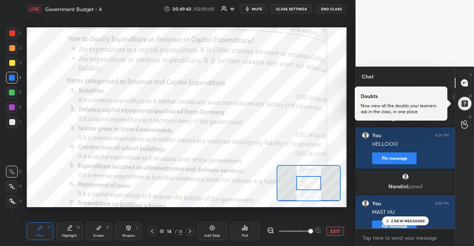
click at [407, 217] on div "2 NEW MESSAGES" at bounding box center [405, 221] width 47 height 9
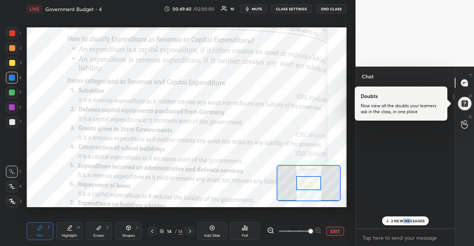
click at [407, 217] on div "2 NEW MESSAGES" at bounding box center [405, 221] width 47 height 9
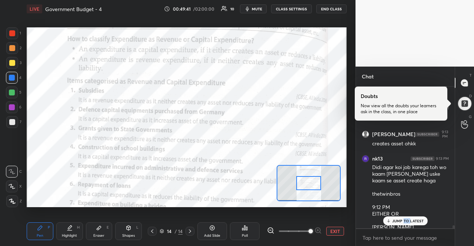
click at [407, 217] on div "JUMP TO LATEST" at bounding box center [405, 221] width 44 height 9
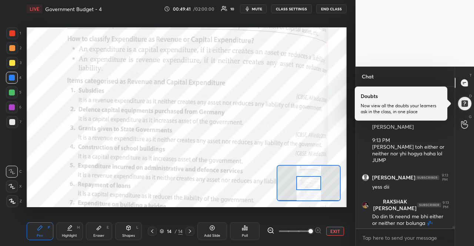
click at [407, 240] on div "JUMP TO LATEST" at bounding box center [405, 244] width 44 height 9
click at [407, 217] on div "JUMP TO LATEST" at bounding box center [405, 221] width 44 height 9
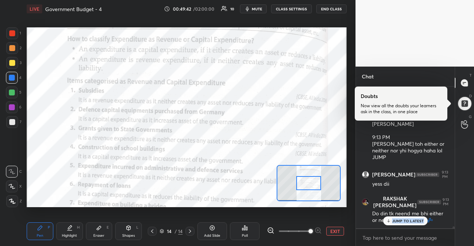
click at [407, 218] on div "JUMP TO LATEST" at bounding box center [405, 221] width 44 height 9
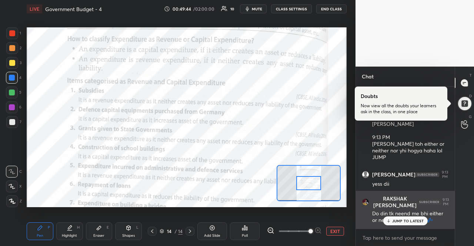
scroll to position [10512, 0]
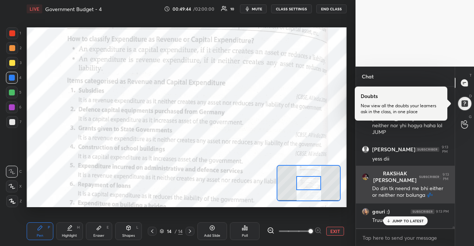
click at [407, 224] on div "JUMP TO LATEST" at bounding box center [405, 221] width 44 height 9
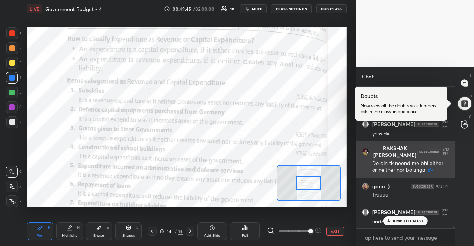
click at [407, 224] on div "JUMP TO LATEST" at bounding box center [405, 221] width 44 height 9
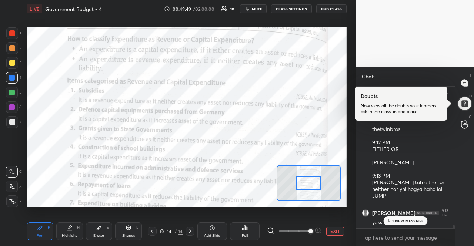
scroll to position [10563, 0]
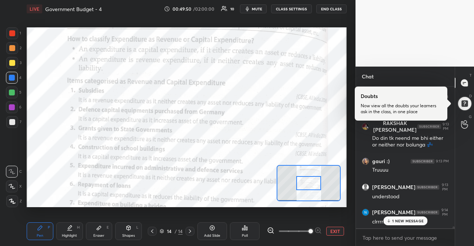
click at [411, 217] on div "1 NEW MESSAGE" at bounding box center [405, 221] width 44 height 9
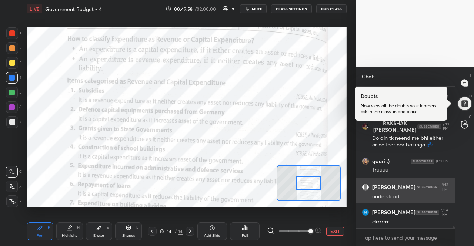
scroll to position [10570, 0]
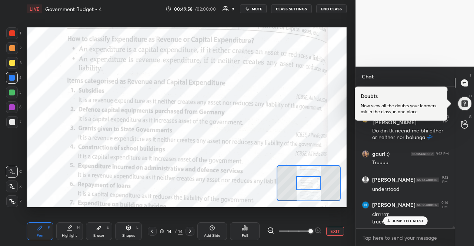
click at [416, 221] on p "JUMP TO LATEST" at bounding box center [408, 221] width 32 height 4
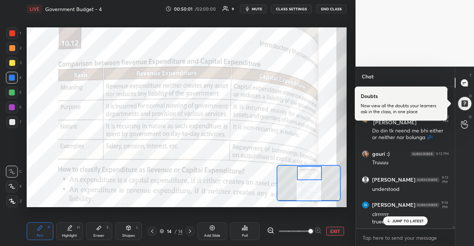
scroll to position [10602, 0]
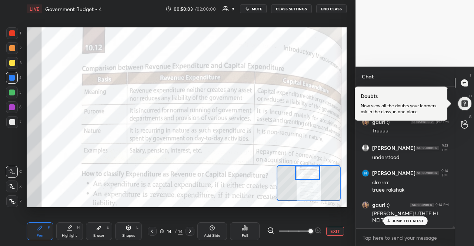
drag, startPoint x: 310, startPoint y: 179, endPoint x: 309, endPoint y: 169, distance: 10.8
click at [309, 169] on div at bounding box center [307, 173] width 25 height 14
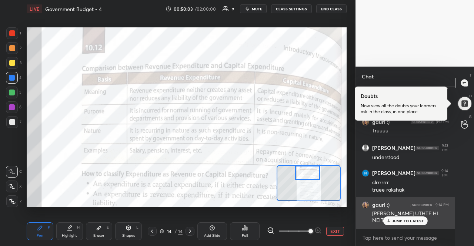
click at [401, 226] on div "[PERSON_NAME] [PERSON_NAME] 9:12 PM Yes di [PERSON_NAME] 9:12 PM yss [PERSON_NA…" at bounding box center [405, 158] width 99 height 142
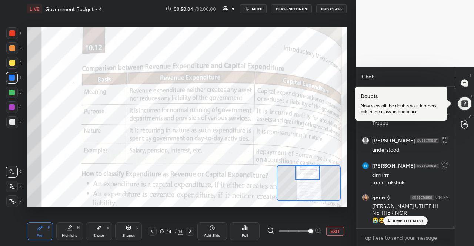
click at [403, 224] on div "JUMP TO LATEST" at bounding box center [405, 221] width 44 height 9
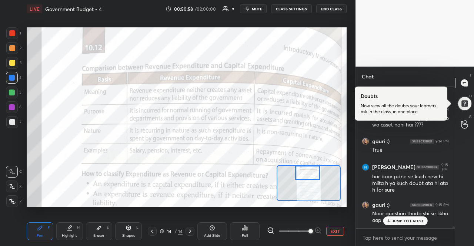
scroll to position [10845, 0]
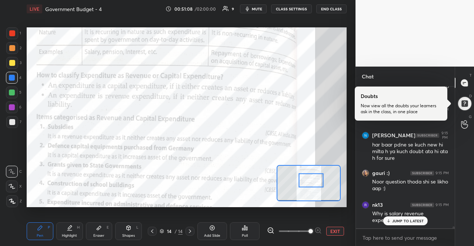
drag, startPoint x: 308, startPoint y: 183, endPoint x: 315, endPoint y: 182, distance: 6.8
click at [315, 182] on div at bounding box center [311, 181] width 25 height 14
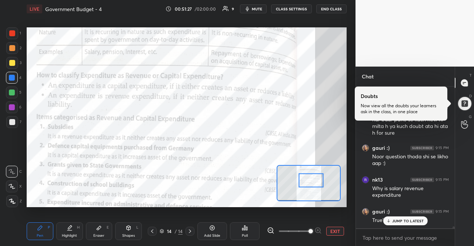
click at [407, 223] on div "[PERSON_NAME] 9:13 PM yess dii RAKSHAK SAINI 9:13 PM Do din tk neend me bhi eit…" at bounding box center [405, 158] width 99 height 142
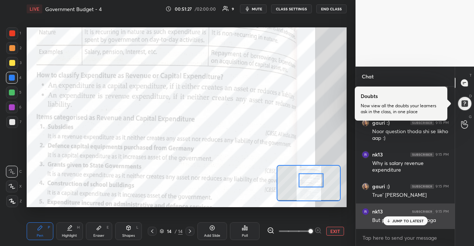
click at [408, 216] on div "But people answer ni hoga" at bounding box center [410, 220] width 77 height 9
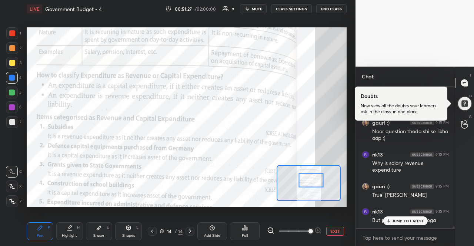
click at [411, 222] on p "JUMP TO LATEST" at bounding box center [408, 221] width 32 height 4
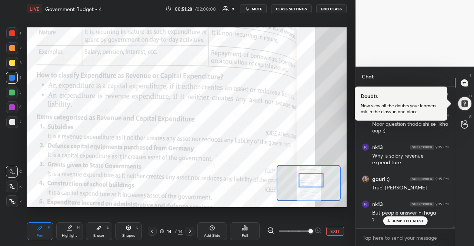
click at [411, 224] on div "JUMP TO LATEST" at bounding box center [405, 221] width 44 height 9
click at [411, 224] on div "?" at bounding box center [410, 220] width 77 height 7
click at [411, 224] on div "JUMP TO LATEST" at bounding box center [405, 221] width 44 height 9
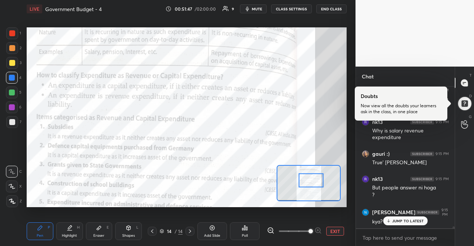
scroll to position [10953, 0]
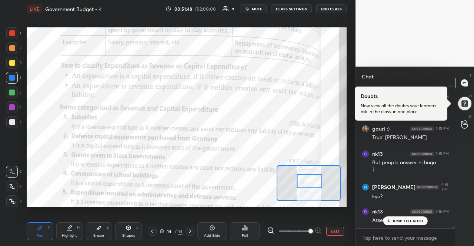
click at [313, 184] on div at bounding box center [309, 181] width 25 height 14
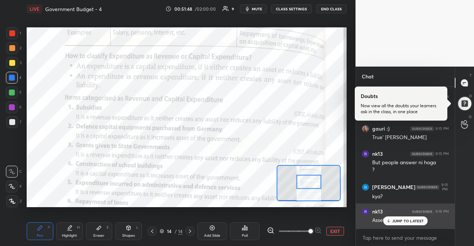
click at [390, 217] on div "JUMP TO LATEST" at bounding box center [405, 221] width 44 height 9
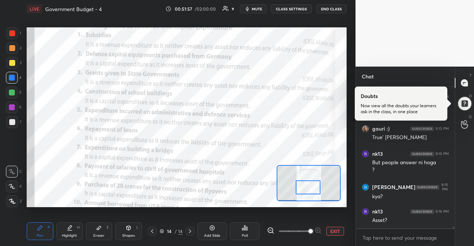
scroll to position [10978, 0]
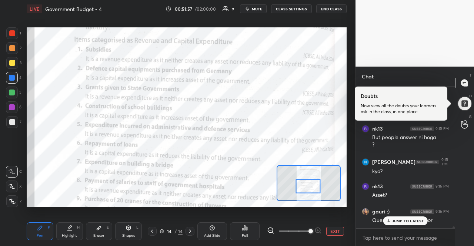
drag, startPoint x: 320, startPoint y: 182, endPoint x: 320, endPoint y: 186, distance: 4.5
click at [320, 186] on div at bounding box center [308, 187] width 25 height 14
click at [411, 222] on p "JUMP TO LATEST" at bounding box center [408, 221] width 32 height 4
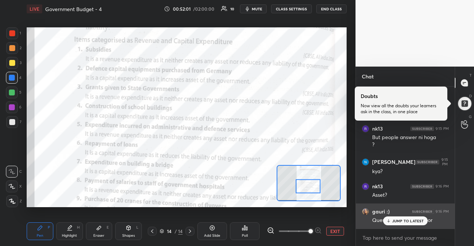
scroll to position [11016, 0]
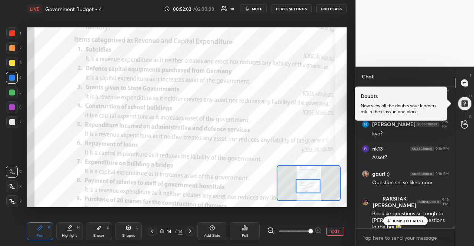
click at [398, 223] on p "JUMP TO LATEST" at bounding box center [408, 221] width 32 height 4
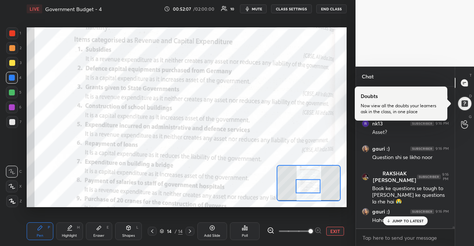
click at [413, 219] on p "JUMP TO LATEST" at bounding box center [408, 221] width 32 height 4
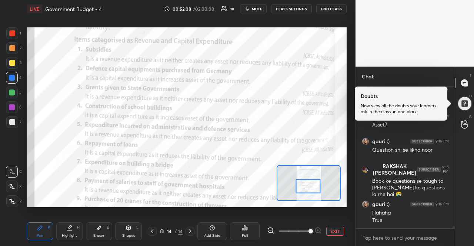
scroll to position [11074, 0]
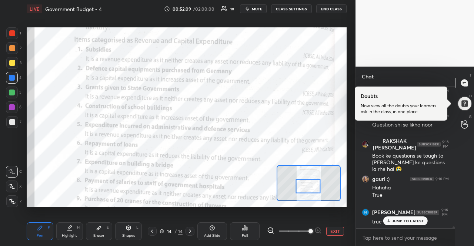
click at [306, 187] on div at bounding box center [308, 187] width 25 height 14
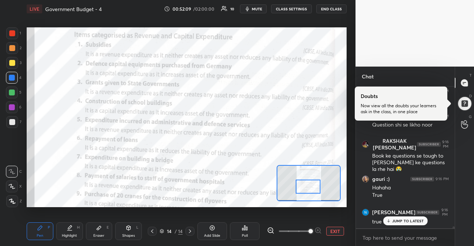
click at [385, 218] on div "JUMP TO LATEST" at bounding box center [405, 221] width 44 height 9
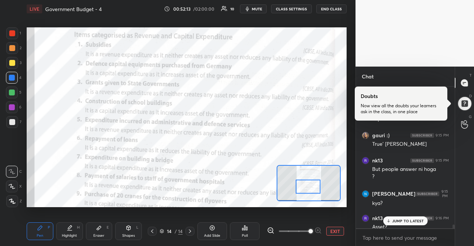
scroll to position [11099, 0]
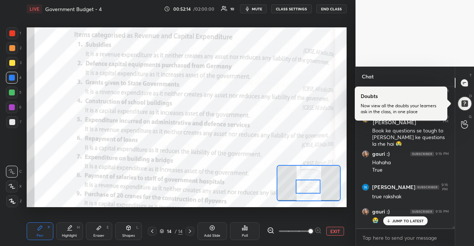
click at [388, 217] on div "JUMP TO LATEST" at bounding box center [405, 221] width 44 height 9
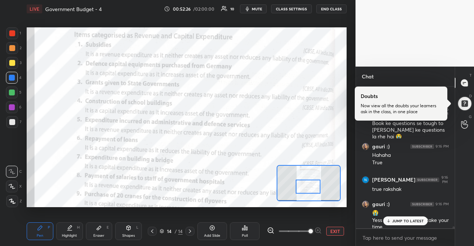
click at [422, 224] on div "JUMP TO LATEST" at bounding box center [405, 221] width 44 height 9
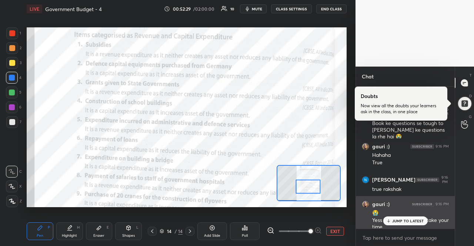
scroll to position [11114, 0]
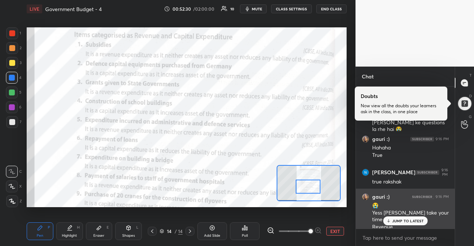
click at [419, 215] on div "Yess [PERSON_NAME] take your time" at bounding box center [410, 217] width 77 height 14
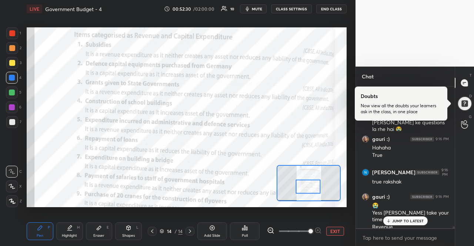
click at [419, 218] on div "RAKSHAK [PERSON_NAME] 9:14 PM Hmm me 3 baar revise kar chuka hu fir bhi kahi na…" at bounding box center [405, 158] width 99 height 142
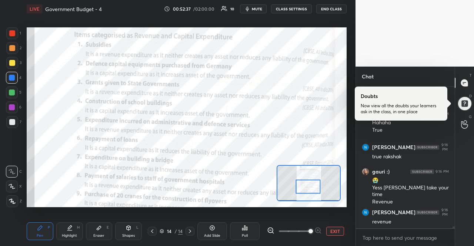
scroll to position [11164, 0]
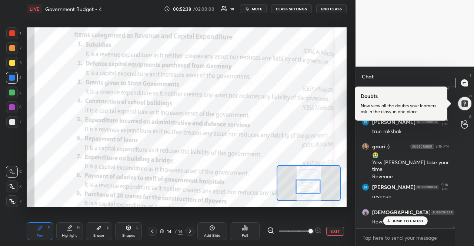
click at [410, 217] on div "JUMP TO LATEST" at bounding box center [405, 221] width 44 height 9
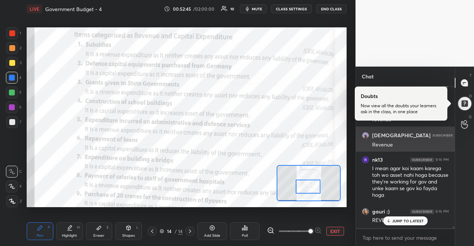
scroll to position [11267, 0]
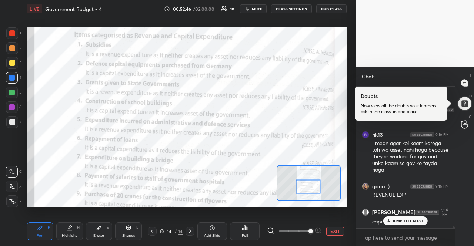
click at [422, 221] on p "JUMP TO LATEST" at bounding box center [408, 221] width 32 height 4
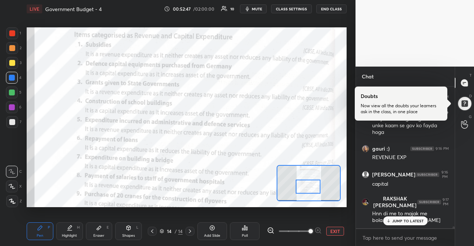
click at [422, 220] on p "JUMP TO LATEST" at bounding box center [408, 221] width 32 height 4
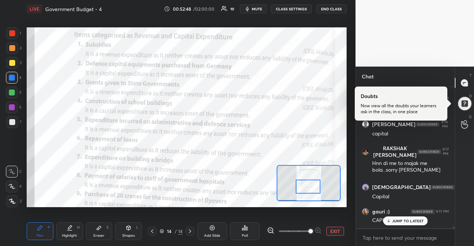
click at [422, 220] on p "JUMP TO LATEST" at bounding box center [408, 221] width 32 height 4
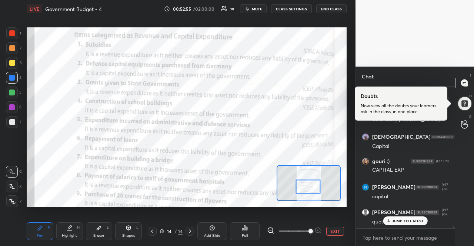
scroll to position [11430, 0]
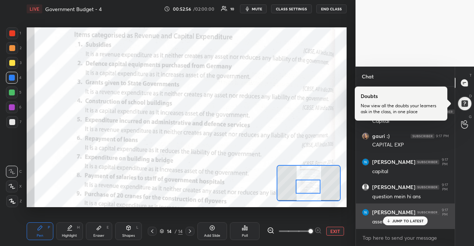
click at [420, 214] on div "[PERSON_NAME] 9:17 PM" at bounding box center [405, 212] width 87 height 9
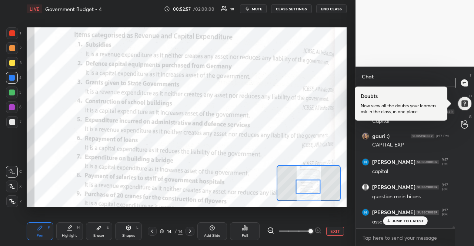
click at [422, 217] on div "JUMP TO LATEST" at bounding box center [405, 221] width 44 height 9
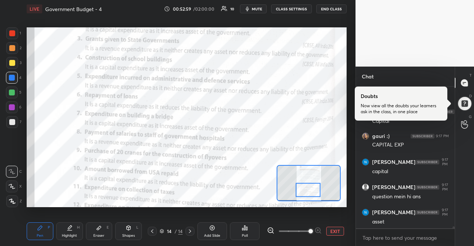
click at [314, 188] on div at bounding box center [308, 190] width 25 height 14
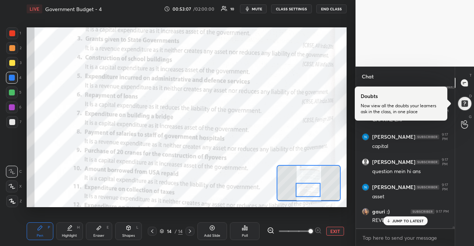
click at [405, 219] on p "JUMP TO LATEST" at bounding box center [408, 221] width 32 height 4
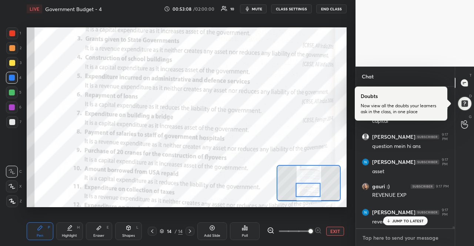
click at [412, 233] on textarea at bounding box center [405, 238] width 87 height 12
click at [407, 220] on p "JUMP TO LATEST" at bounding box center [408, 221] width 32 height 4
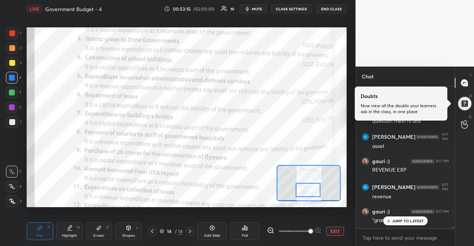
click at [406, 230] on div "x" at bounding box center [405, 237] width 99 height 17
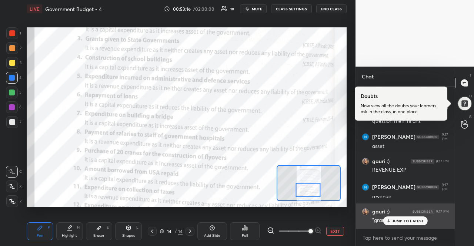
click at [406, 227] on div "gauri :) 9:17 PM "grants" hain" at bounding box center [405, 216] width 99 height 25
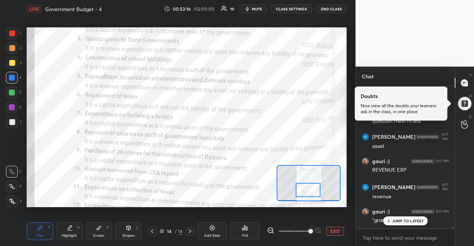
click at [406, 223] on p "JUMP TO LATEST" at bounding box center [408, 221] width 32 height 4
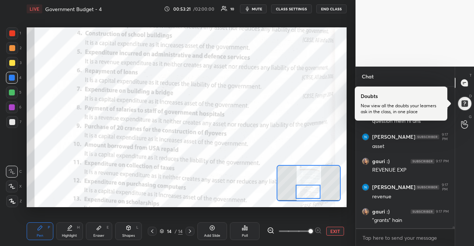
click at [317, 188] on div at bounding box center [308, 192] width 25 height 14
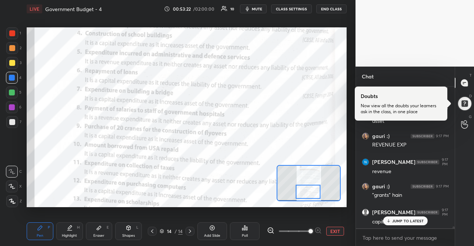
click at [317, 188] on div at bounding box center [308, 192] width 25 height 14
click at [388, 224] on div "JUMP TO LATEST" at bounding box center [405, 221] width 44 height 9
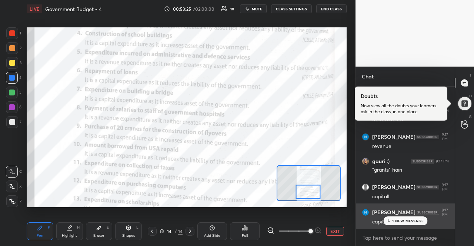
scroll to position [11581, 0]
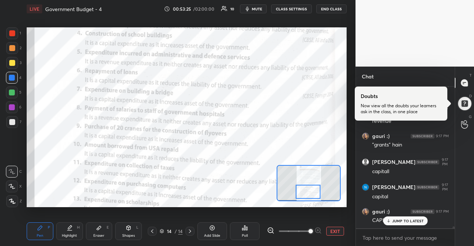
click at [387, 220] on icon at bounding box center [388, 221] width 5 height 4
click at [87, 27] on div "Setting up your live class Poll for secs No correct answer Start poll" at bounding box center [187, 117] width 326 height 199
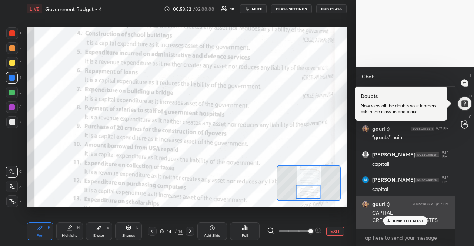
click at [417, 226] on div "gauri :) 9:17 PM CAPITAL CREATION OF THE ASSTES" at bounding box center [405, 212] width 99 height 33
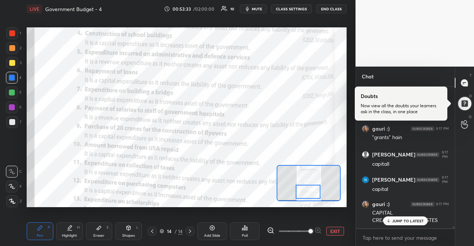
click at [416, 219] on p "JUMP TO LATEST" at bounding box center [408, 221] width 32 height 4
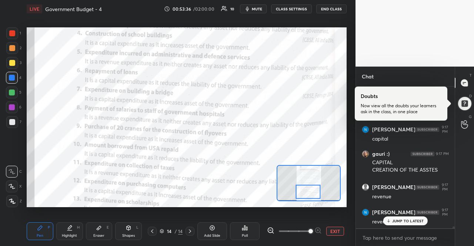
scroll to position [11664, 0]
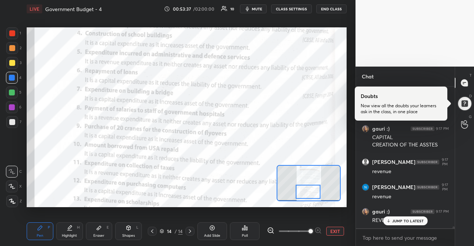
click at [413, 217] on div "JUMP TO LATEST" at bounding box center [405, 221] width 44 height 9
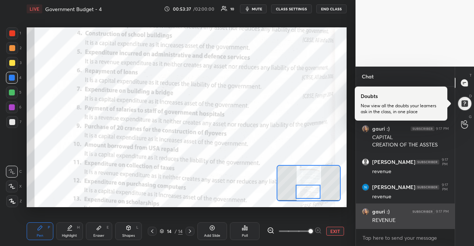
click at [413, 219] on div "REVENUE" at bounding box center [410, 220] width 77 height 7
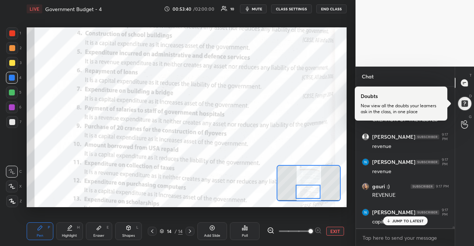
click at [412, 219] on p "JUMP TO LATEST" at bounding box center [408, 221] width 32 height 4
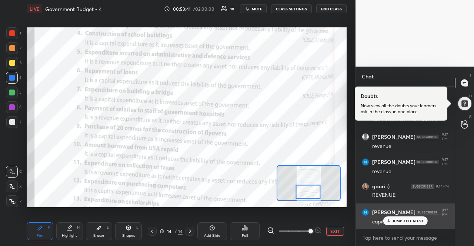
scroll to position [11715, 0]
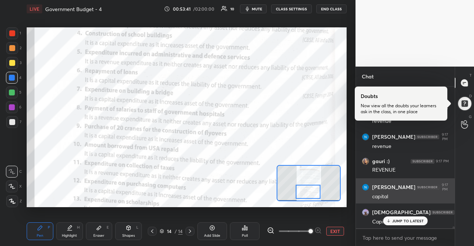
click at [412, 219] on p "JUMP TO LATEST" at bounding box center [408, 221] width 32 height 4
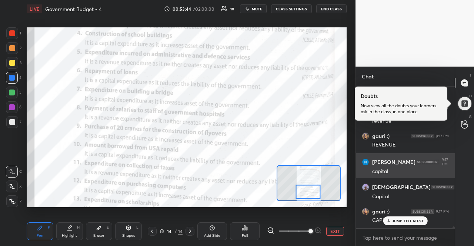
scroll to position [11765, 0]
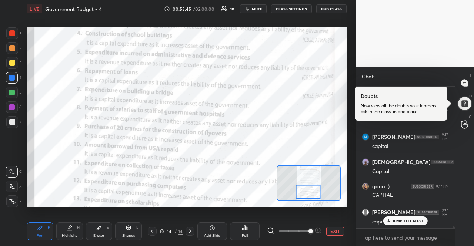
click at [410, 224] on div "JUMP TO LATEST" at bounding box center [405, 221] width 44 height 9
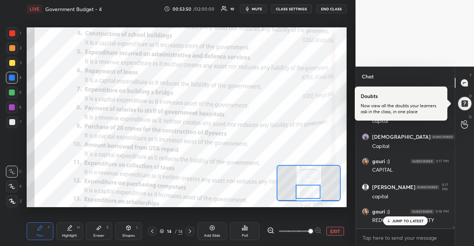
click at [422, 223] on p "JUMP TO LATEST" at bounding box center [408, 221] width 32 height 4
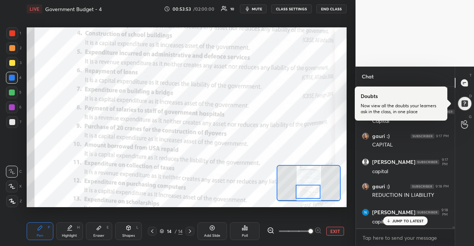
scroll to position [11841, 0]
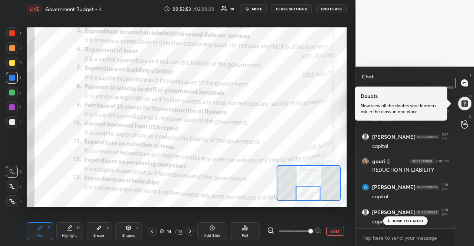
drag, startPoint x: 307, startPoint y: 191, endPoint x: 307, endPoint y: 196, distance: 4.8
click at [307, 196] on div at bounding box center [308, 194] width 25 height 14
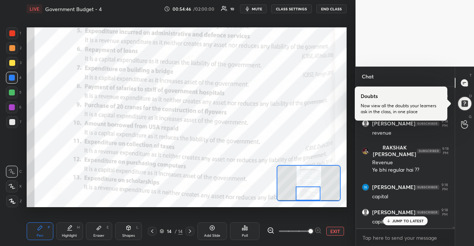
scroll to position [12535, 0]
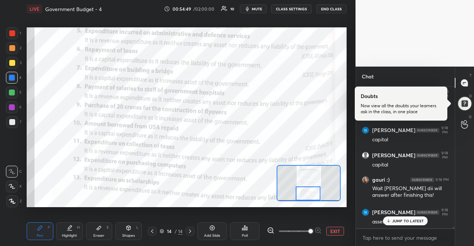
click at [405, 217] on div "JUMP TO LATEST" at bounding box center [405, 221] width 44 height 9
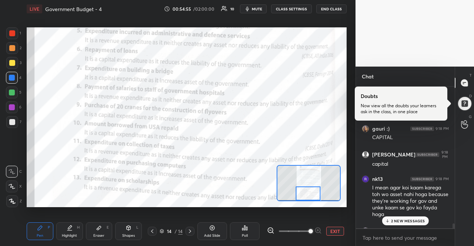
scroll to position [12319, 0]
click at [422, 224] on div "2 NEW MESSAGES" at bounding box center [405, 221] width 47 height 9
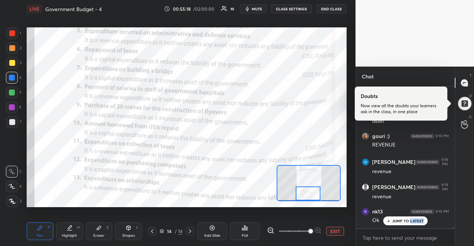
click at [422, 224] on div "JUMP TO LATEST" at bounding box center [405, 221] width 44 height 9
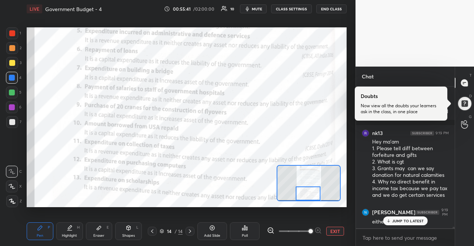
scroll to position [12865, 0]
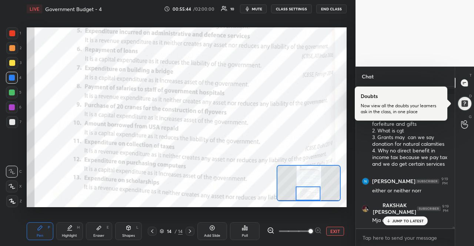
click at [421, 224] on div "JUMP TO LATEST" at bounding box center [405, 221] width 44 height 9
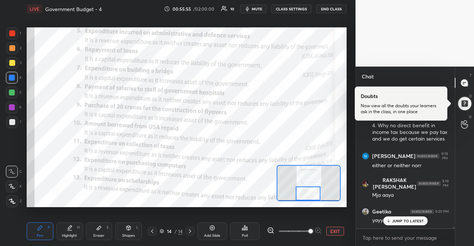
scroll to position [12922, 0]
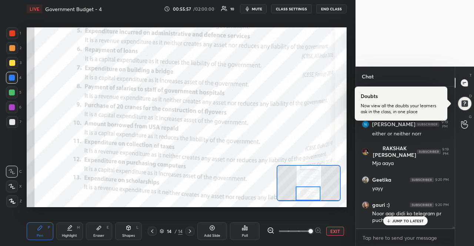
click at [421, 224] on div "JUMP TO LATEST" at bounding box center [405, 221] width 44 height 9
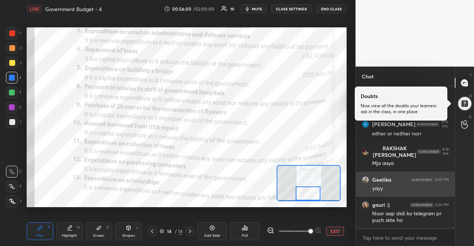
scroll to position [12954, 0]
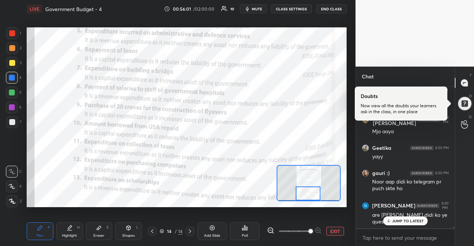
click at [397, 223] on p "JUMP TO LATEST" at bounding box center [408, 221] width 32 height 4
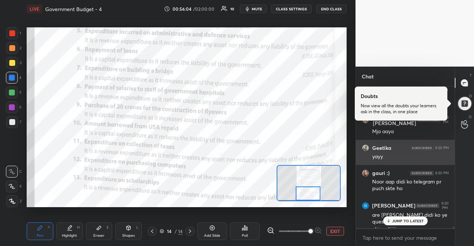
scroll to position [12962, 0]
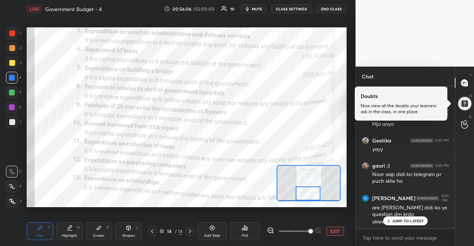
click at [394, 222] on p "JUMP TO LATEST" at bounding box center [408, 221] width 32 height 4
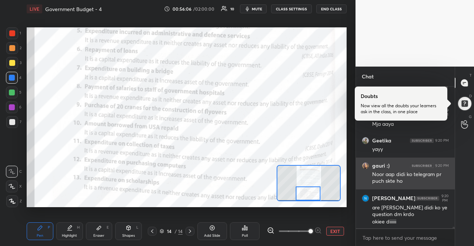
scroll to position [12969, 0]
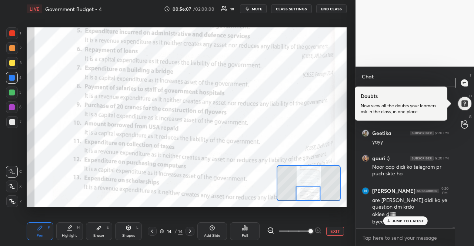
click at [330, 10] on button "END CLASS" at bounding box center [331, 8] width 30 height 9
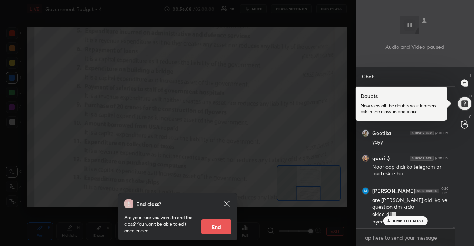
scroll to position [12994, 0]
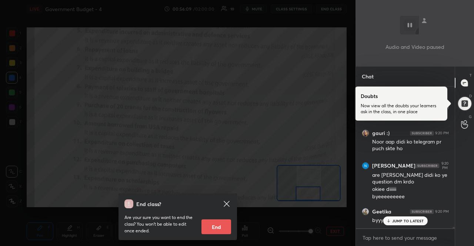
click at [222, 226] on button "End" at bounding box center [217, 227] width 30 height 15
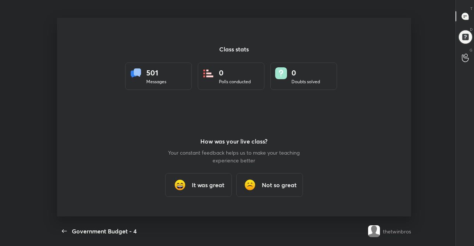
scroll to position [36845, 36576]
